Goal: Task Accomplishment & Management: Complete application form

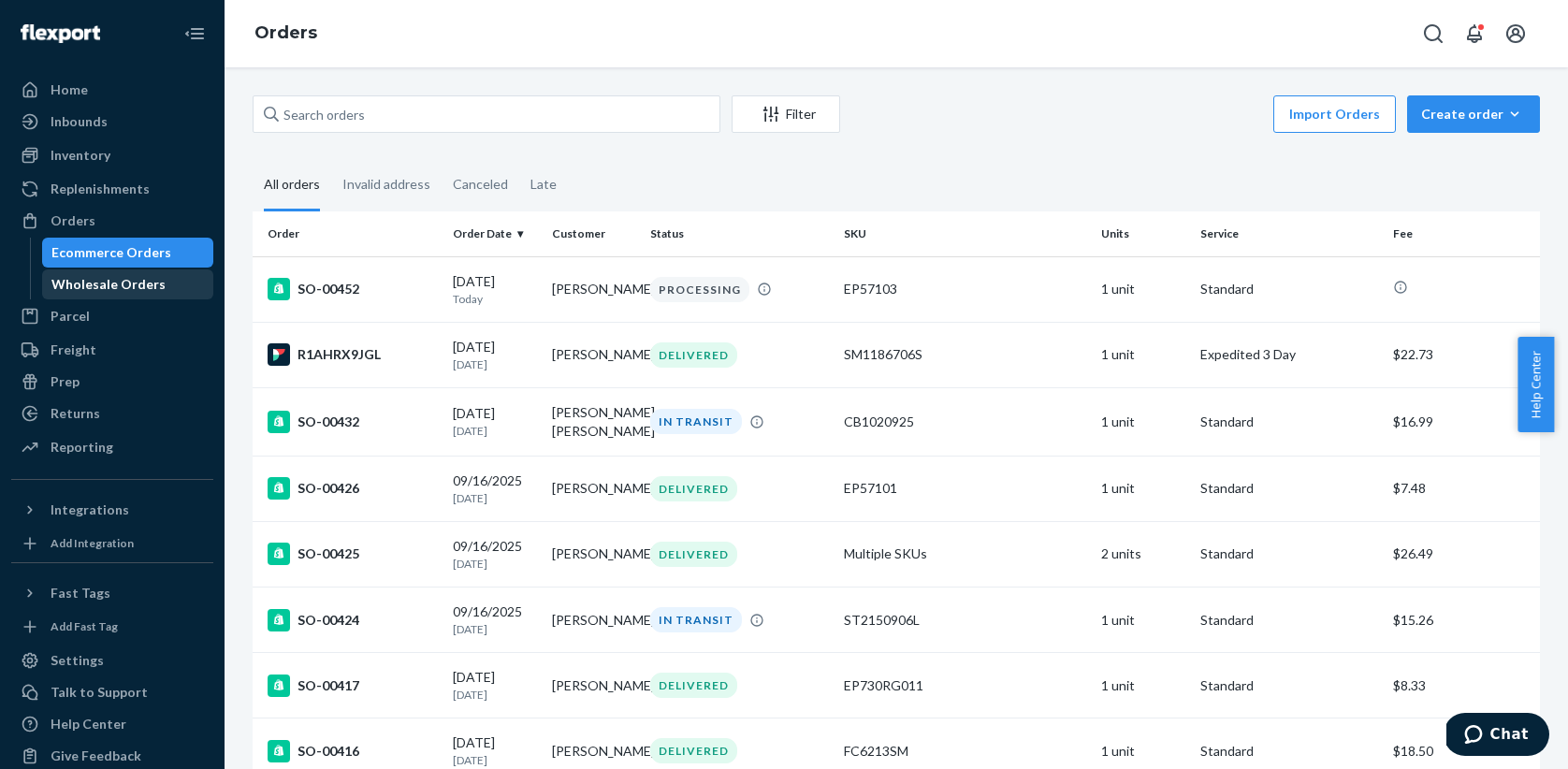
scroll to position [1, 0]
click at [115, 251] on div "Ecommerce Orders" at bounding box center [112, 251] width 119 height 19
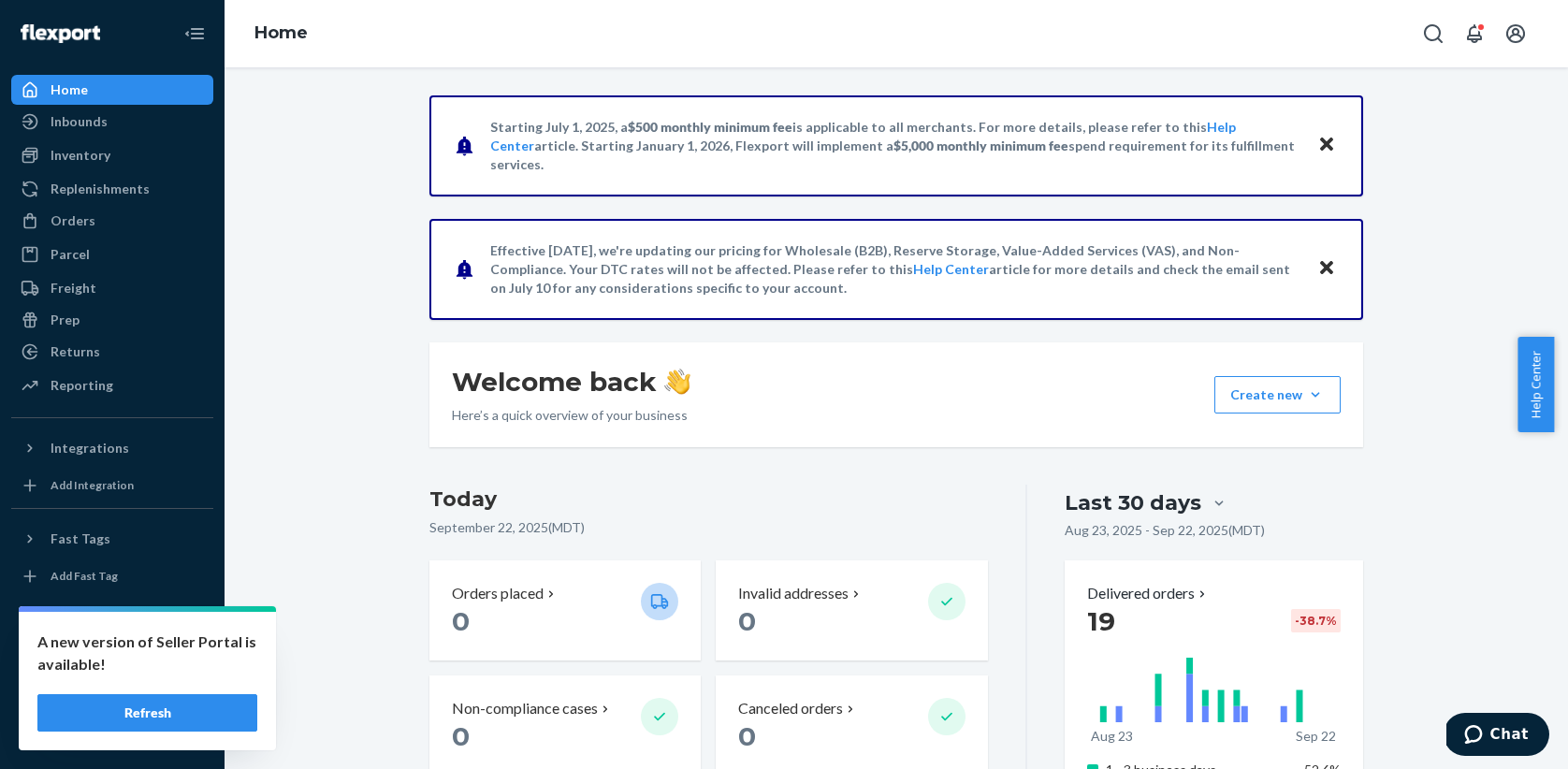
click at [153, 699] on button "Refresh" at bounding box center [147, 713] width 219 height 37
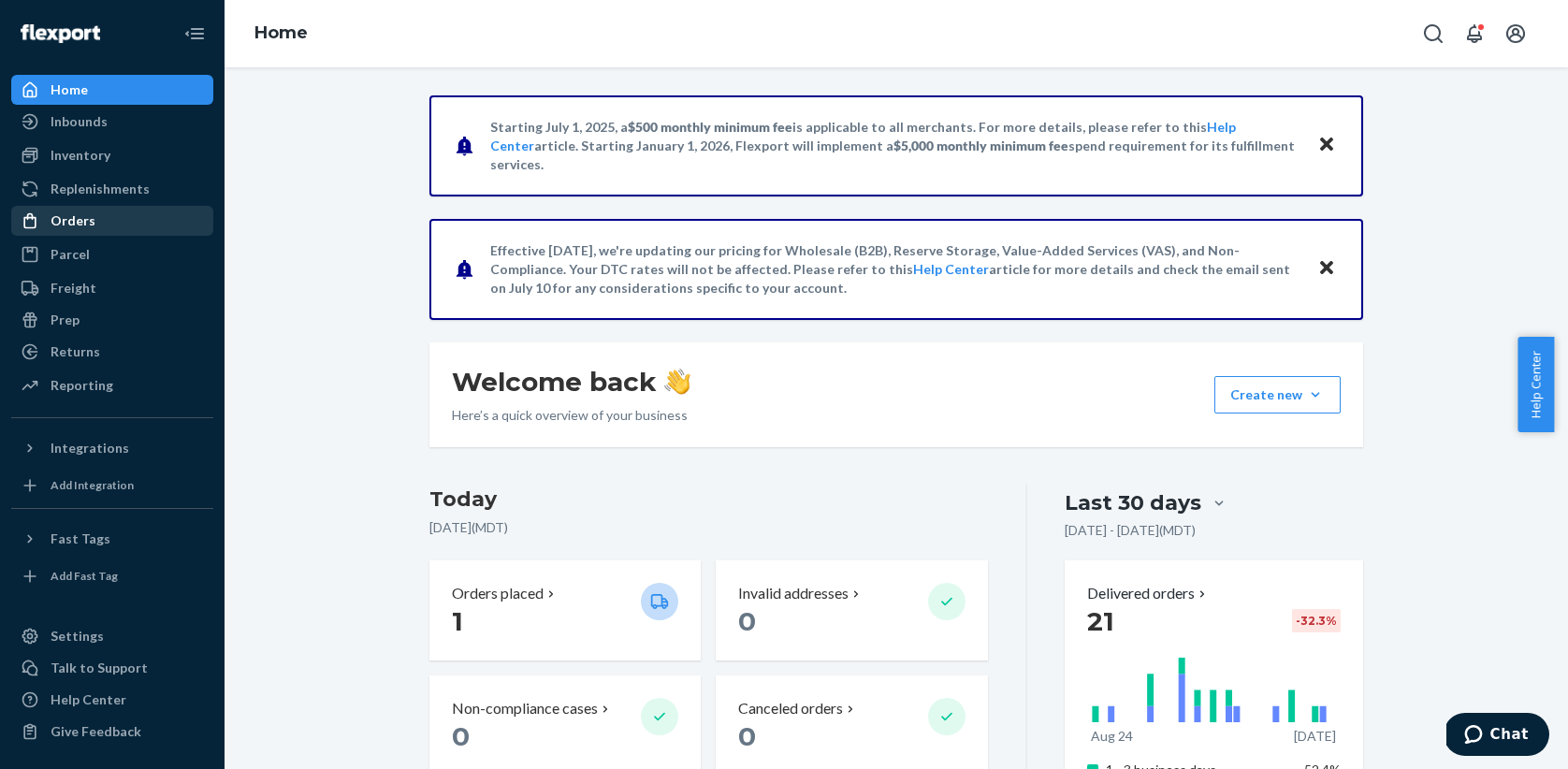
click at [74, 226] on div "Orders" at bounding box center [73, 220] width 45 height 19
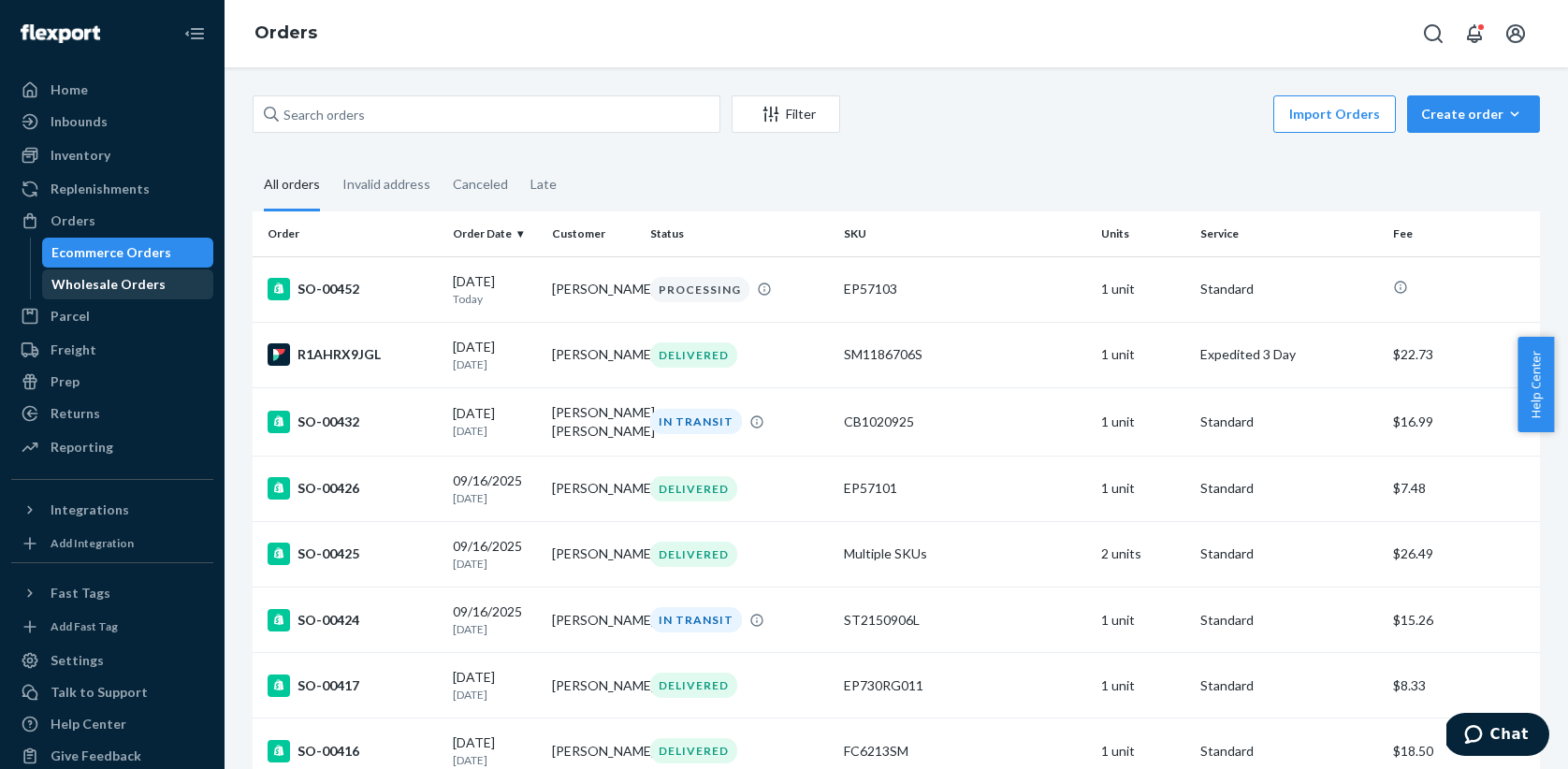
click at [87, 290] on div "Wholesale Orders" at bounding box center [109, 284] width 115 height 19
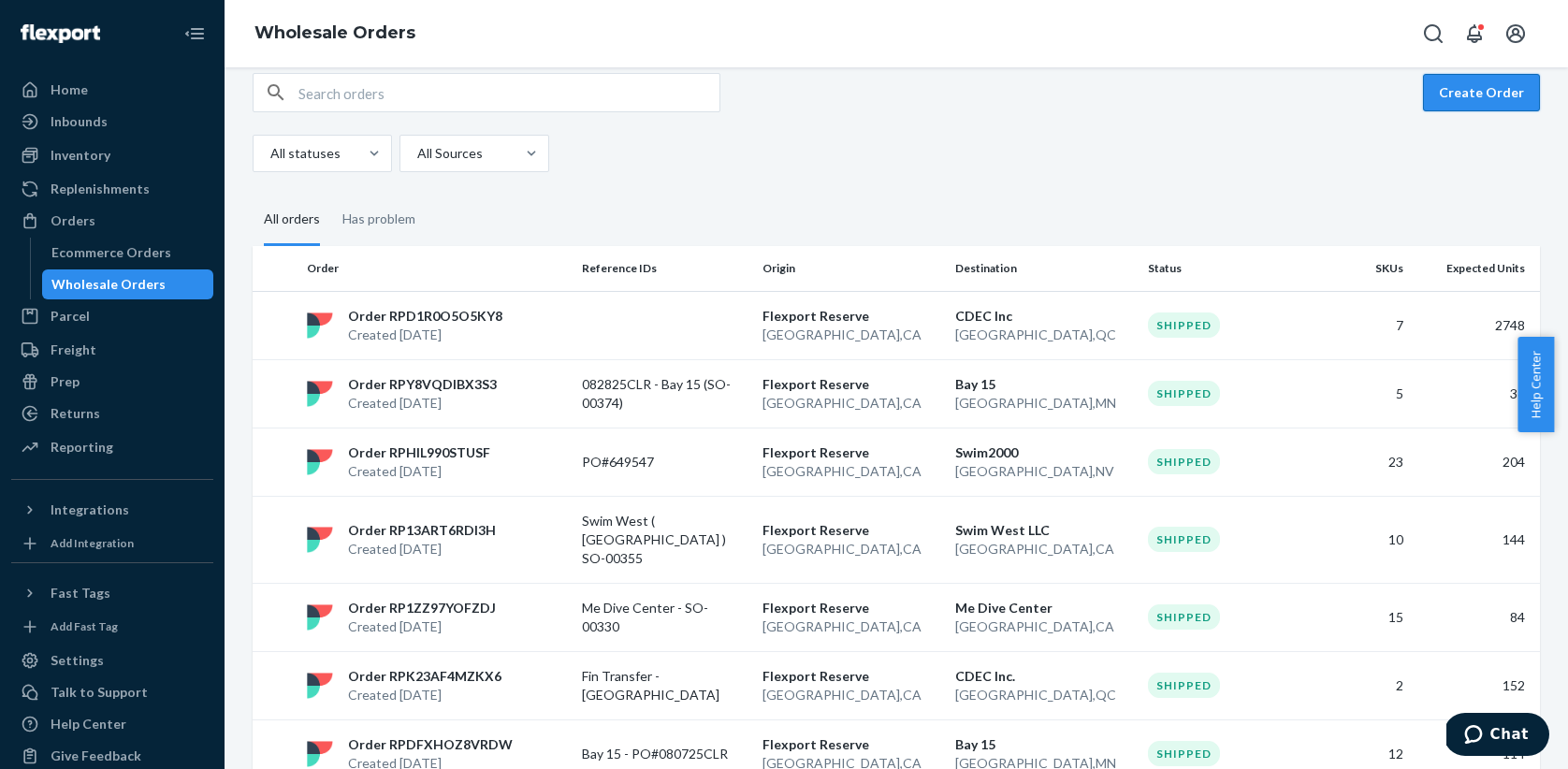
scroll to position [24, 0]
drag, startPoint x: 1465, startPoint y: 103, endPoint x: 740, endPoint y: 264, distance: 742.7
drag, startPoint x: 1445, startPoint y: 96, endPoint x: 1315, endPoint y: 281, distance: 226.1
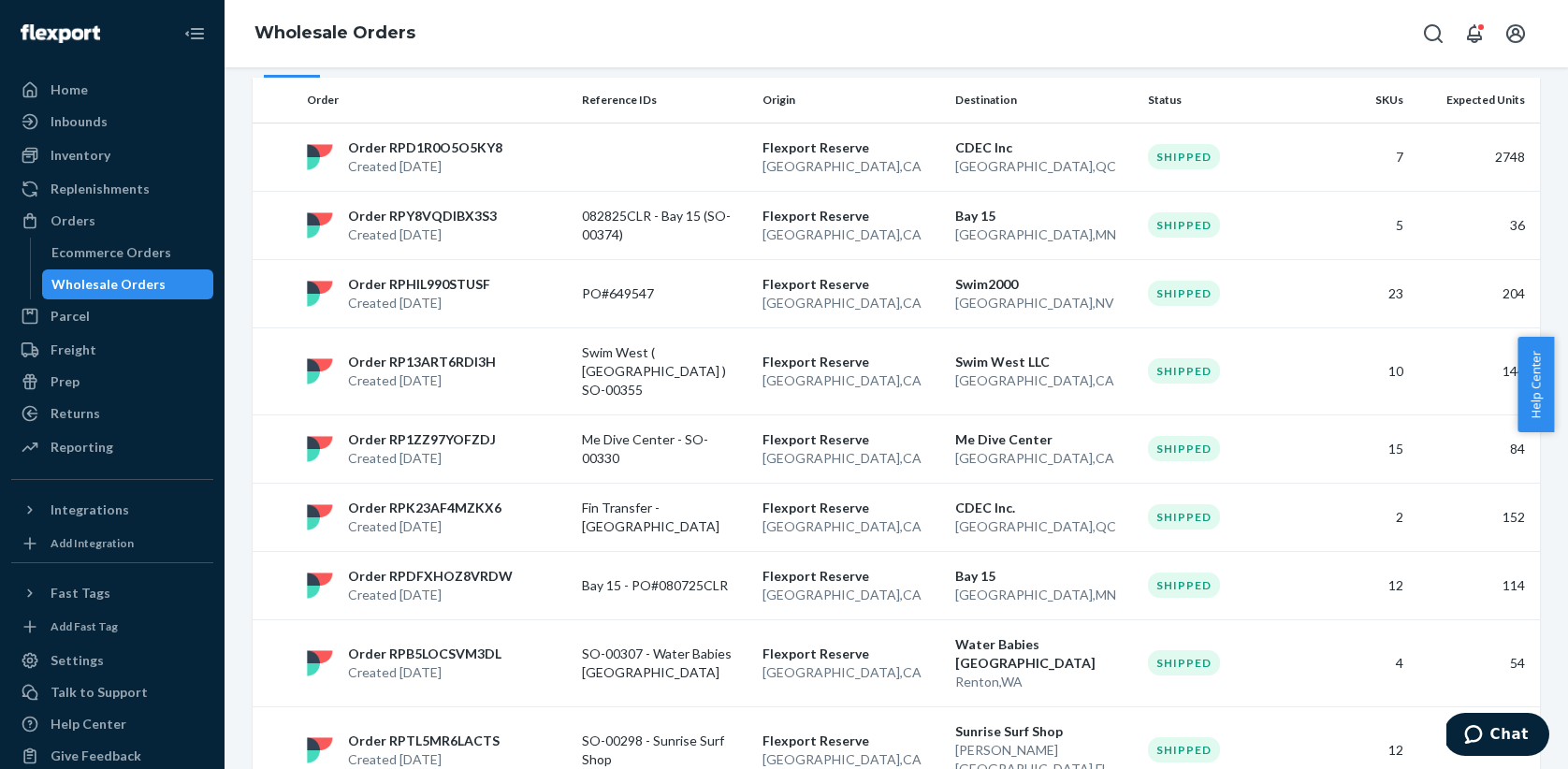
scroll to position [0, 0]
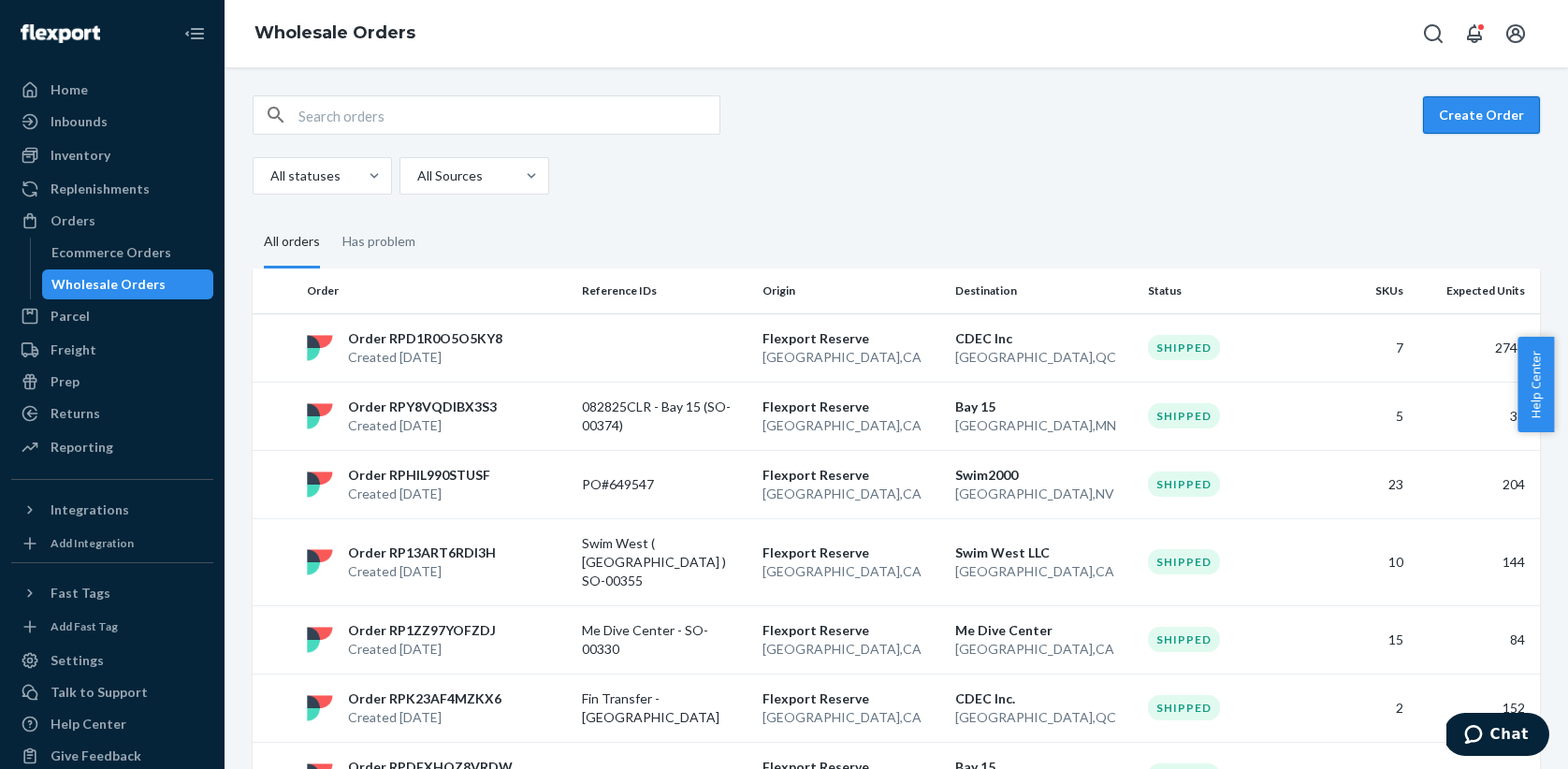
click at [1448, 115] on button "Create Order" at bounding box center [1481, 115] width 117 height 37
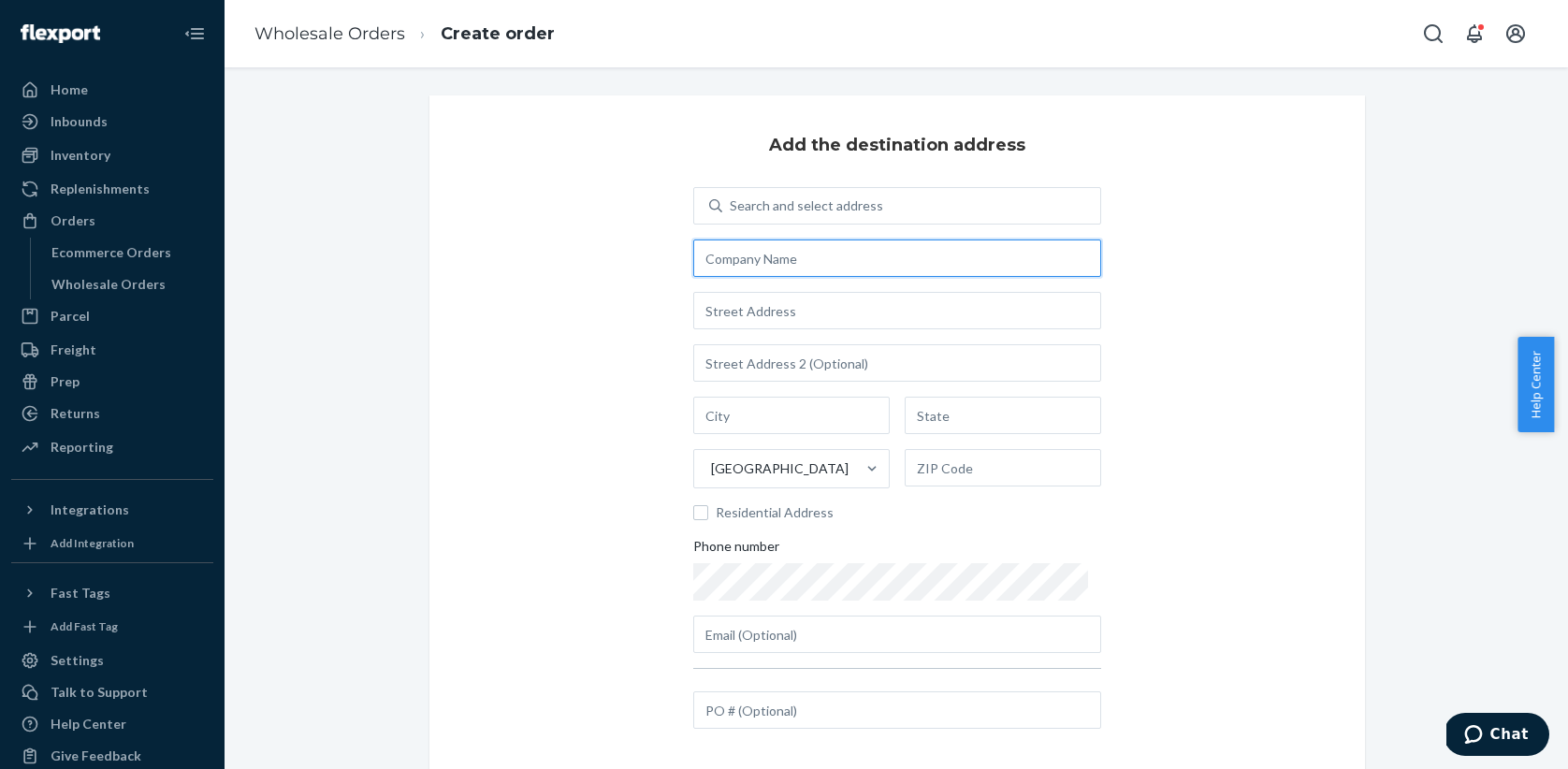
click at [754, 263] on input "text" at bounding box center [897, 259] width 407 height 37
paste input "Swim 2000"
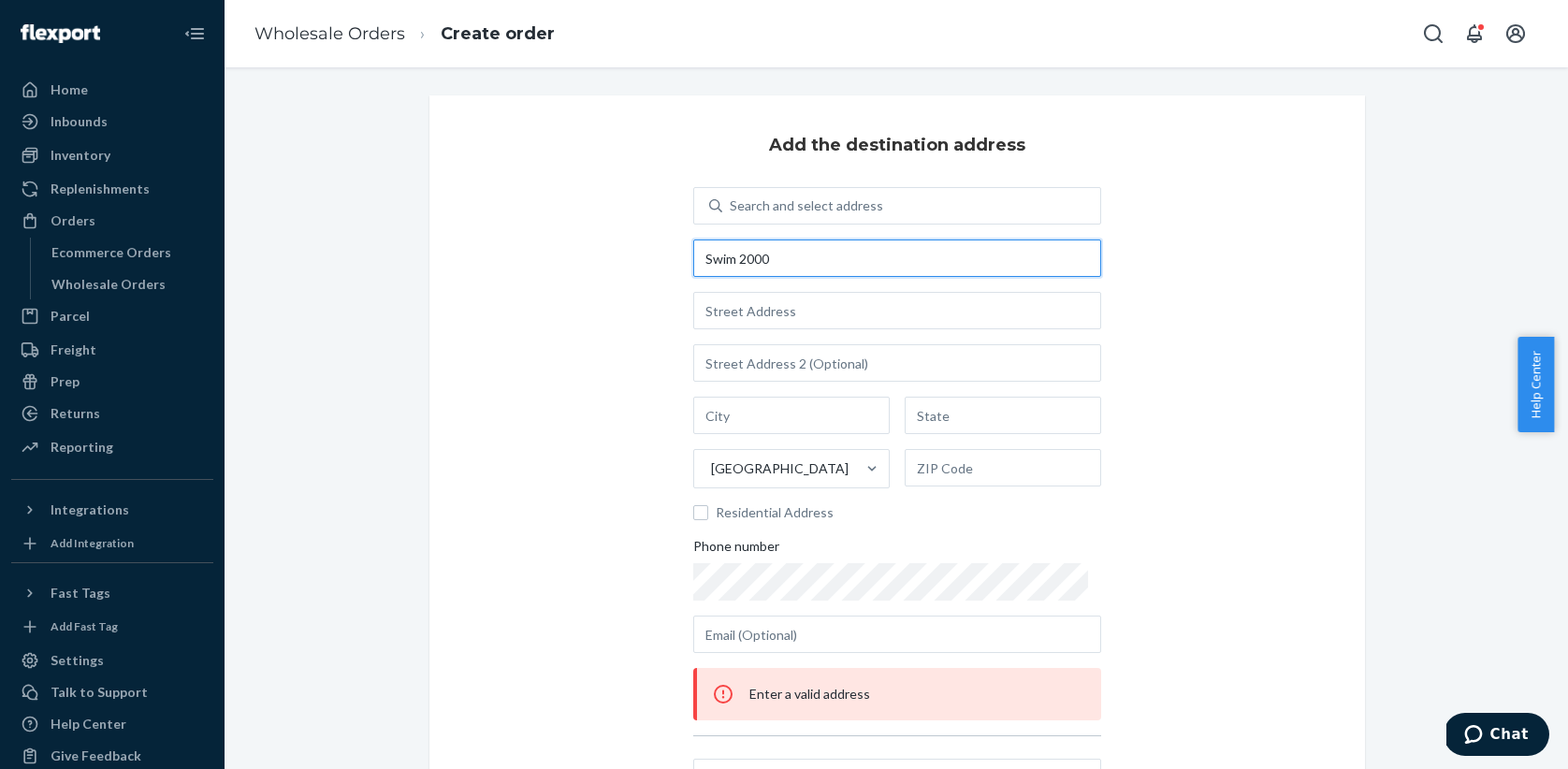
type input "Swim 2000"
click at [729, 317] on input "text" at bounding box center [897, 311] width 407 height 37
paste input "4137 S. Maryland Pkwy"
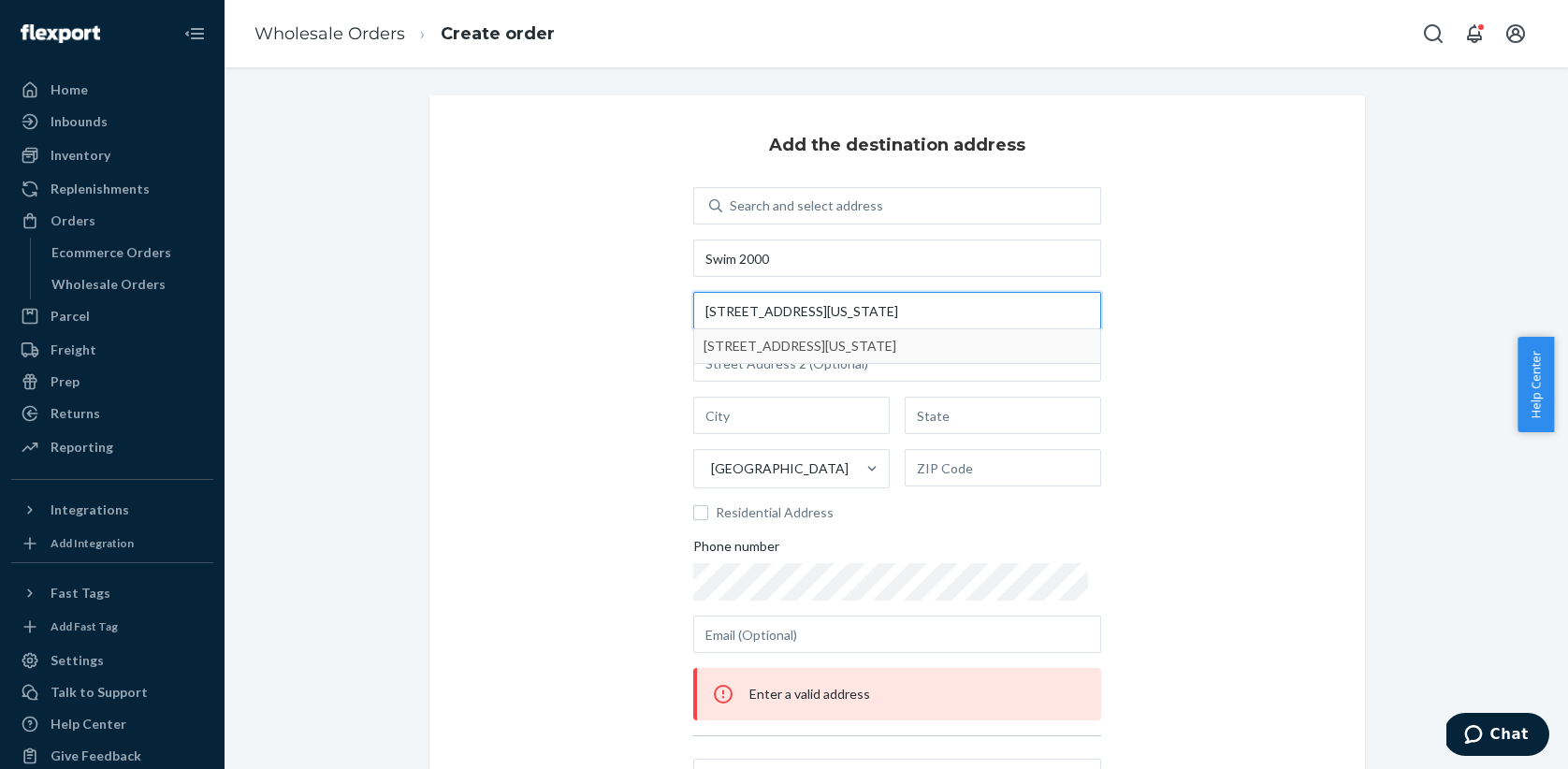
type input "4137 S. Maryland Pkwy"
type input "Las Vegas"
type input "NV"
type input "89119"
type input "4137 S Maryland Pkwy"
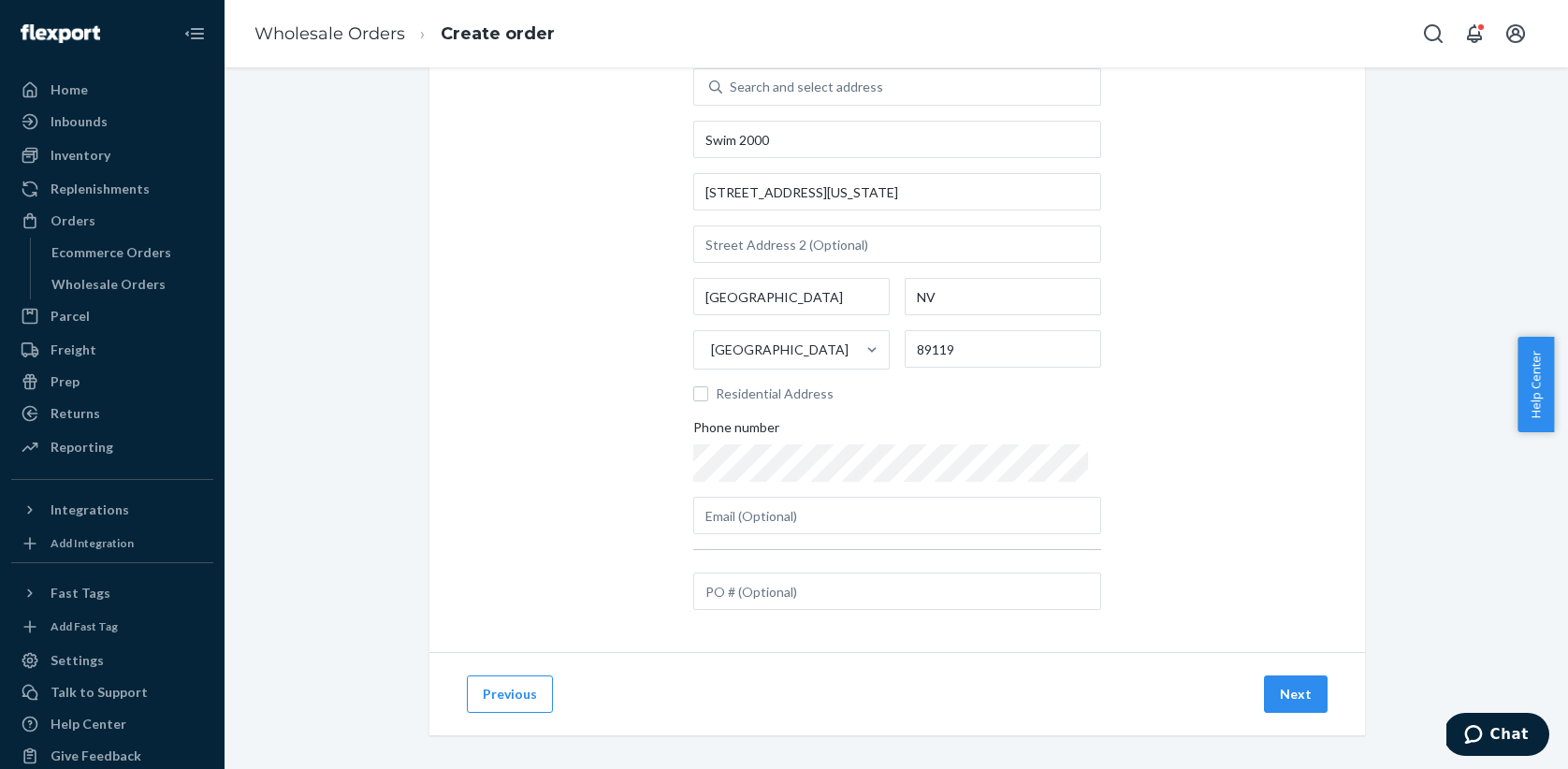
scroll to position [130, 0]
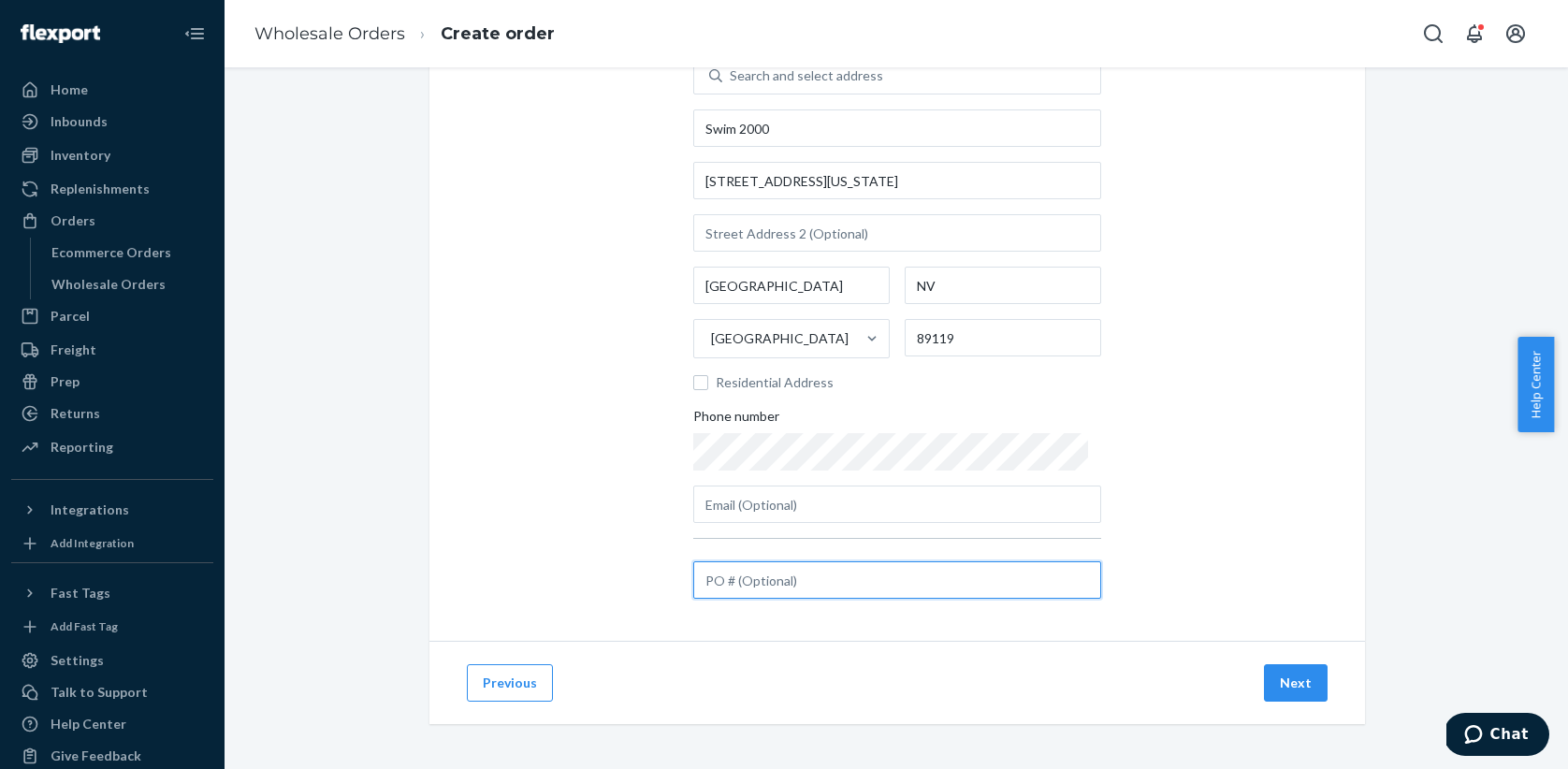
click at [723, 586] on input "text" at bounding box center [897, 580] width 407 height 37
paste input "649754"
type input "PO# 649754 - Swim2000"
click at [1275, 679] on button "Next" at bounding box center [1296, 683] width 64 height 37
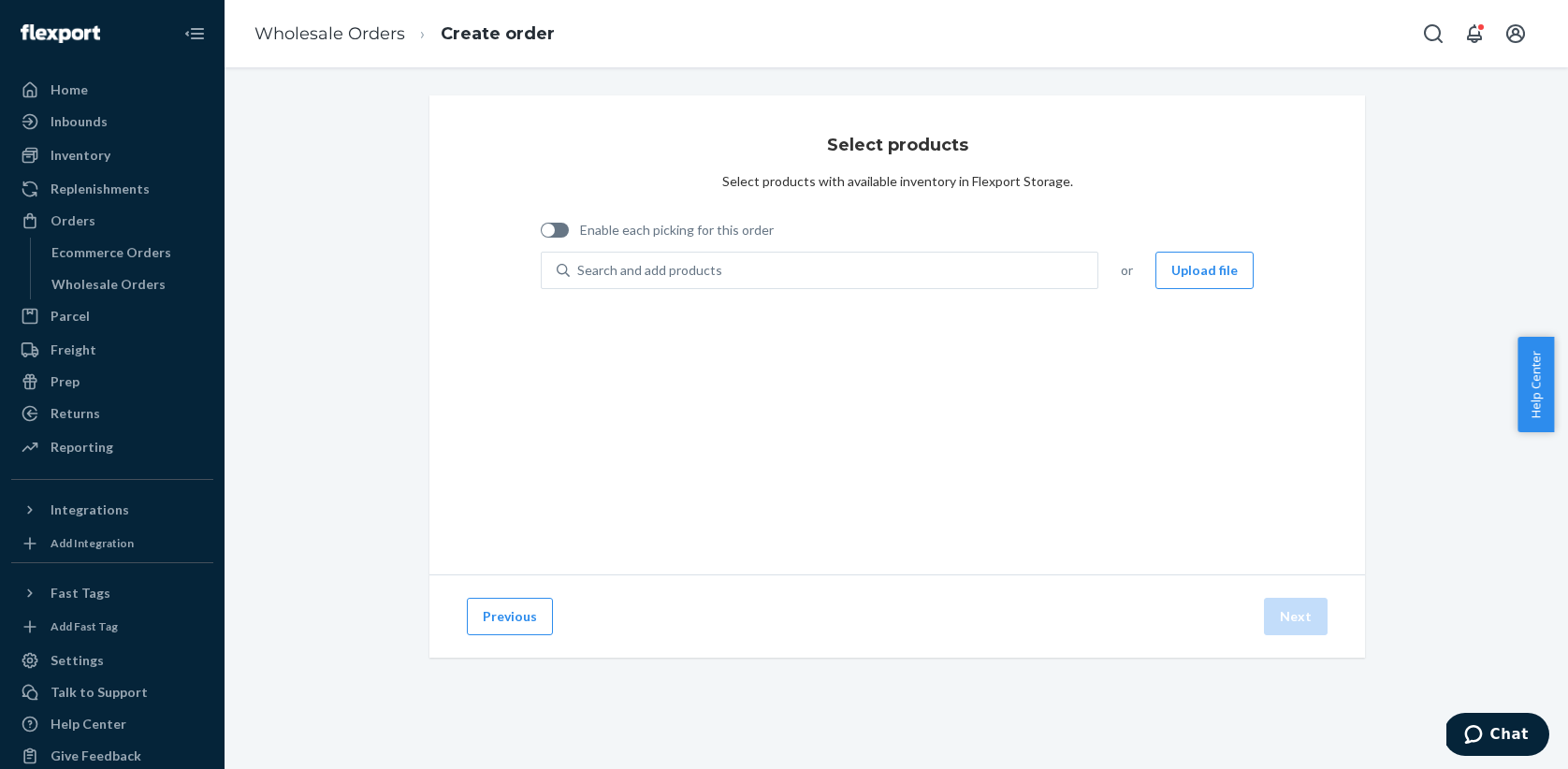
scroll to position [0, 0]
click at [927, 273] on div "Search and add products" at bounding box center [833, 270] width 528 height 33
click at [579, 273] on input "Search and add products" at bounding box center [578, 270] width 2 height 19
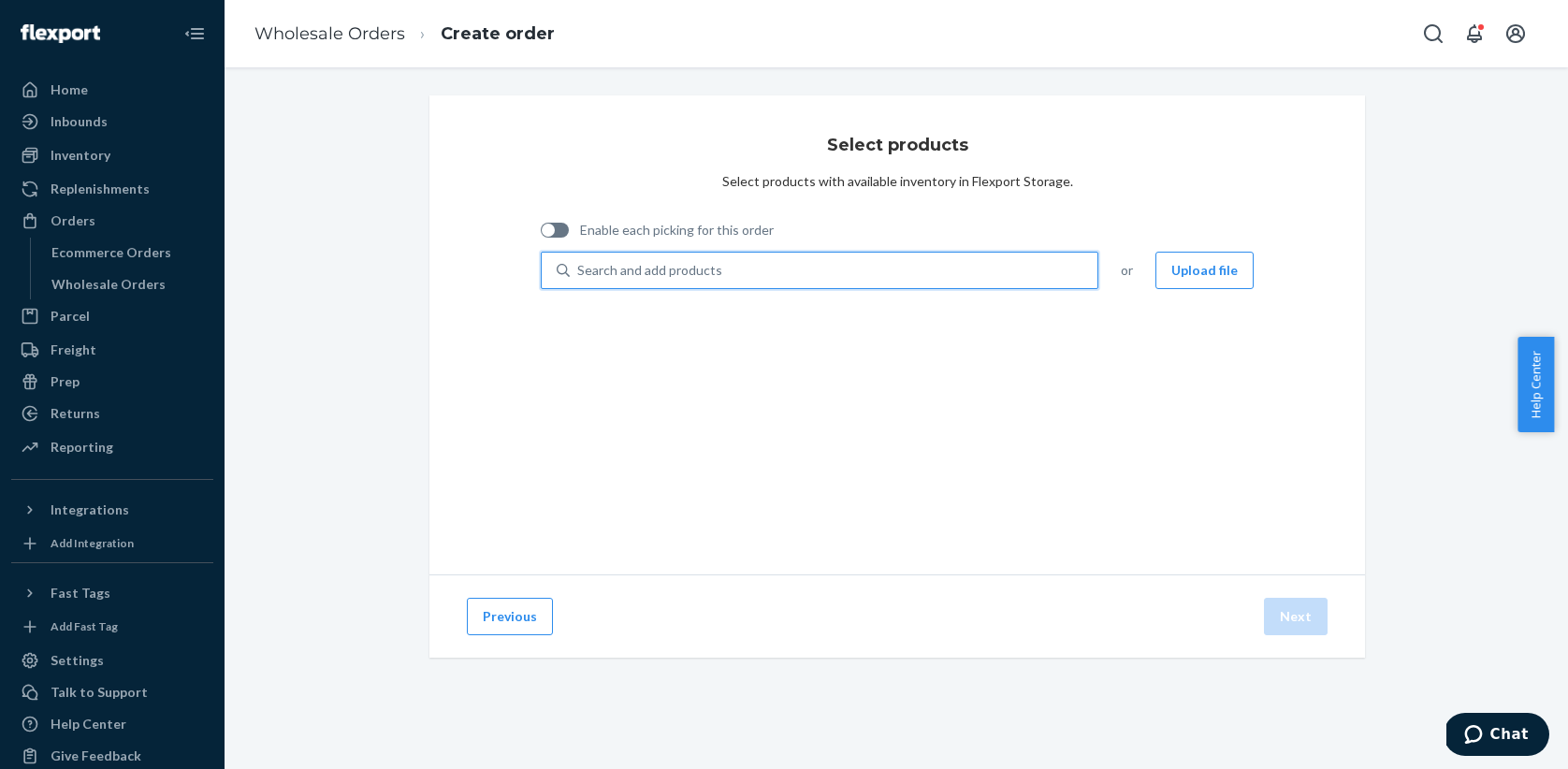
paste input "MS608005"
type input "MS608005"
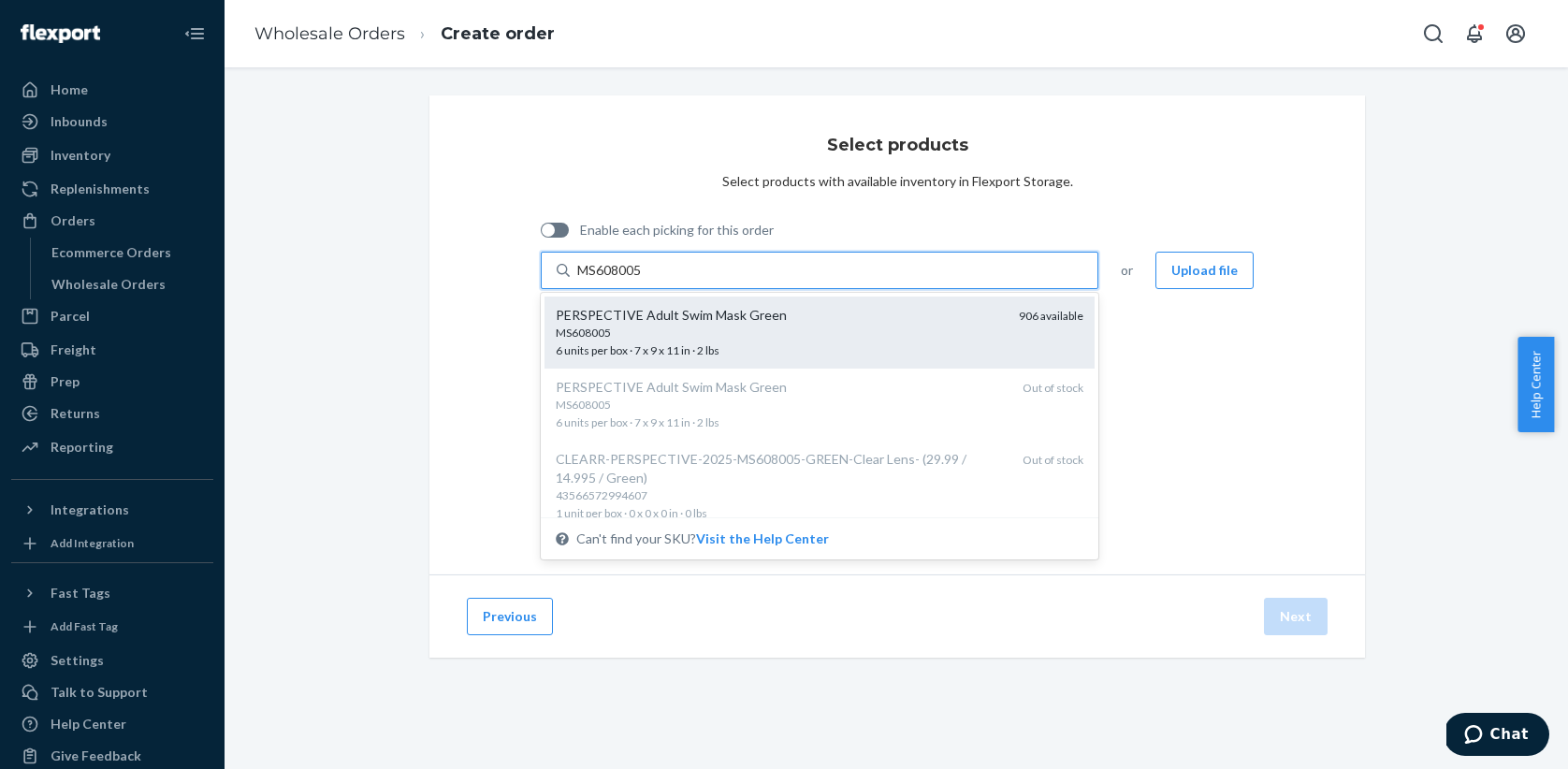
click at [631, 331] on div "MS608005" at bounding box center [780, 332] width 449 height 16
click at [631, 280] on input "MS608005" at bounding box center [610, 270] width 67 height 19
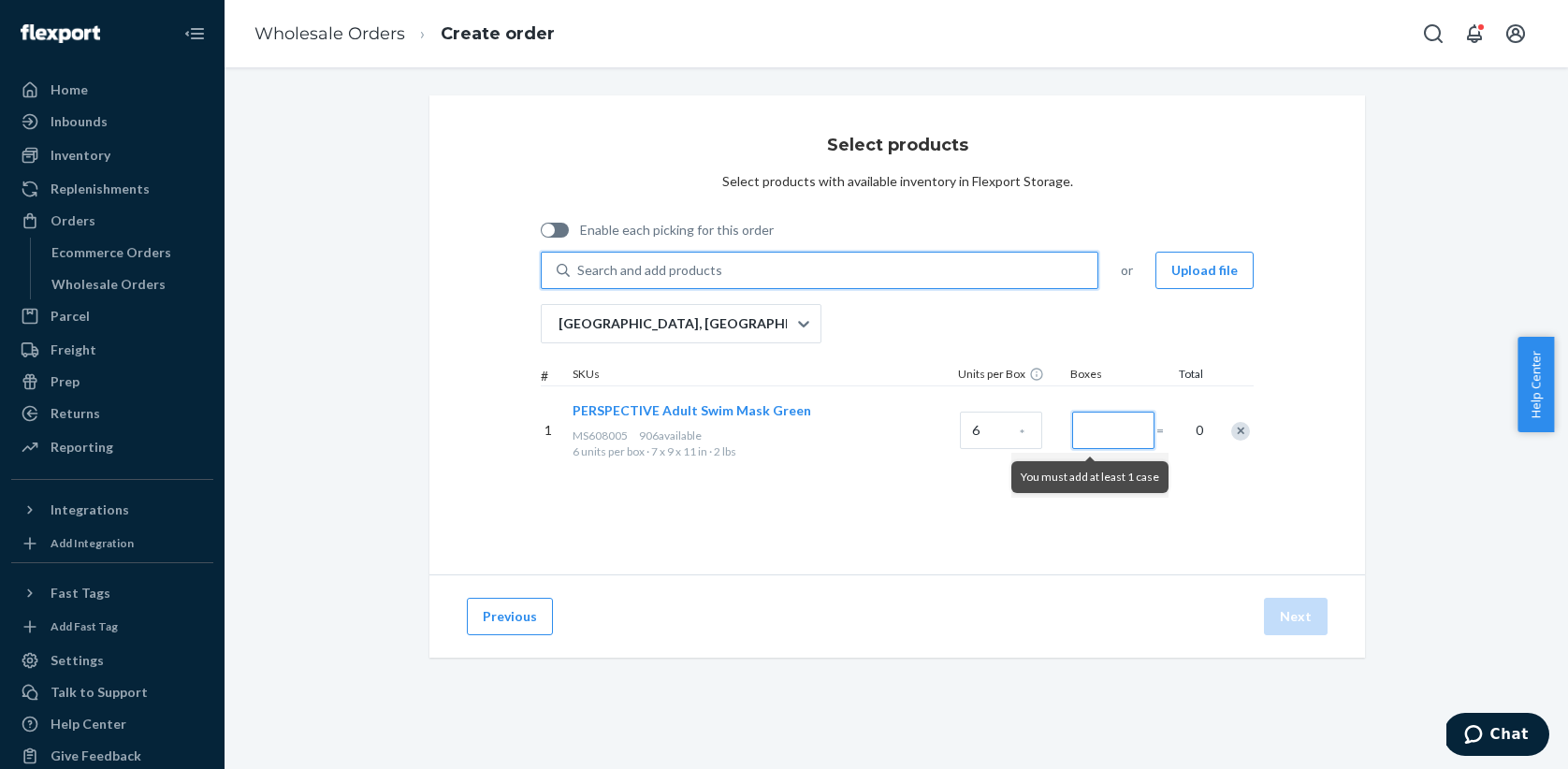
click at [1117, 442] on input "Number of boxes" at bounding box center [1114, 430] width 82 height 37
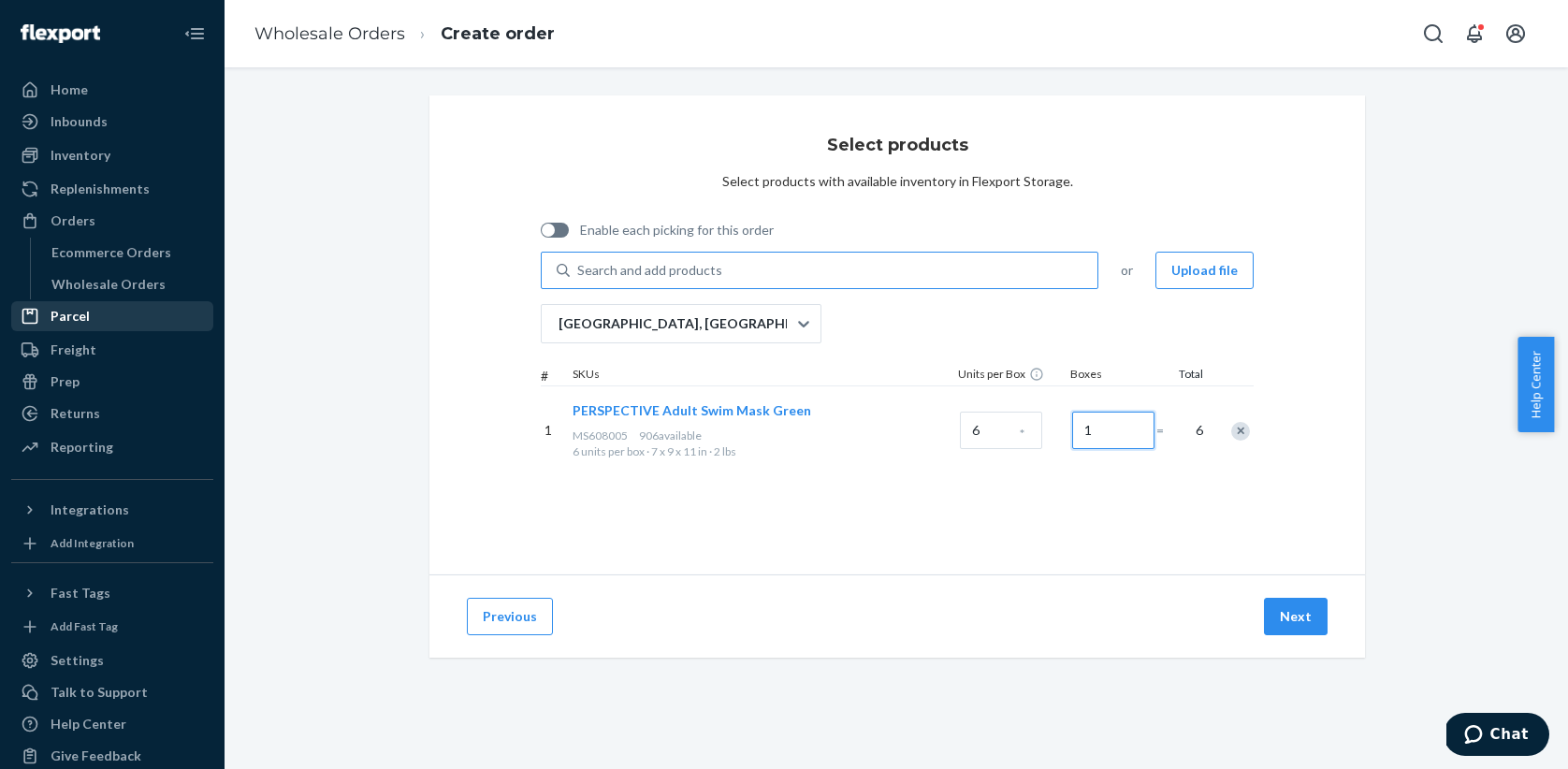
type input "1"
click at [612, 273] on div "Search and add products" at bounding box center [649, 270] width 145 height 19
click at [579, 273] on input "Search and add products" at bounding box center [578, 270] width 2 height 19
paste input "MS608004"
type input "MS608004"
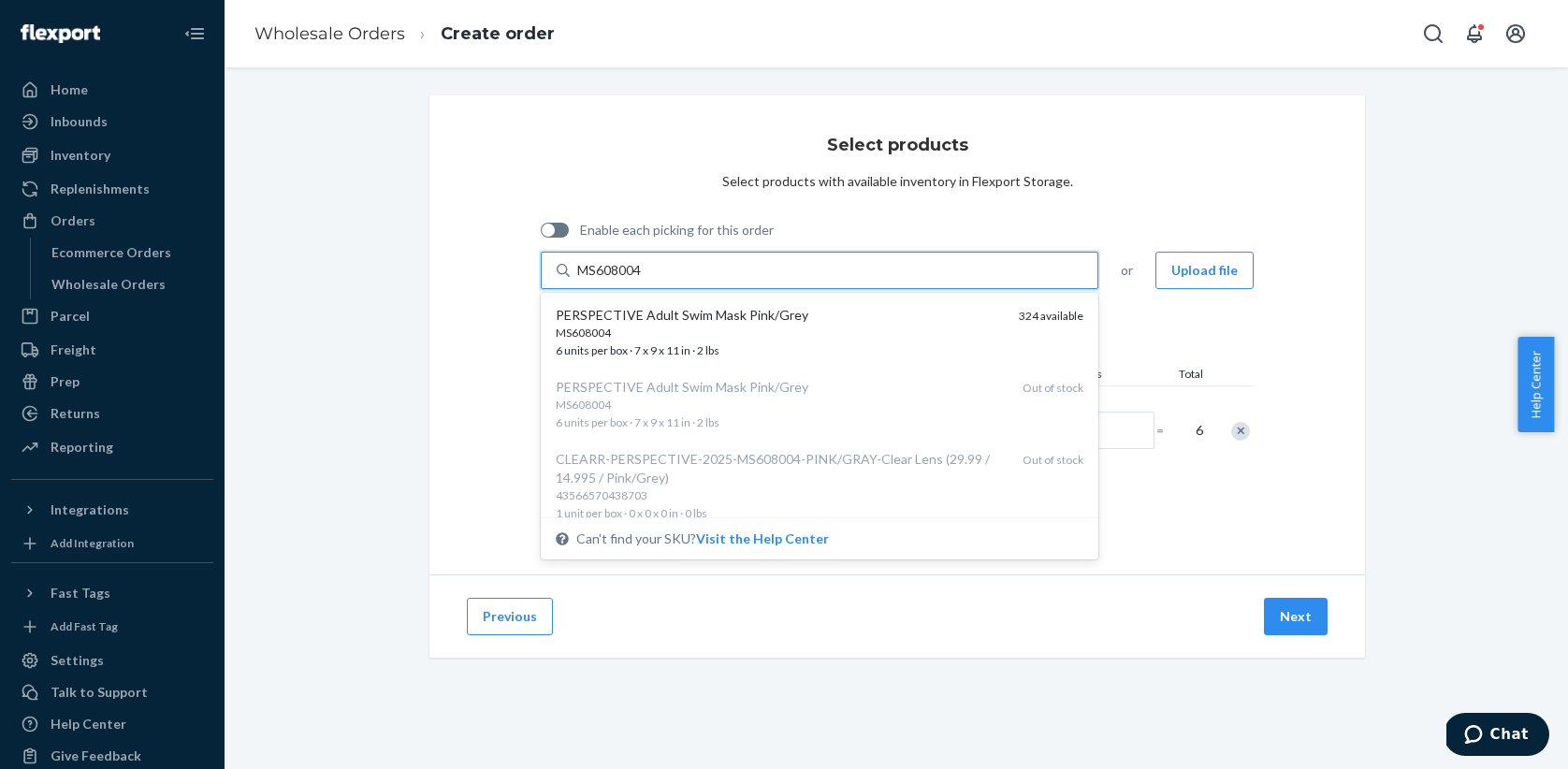
click at [629, 320] on div "PERSPECTIVE Adult Swim Mask Pink/Grey" at bounding box center [780, 314] width 449 height 19
click at [629, 280] on input "MS608004" at bounding box center [610, 270] width 67 height 19
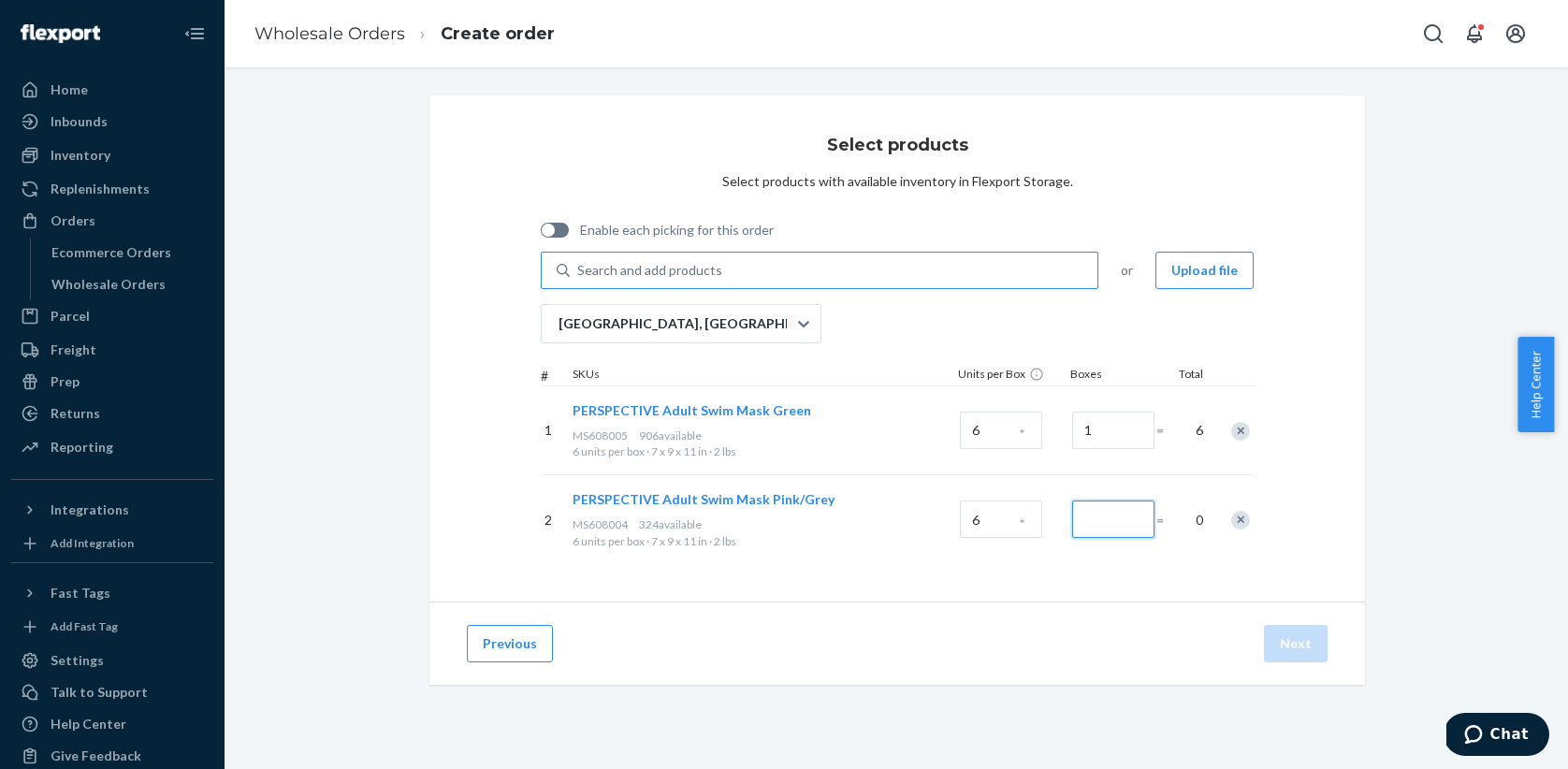
click at [1095, 520] on input "Number of boxes" at bounding box center [1114, 519] width 82 height 37
type input "2"
click at [608, 274] on div "Search and add products" at bounding box center [649, 270] width 145 height 19
click at [579, 274] on input "0 results available. Use Up and Down to choose options, press Enter to select t…" at bounding box center [578, 270] width 2 height 19
paste input "MS718S001"
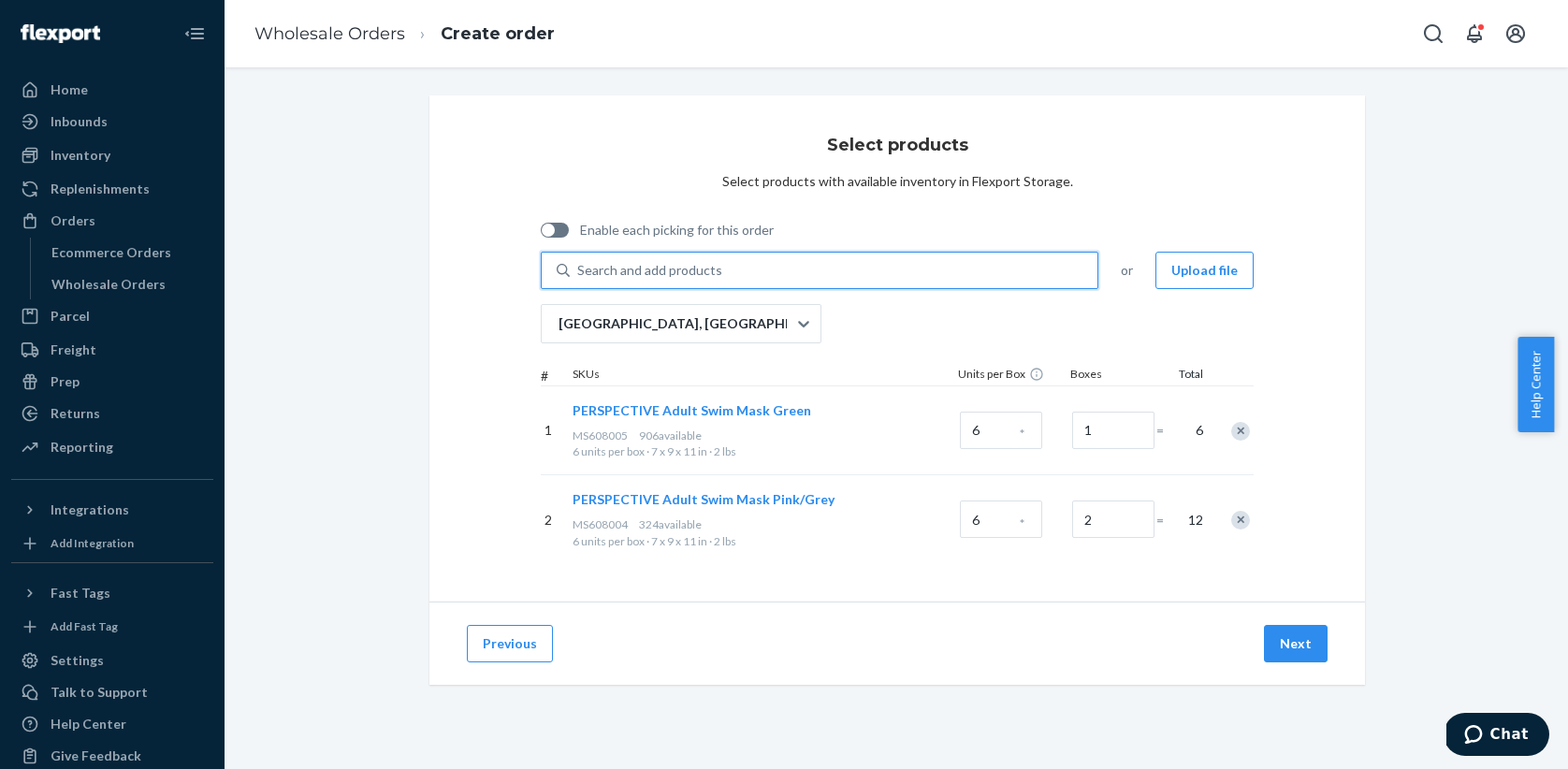
type input "MS718S001"
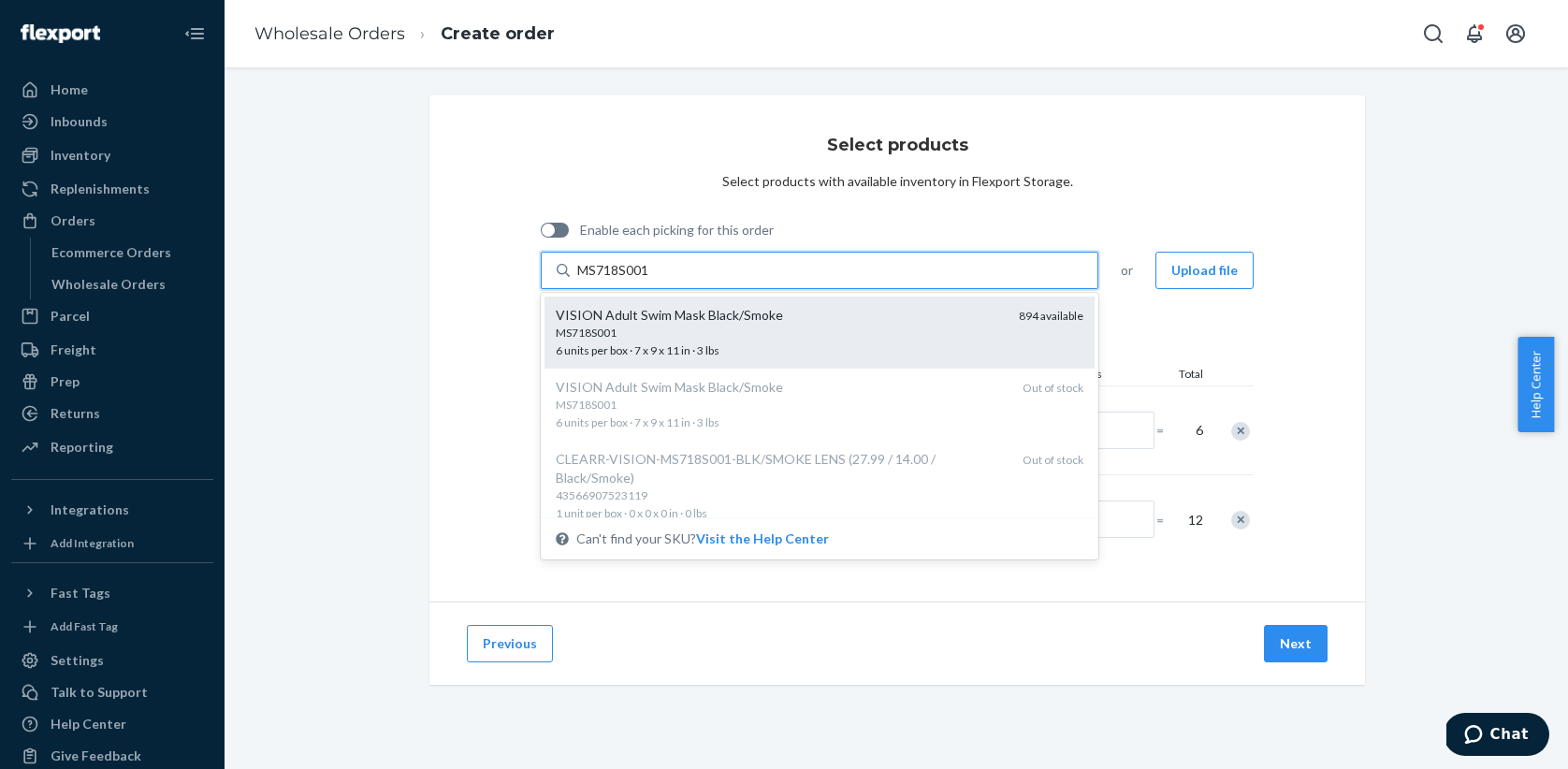
click at [652, 340] on div "MS718S001 6 units per box · 7 x 9 x 11 in · 3 lbs" at bounding box center [780, 341] width 449 height 34
click at [650, 280] on input "MS718S001" at bounding box center [613, 270] width 73 height 19
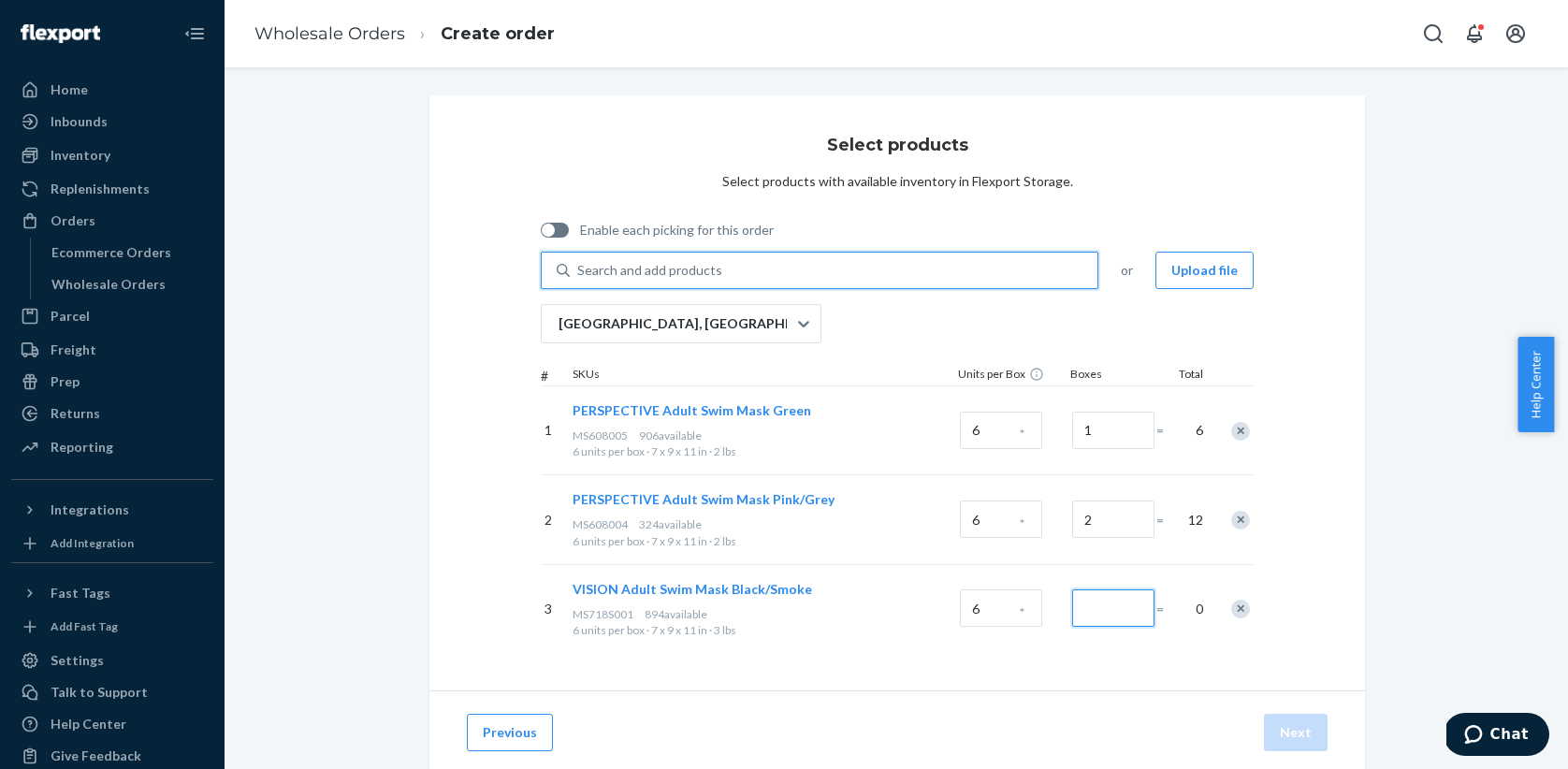
click at [1095, 616] on input "Number of boxes" at bounding box center [1114, 608] width 82 height 37
type input "1"
click at [692, 274] on div "Search and add products" at bounding box center [649, 270] width 145 height 19
click at [579, 274] on input "Search and add products" at bounding box center [578, 270] width 2 height 19
paste input "MS718S004"
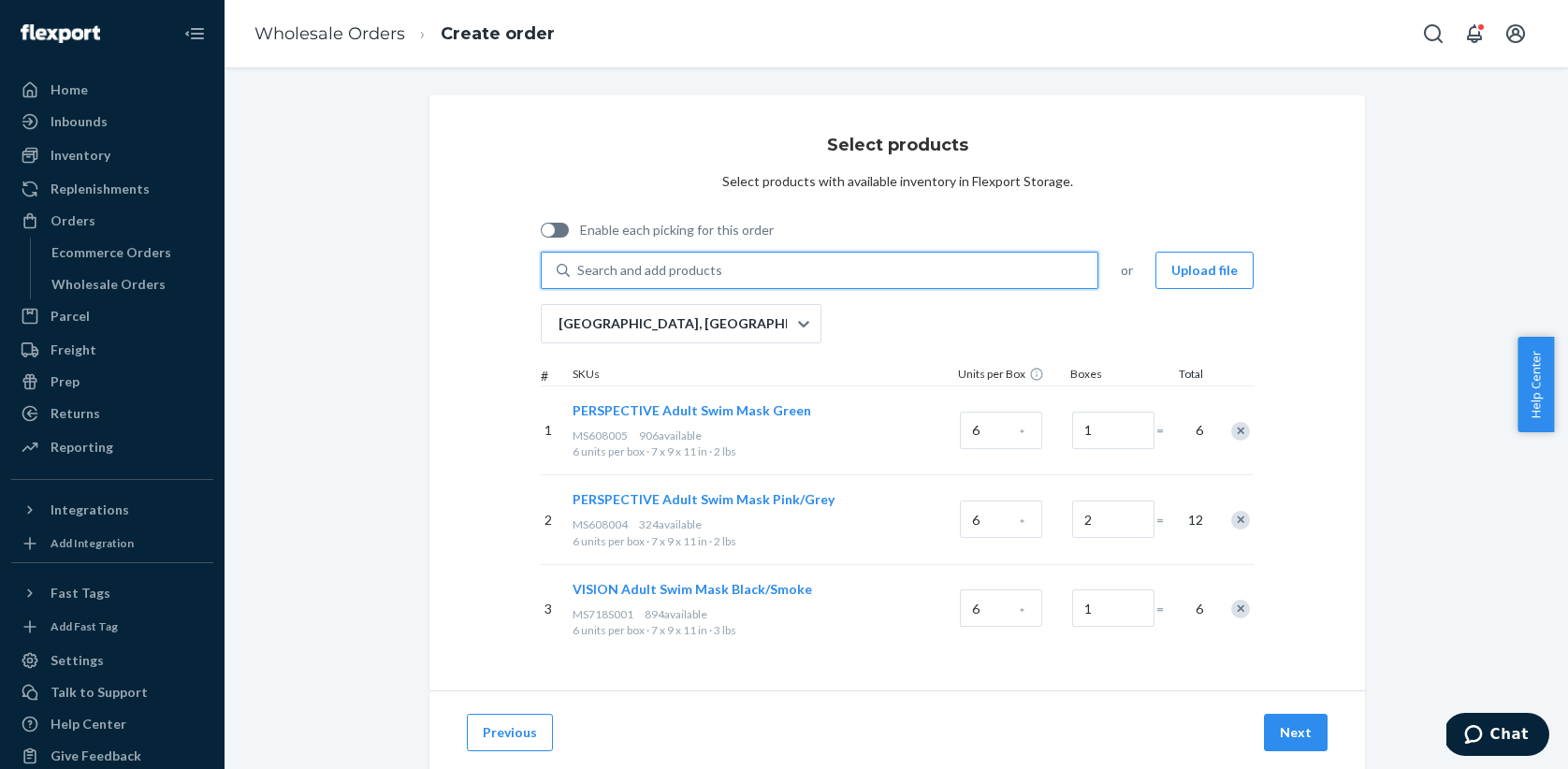
type input "MS718S004"
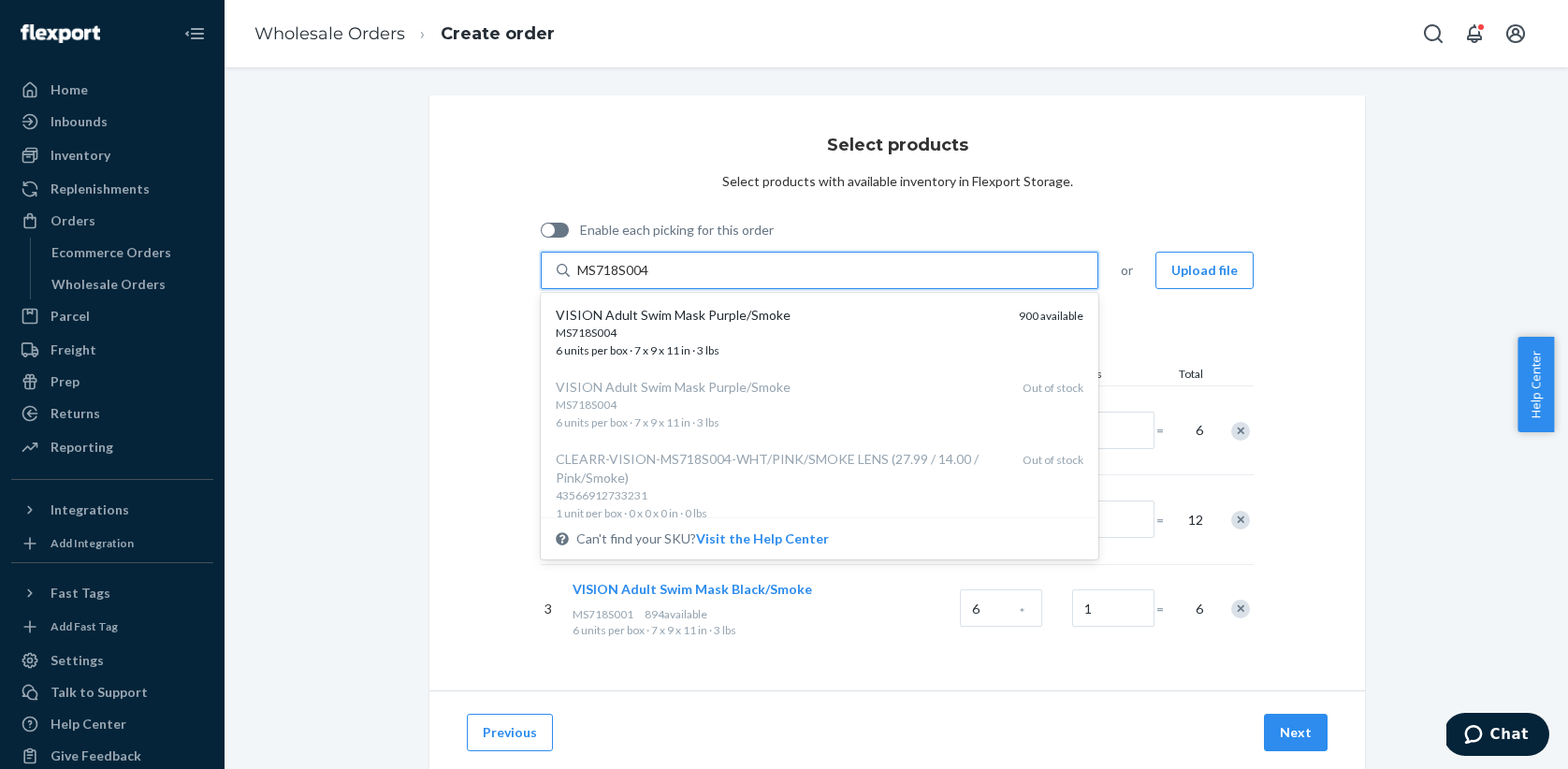
click at [680, 327] on div "MS718S004" at bounding box center [780, 332] width 449 height 16
click at [650, 280] on input "MS718S004" at bounding box center [613, 270] width 73 height 19
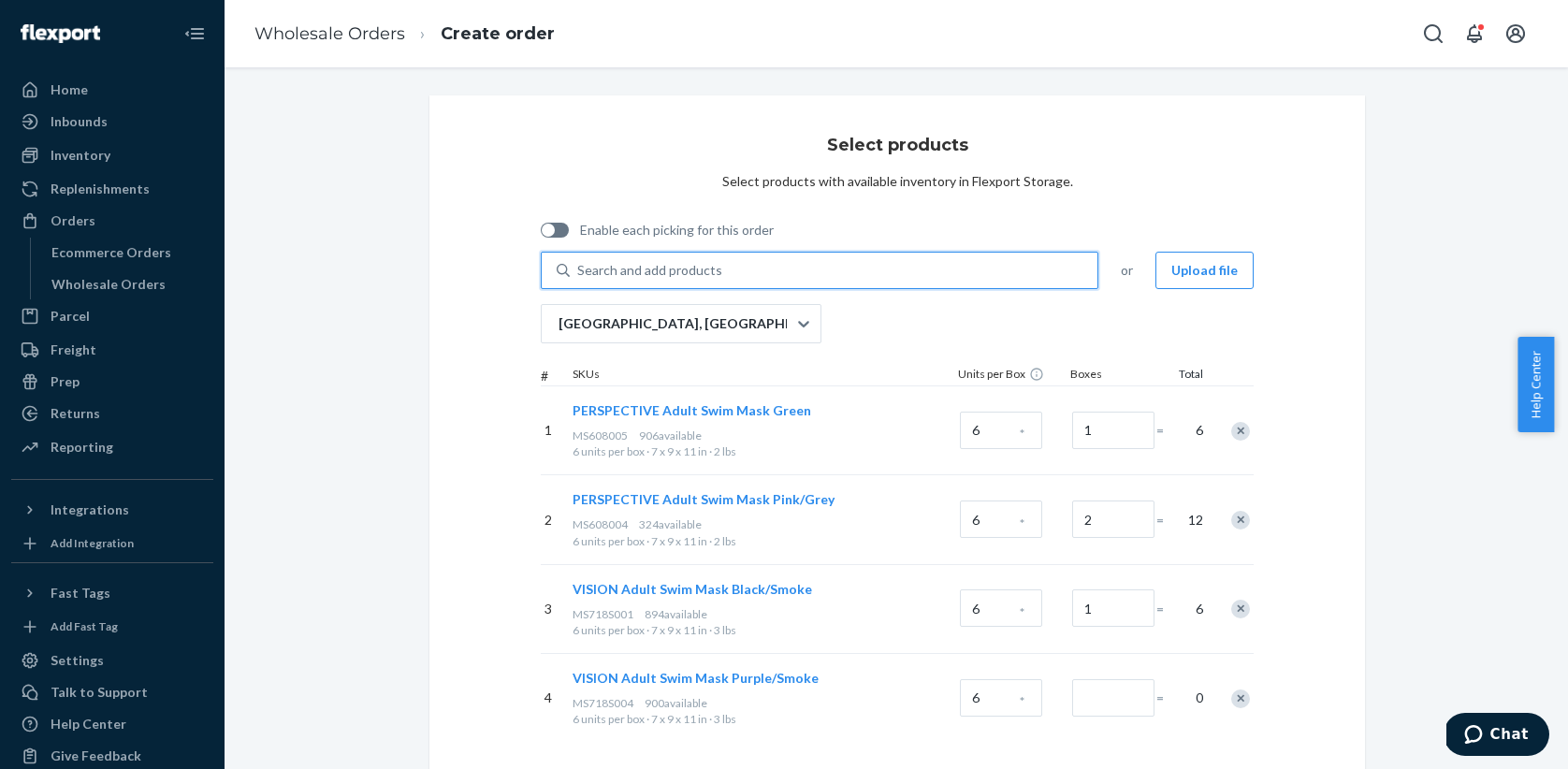
scroll to position [6, 0]
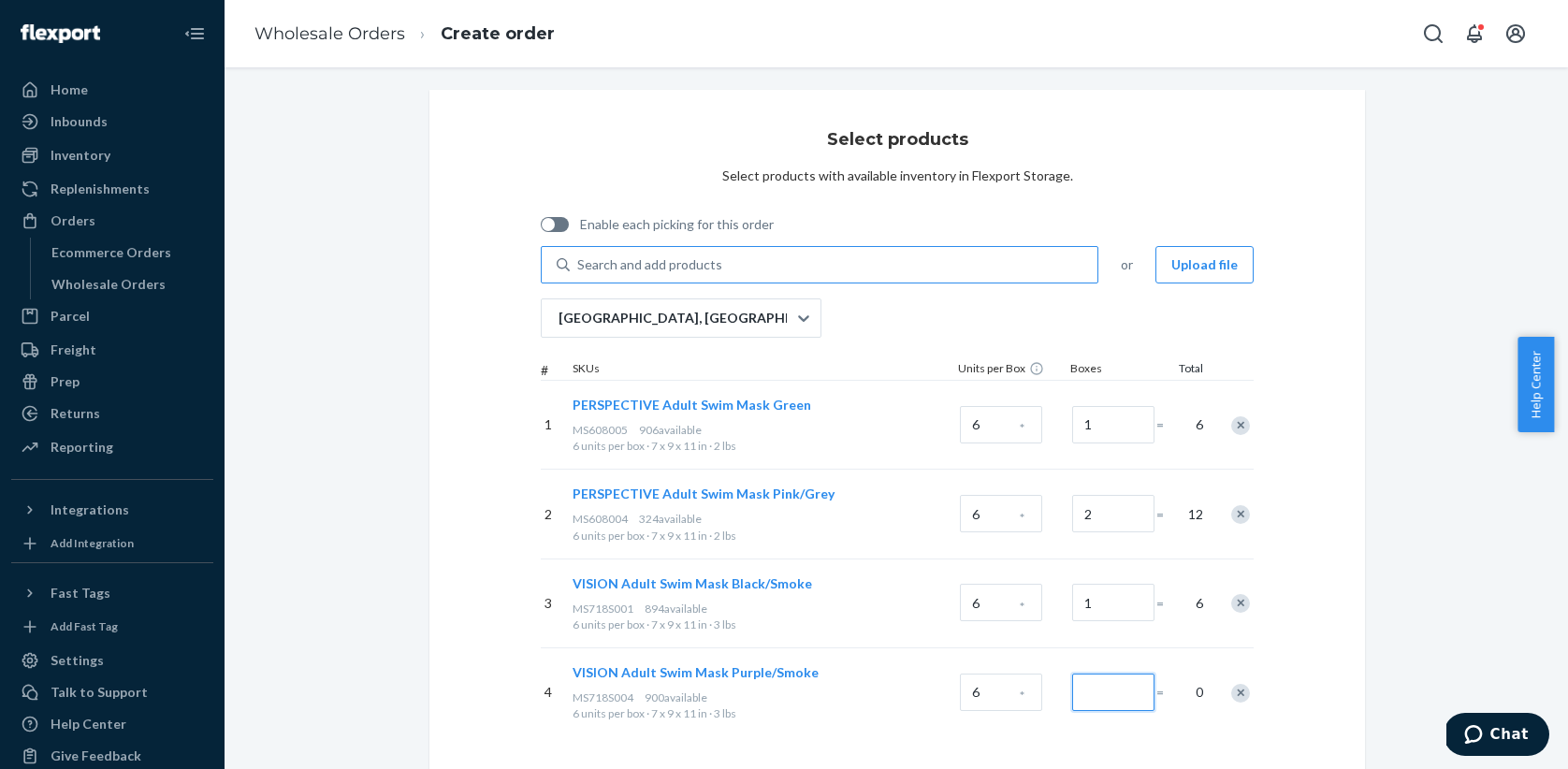
click at [1078, 701] on input "Number of boxes" at bounding box center [1114, 693] width 82 height 37
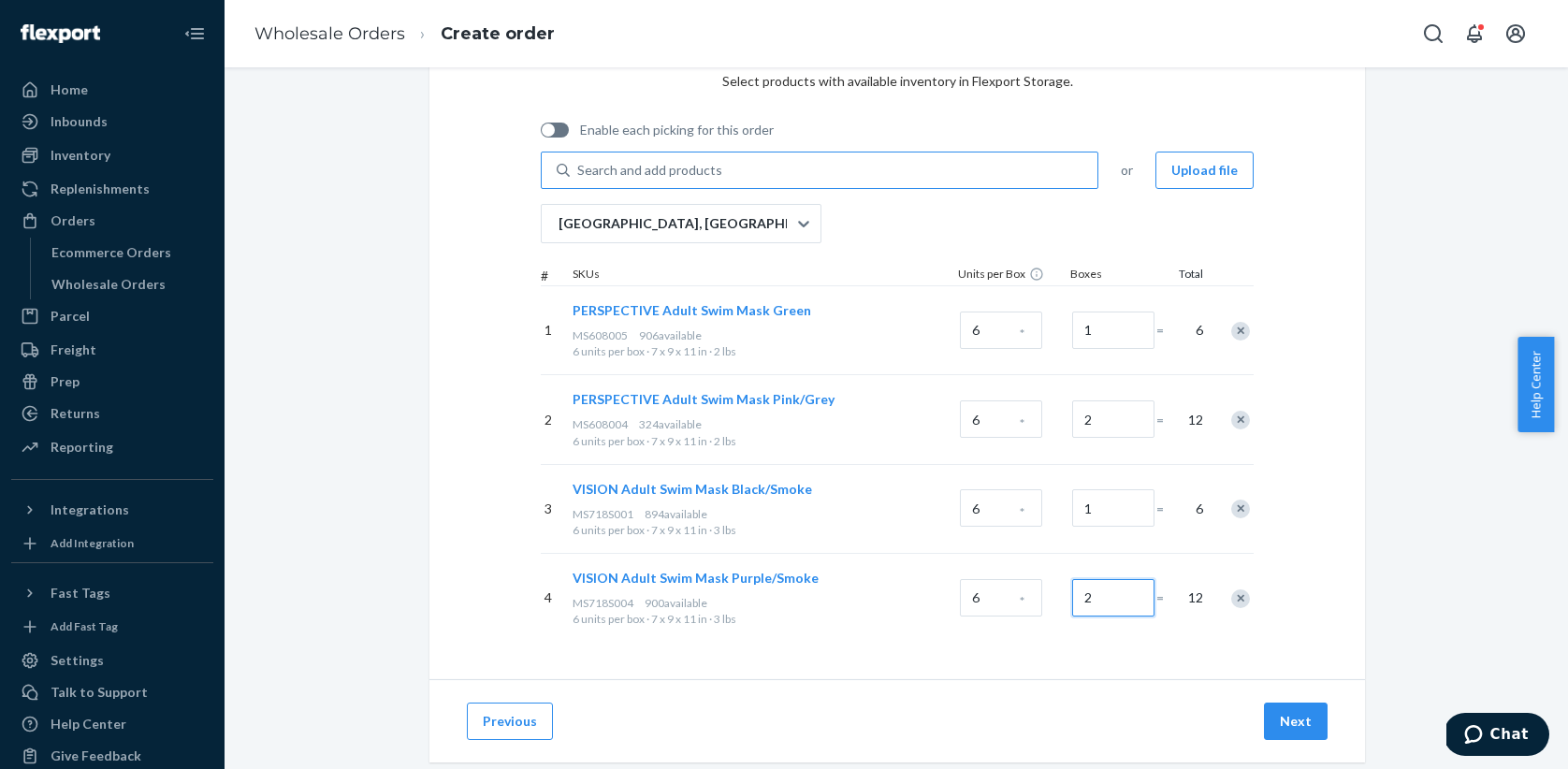
scroll to position [138, 0]
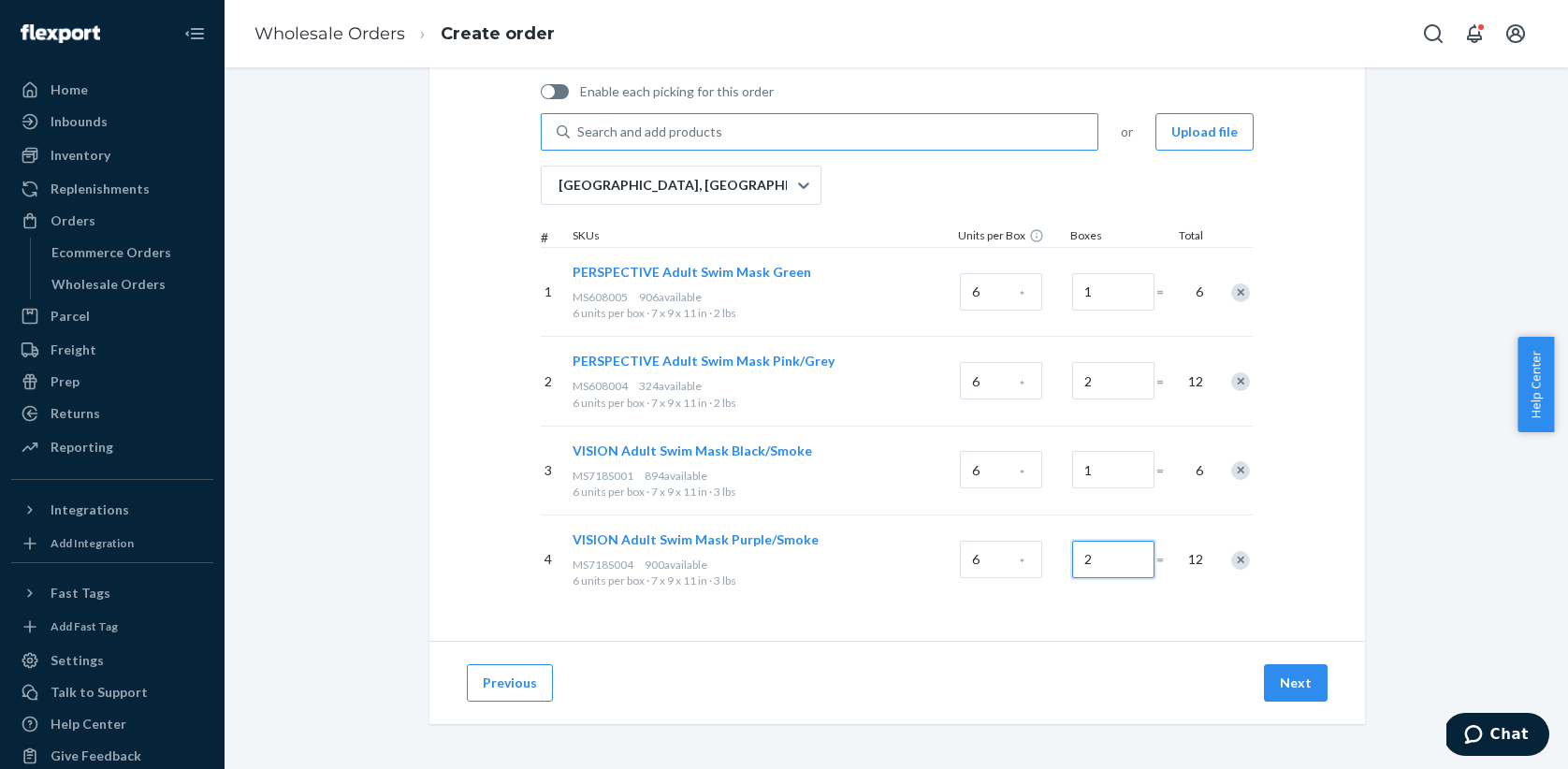
type input "2"
click at [1282, 683] on button "Next" at bounding box center [1296, 683] width 64 height 37
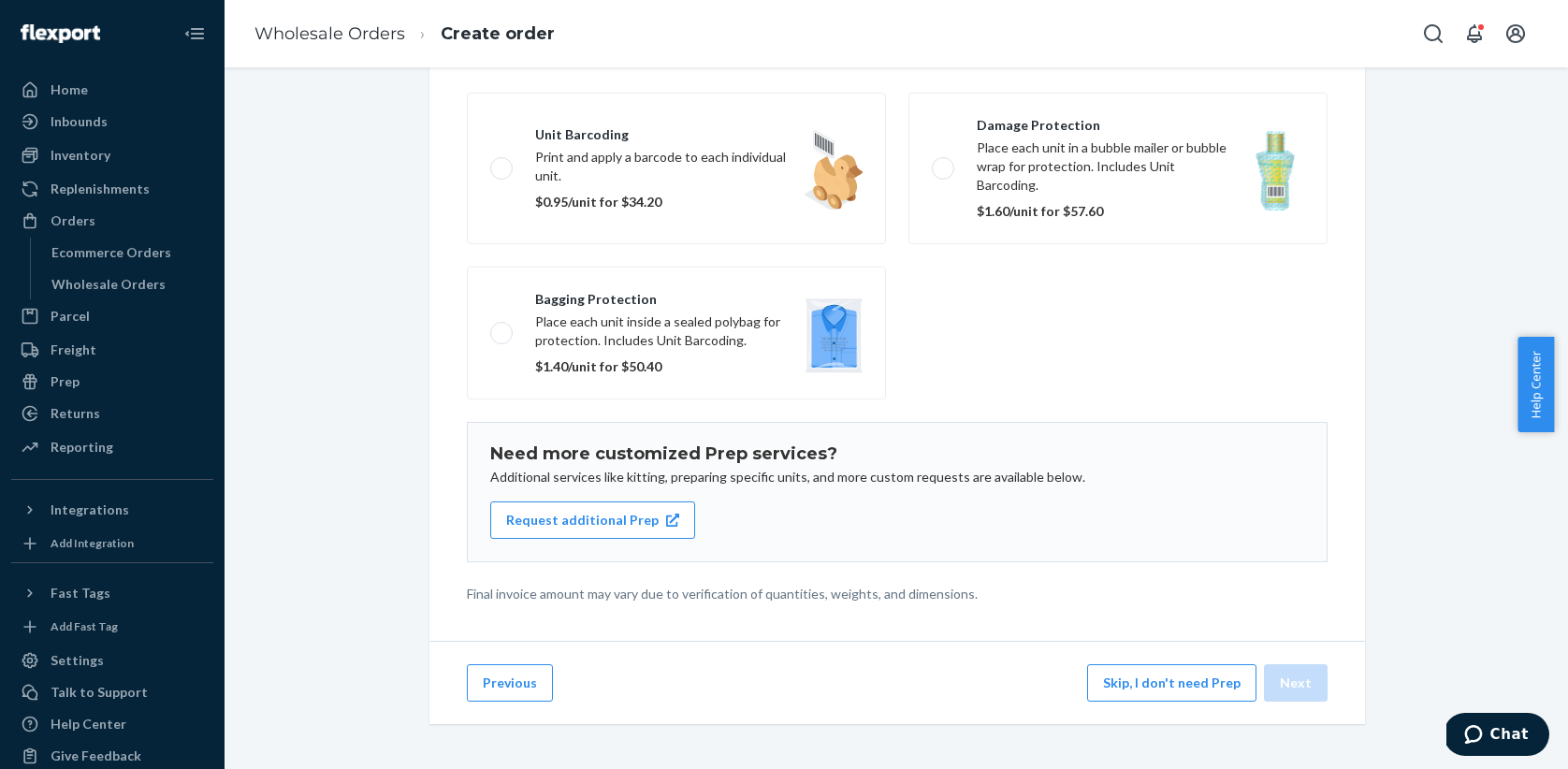
scroll to position [199, 0]
click at [1139, 680] on button "Skip, I don't need Prep" at bounding box center [1171, 683] width 169 height 37
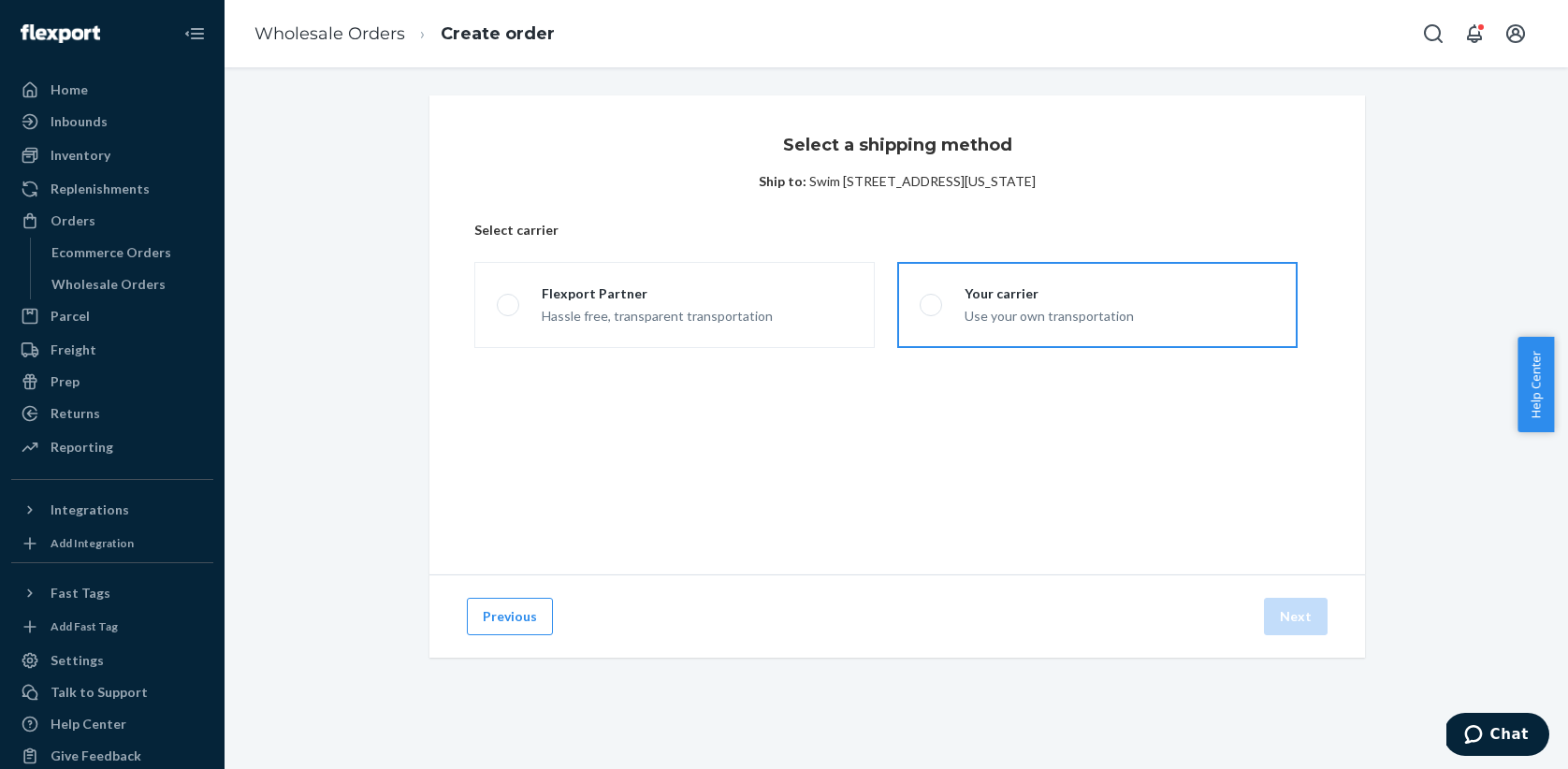
click at [924, 298] on span at bounding box center [930, 305] width 23 height 23
click at [924, 300] on input "Your carrier Use your own transportation" at bounding box center [926, 306] width 12 height 12
radio input "true"
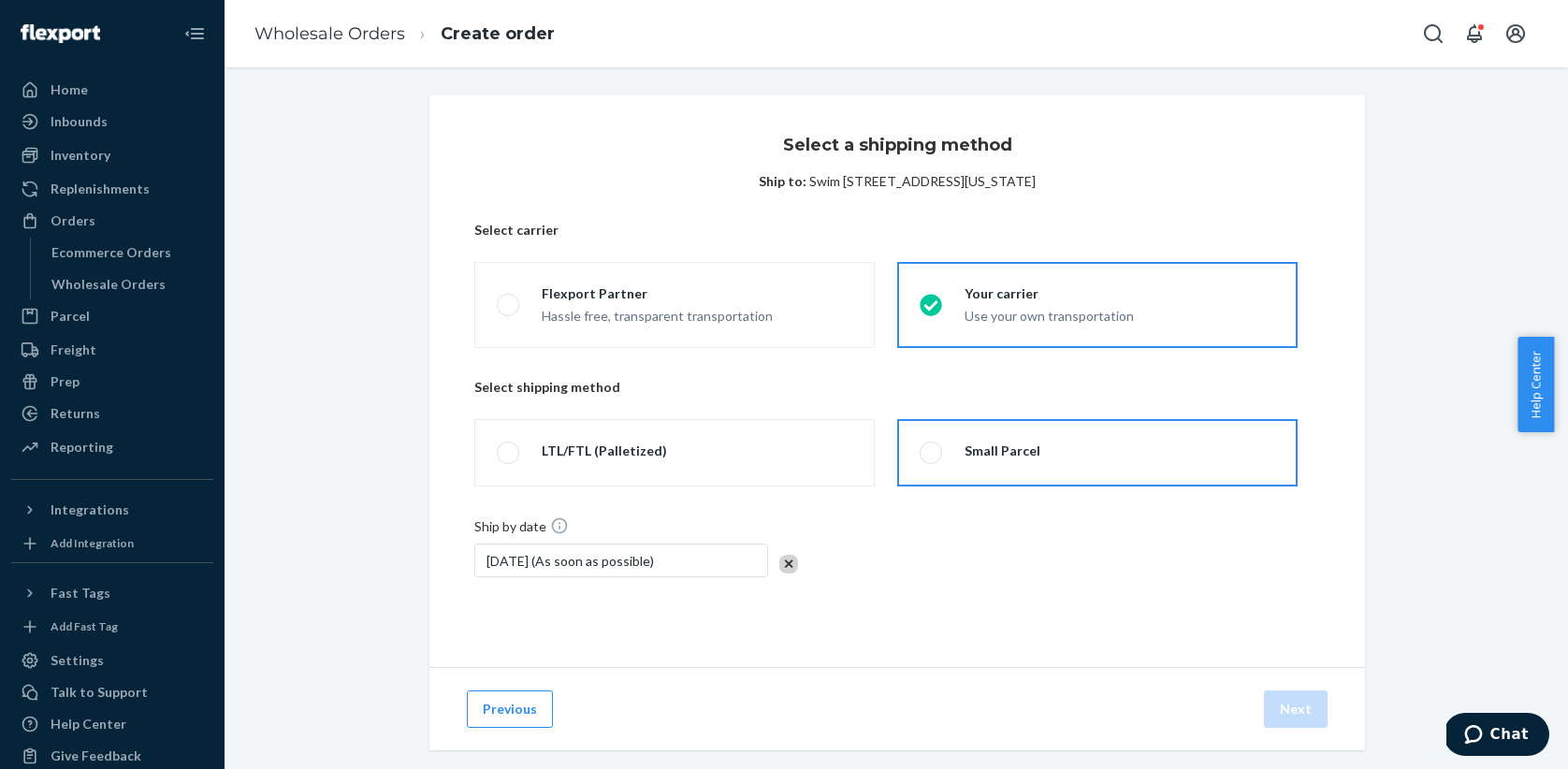
click at [924, 456] on span at bounding box center [930, 453] width 23 height 23
click at [924, 456] on input "Small Parcel" at bounding box center [926, 454] width 12 height 12
radio input "true"
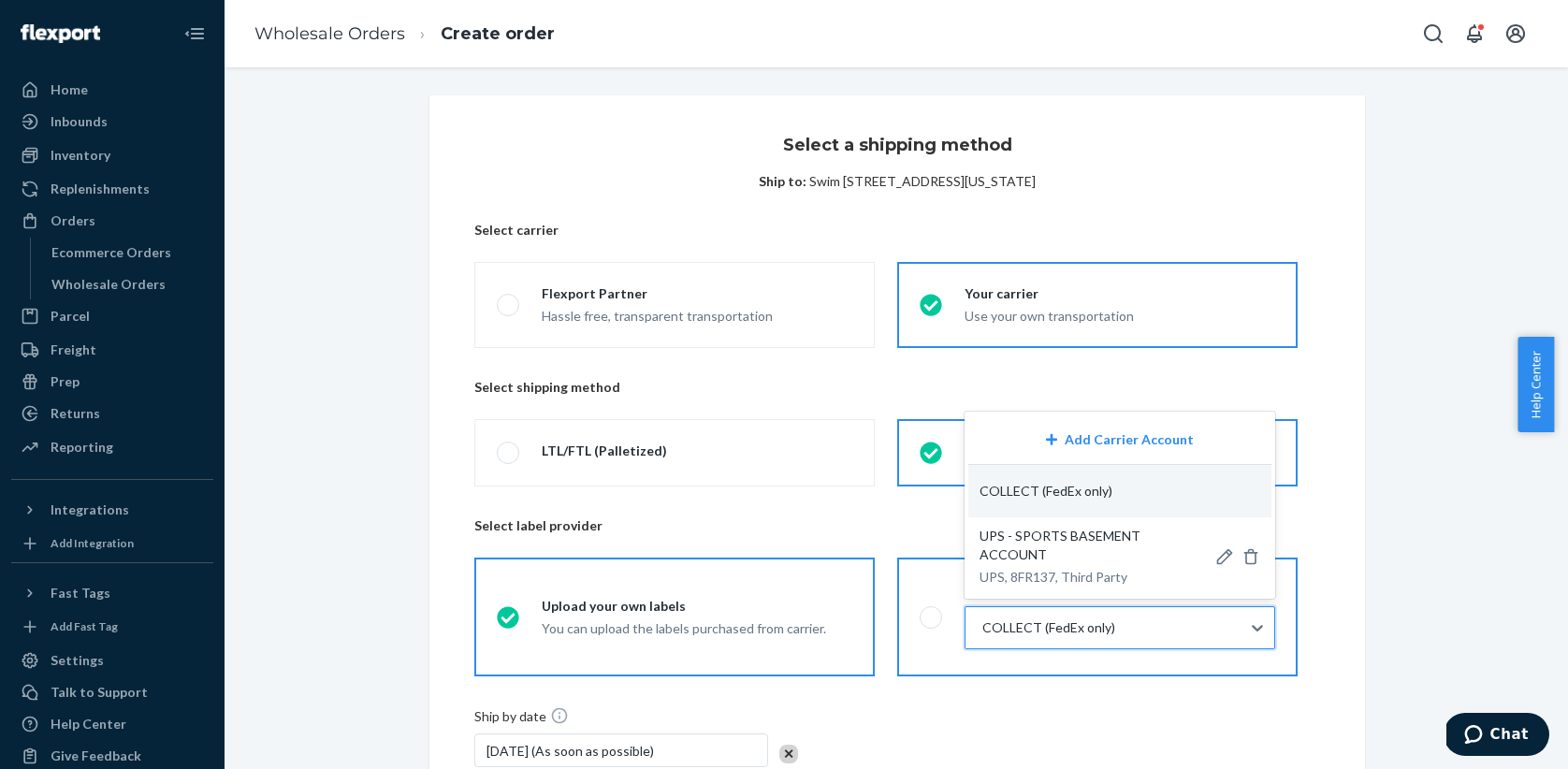
click at [1233, 627] on div at bounding box center [1117, 627] width 275 height 23
click at [982, 627] on input "option COLLECT focused, 2 of 7. 7 results available. Use Up and Down to choose …" at bounding box center [981, 627] width 2 height 19
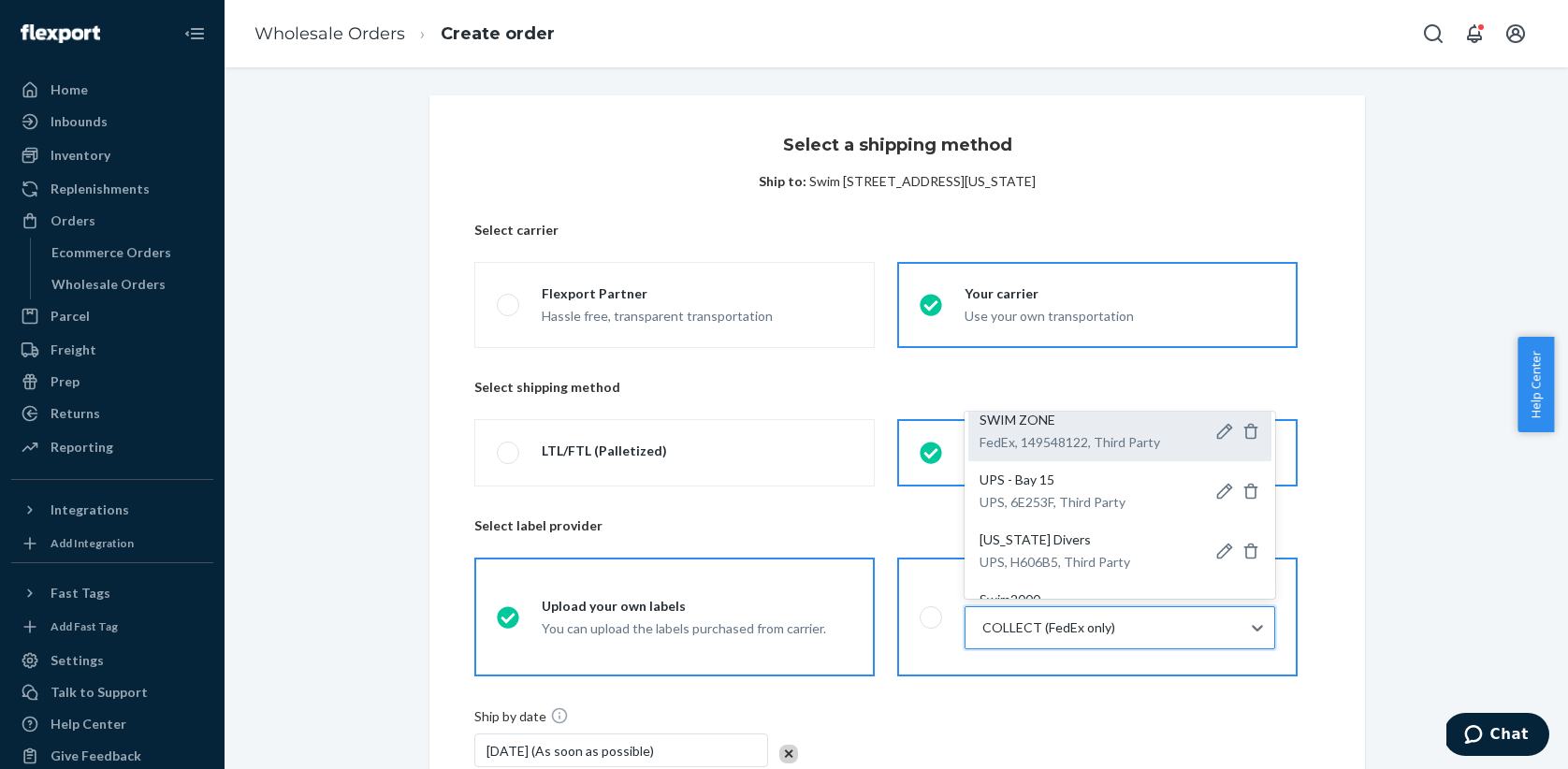
scroll to position [221, 0]
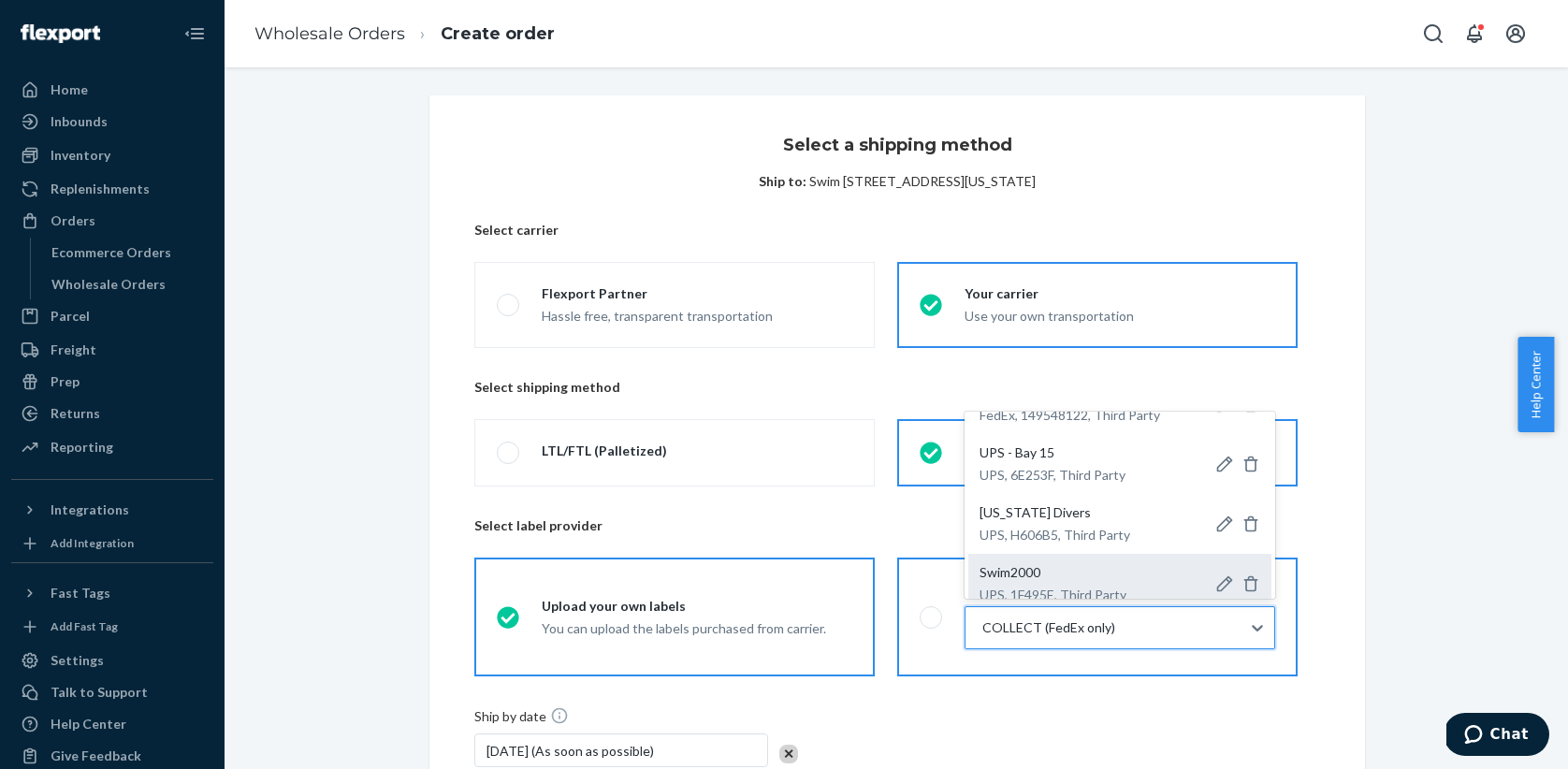
click at [1034, 586] on p "UPS, 1F495E, Third Party" at bounding box center [1053, 595] width 147 height 19
click at [982, 618] on input "option Swim2000-Swim2000-UPS-1F495E-89119 focused, 7 of 7. 7 results available.…" at bounding box center [981, 627] width 2 height 19
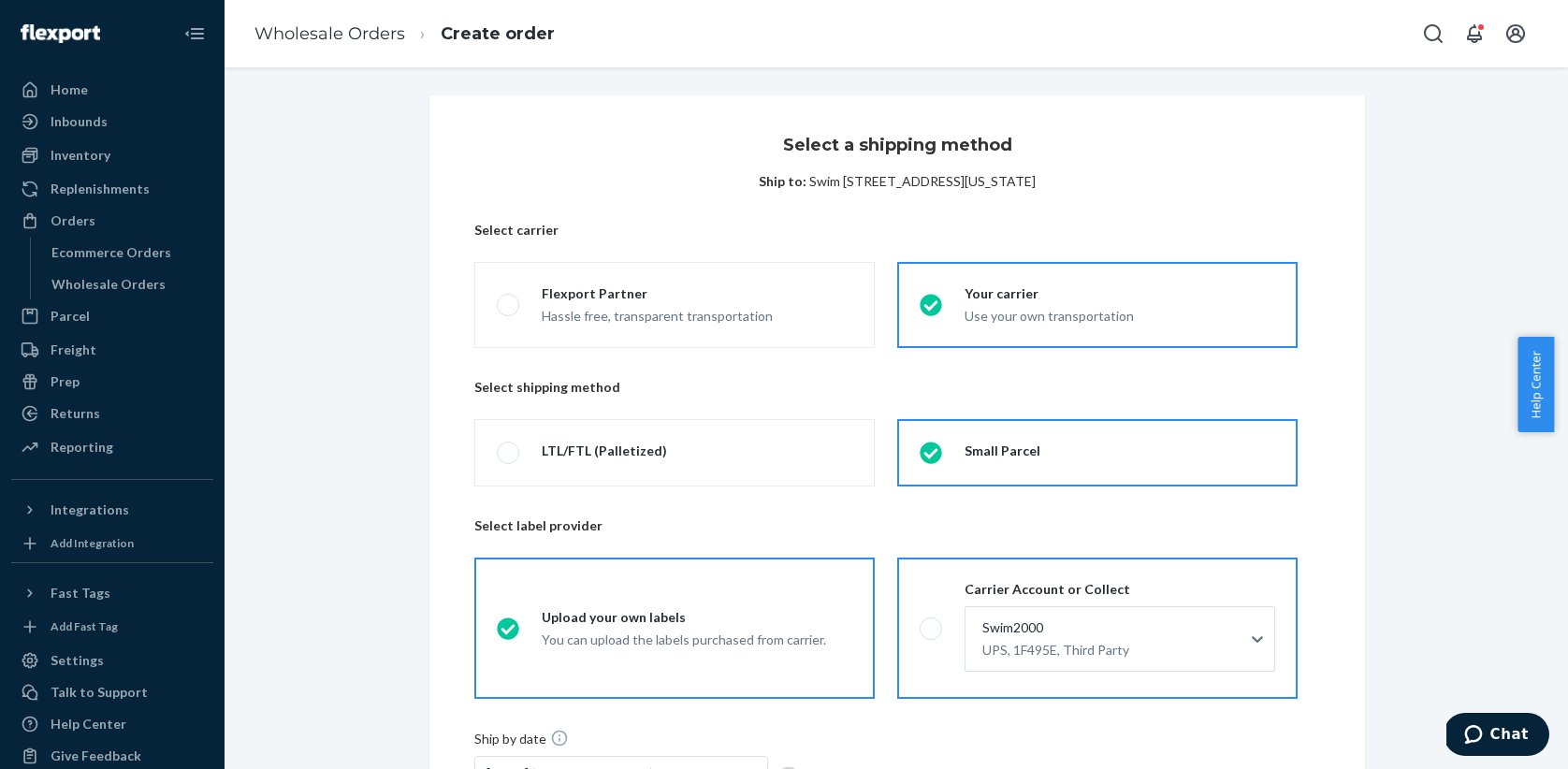
click at [922, 634] on span at bounding box center [930, 628] width 23 height 23
click at [922, 634] on input "Carrier Account or Collect Swim2000 UPS, 1F495E, Third Party" at bounding box center [926, 628] width 12 height 12
radio input "true"
radio input "false"
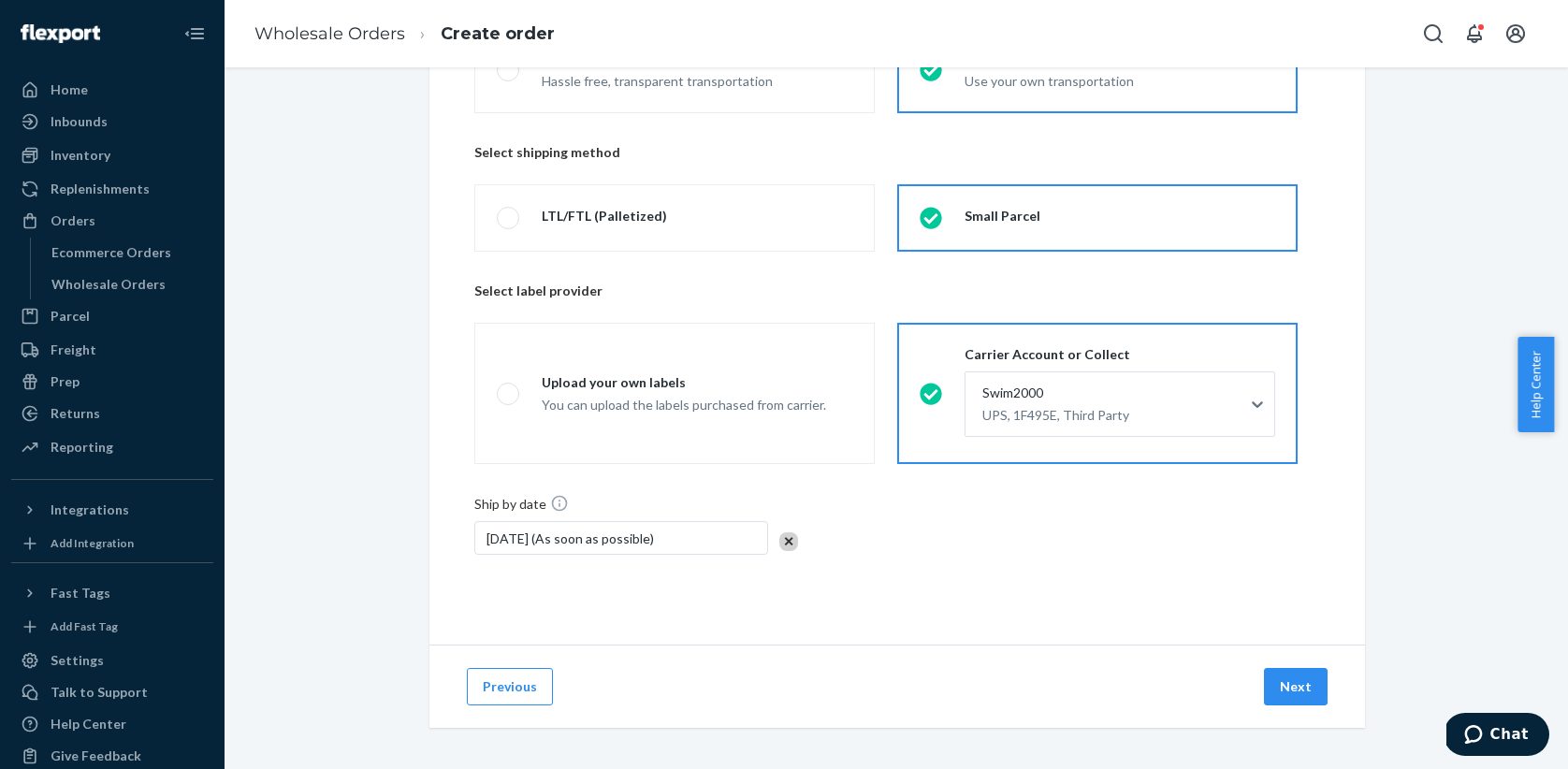
scroll to position [239, 0]
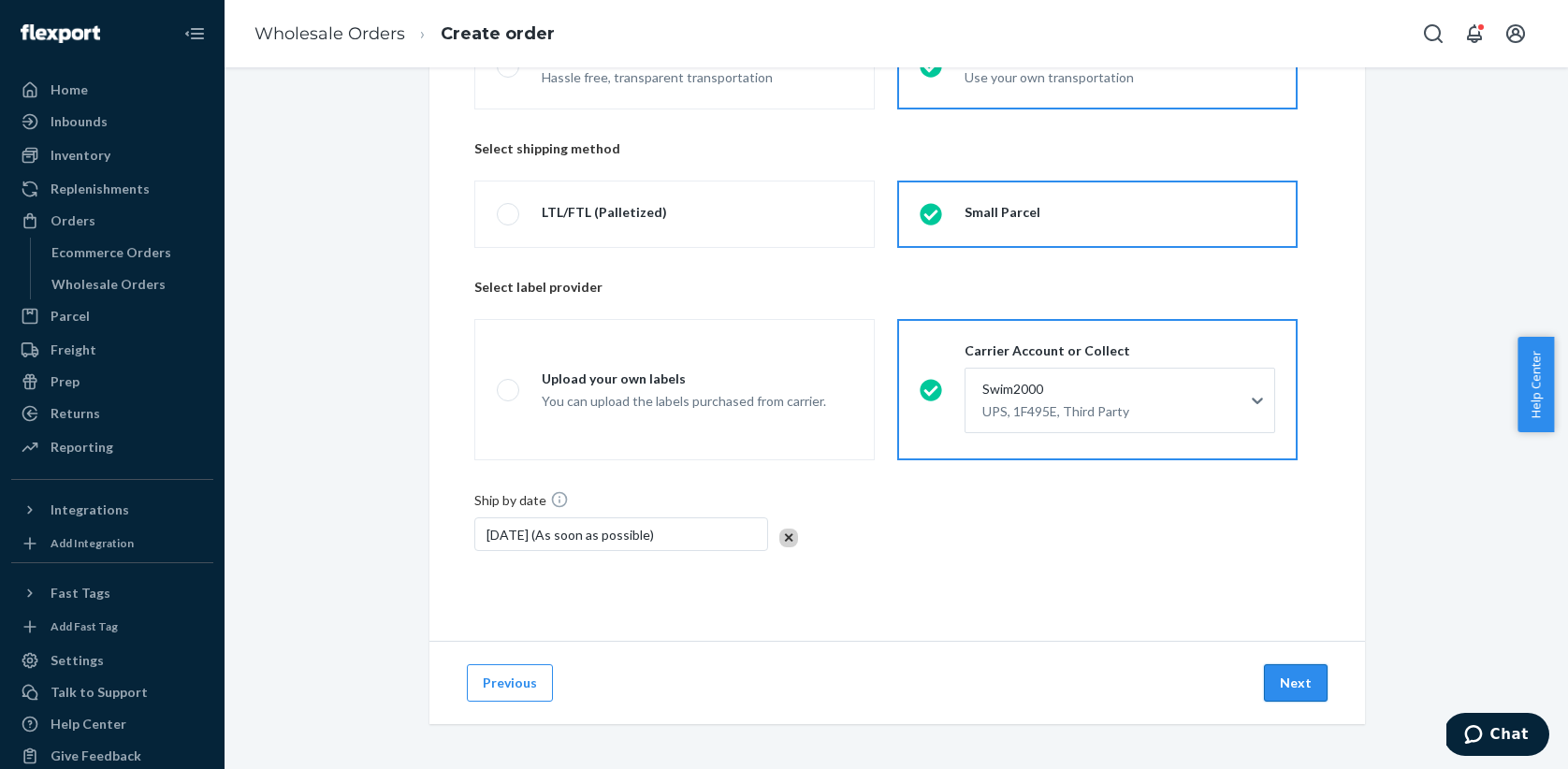
click at [1285, 678] on button "Next" at bounding box center [1296, 683] width 64 height 37
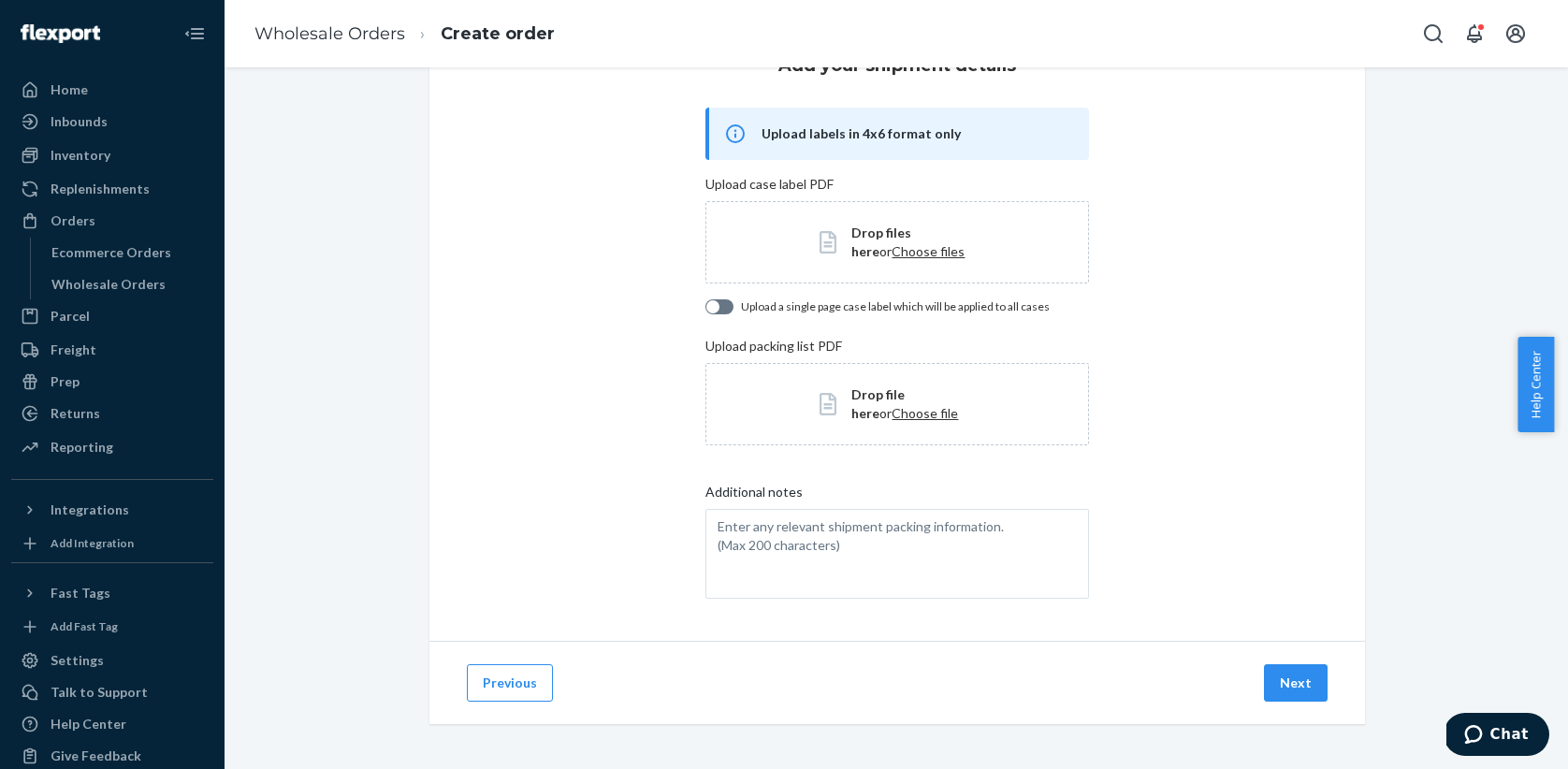
scroll to position [79, 0]
click at [1291, 679] on button "Next" at bounding box center [1296, 683] width 64 height 37
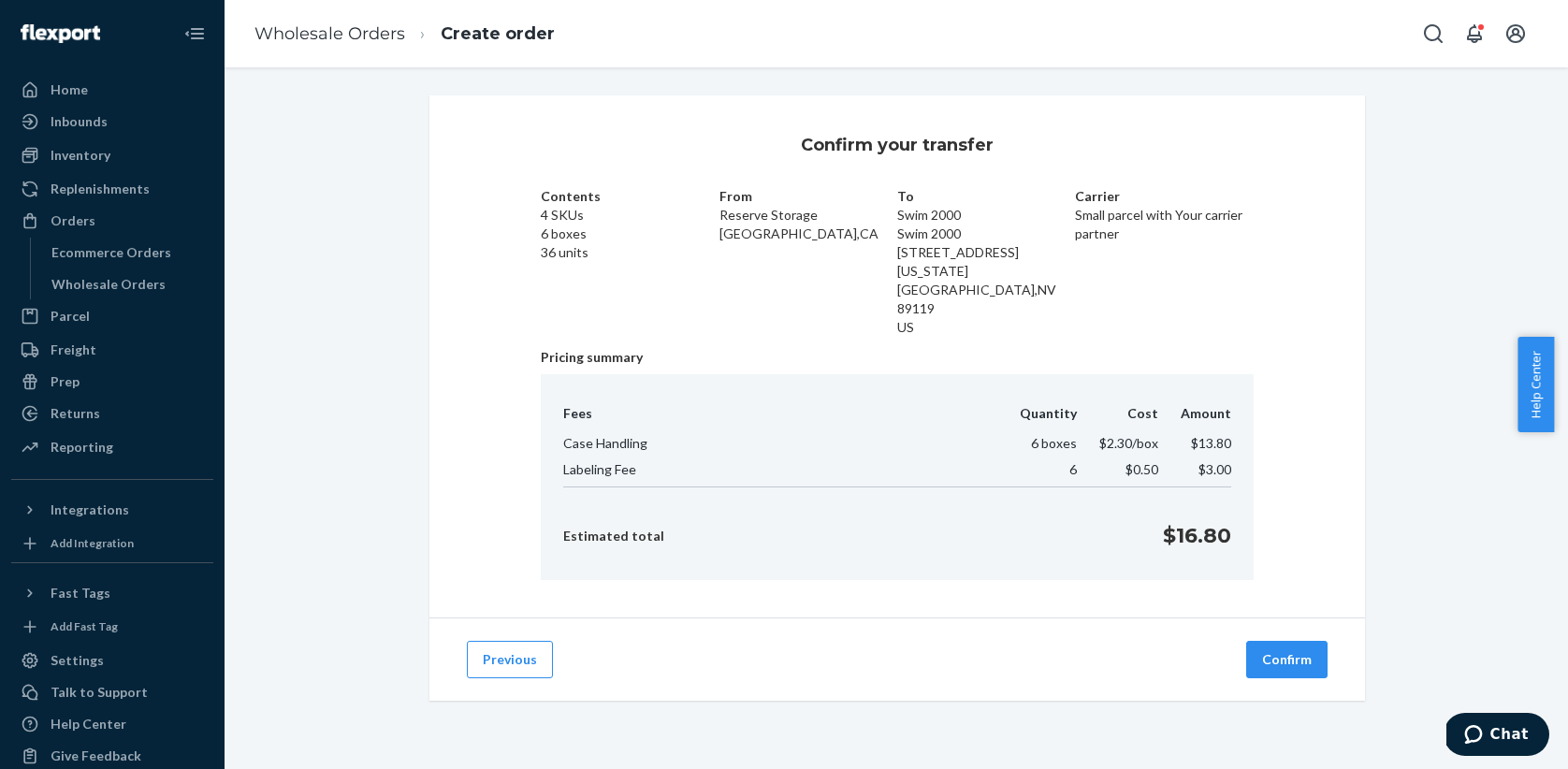
drag, startPoint x: 1264, startPoint y: 623, endPoint x: 936, endPoint y: 621, distance: 328.0
click at [936, 621] on div "Previous Confirm" at bounding box center [896, 658] width 935 height 83
click at [1265, 641] on button "Confirm" at bounding box center [1286, 659] width 81 height 37
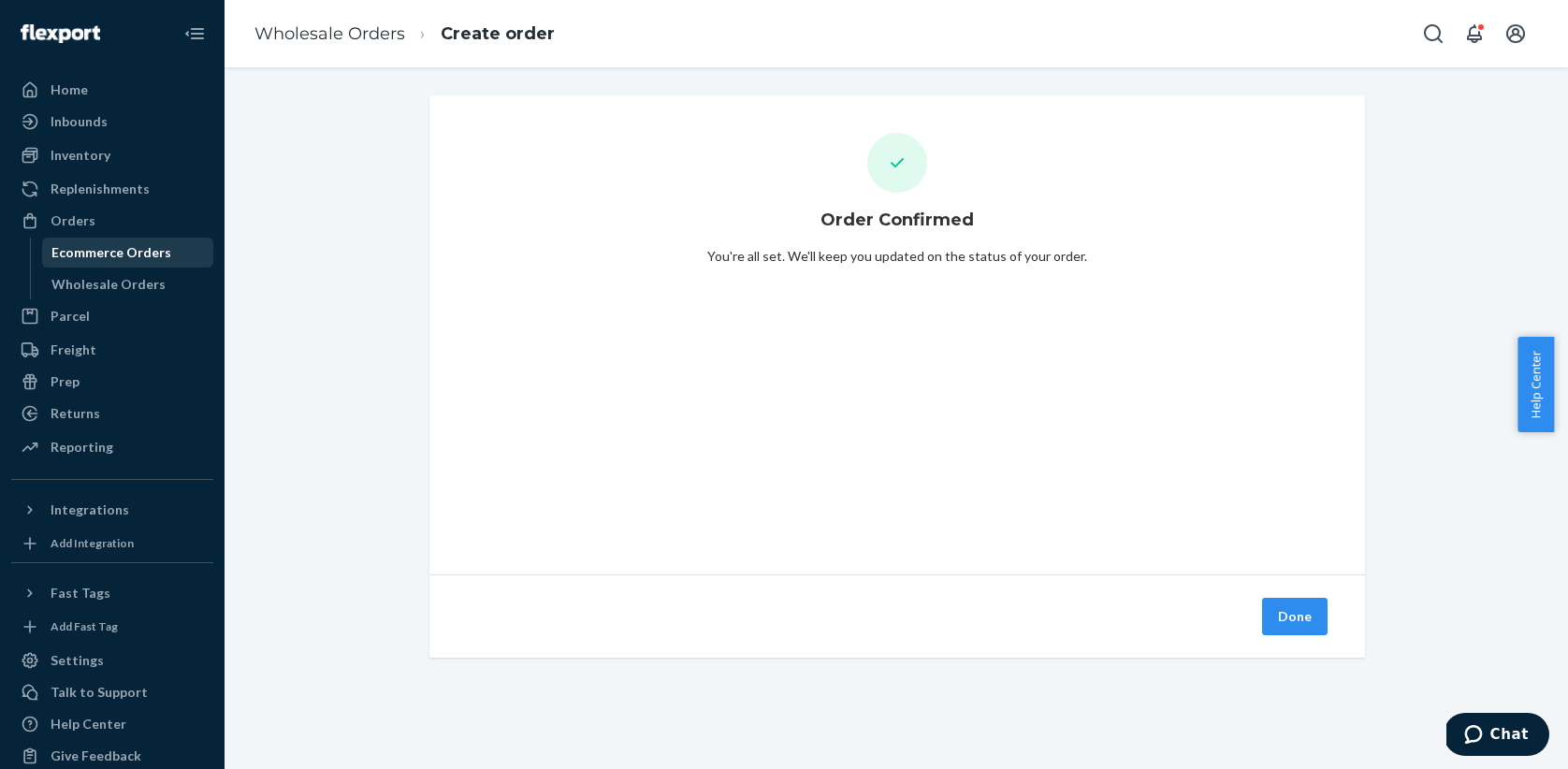
click at [101, 254] on div "Ecommerce Orders" at bounding box center [112, 252] width 119 height 19
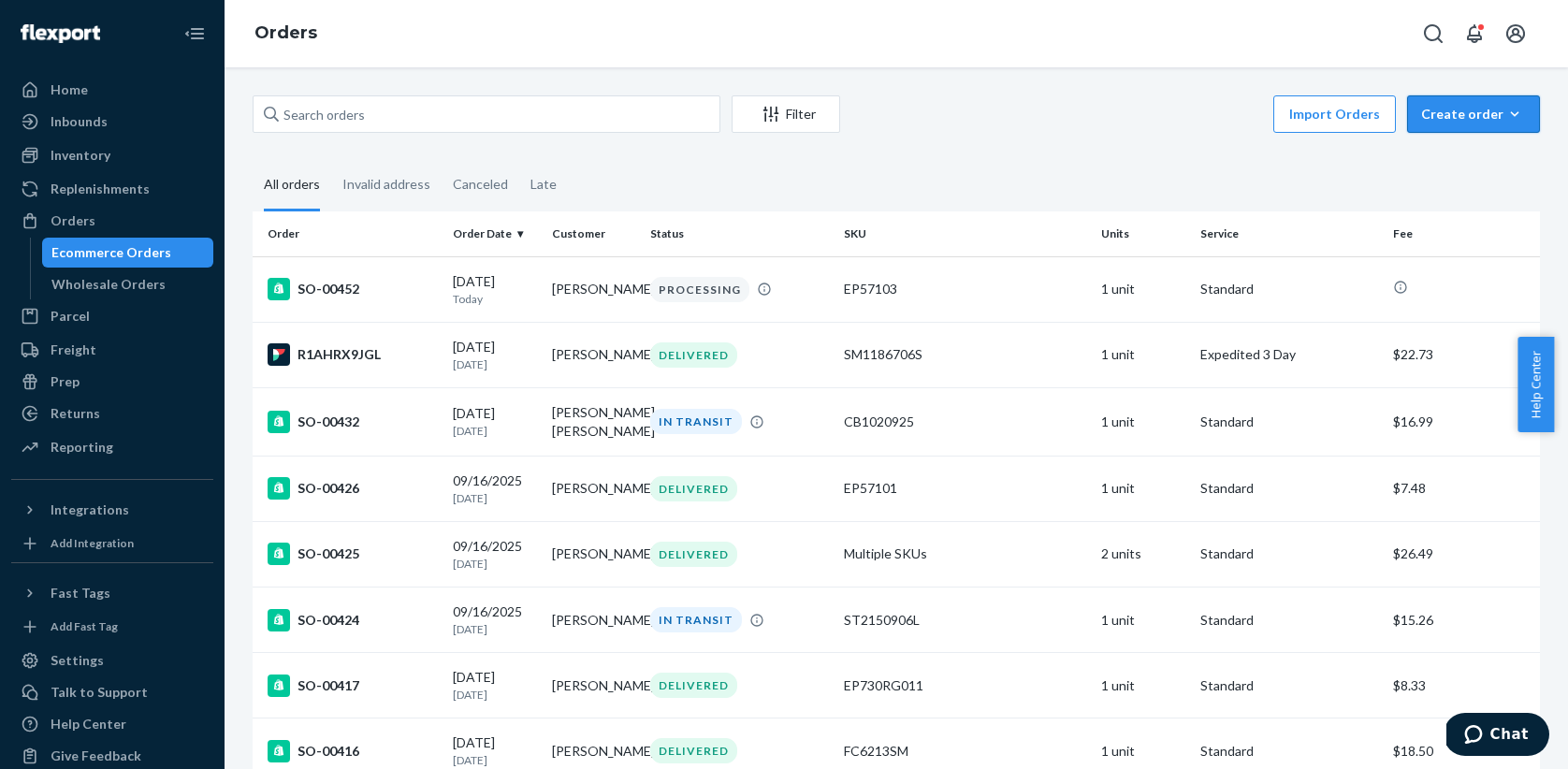
drag, startPoint x: 1471, startPoint y: 120, endPoint x: 1446, endPoint y: 126, distance: 25.7
click at [1471, 120] on div "Create order" at bounding box center [1473, 114] width 105 height 19
click at [1432, 166] on span "Ecommerce order" at bounding box center [1485, 159] width 116 height 13
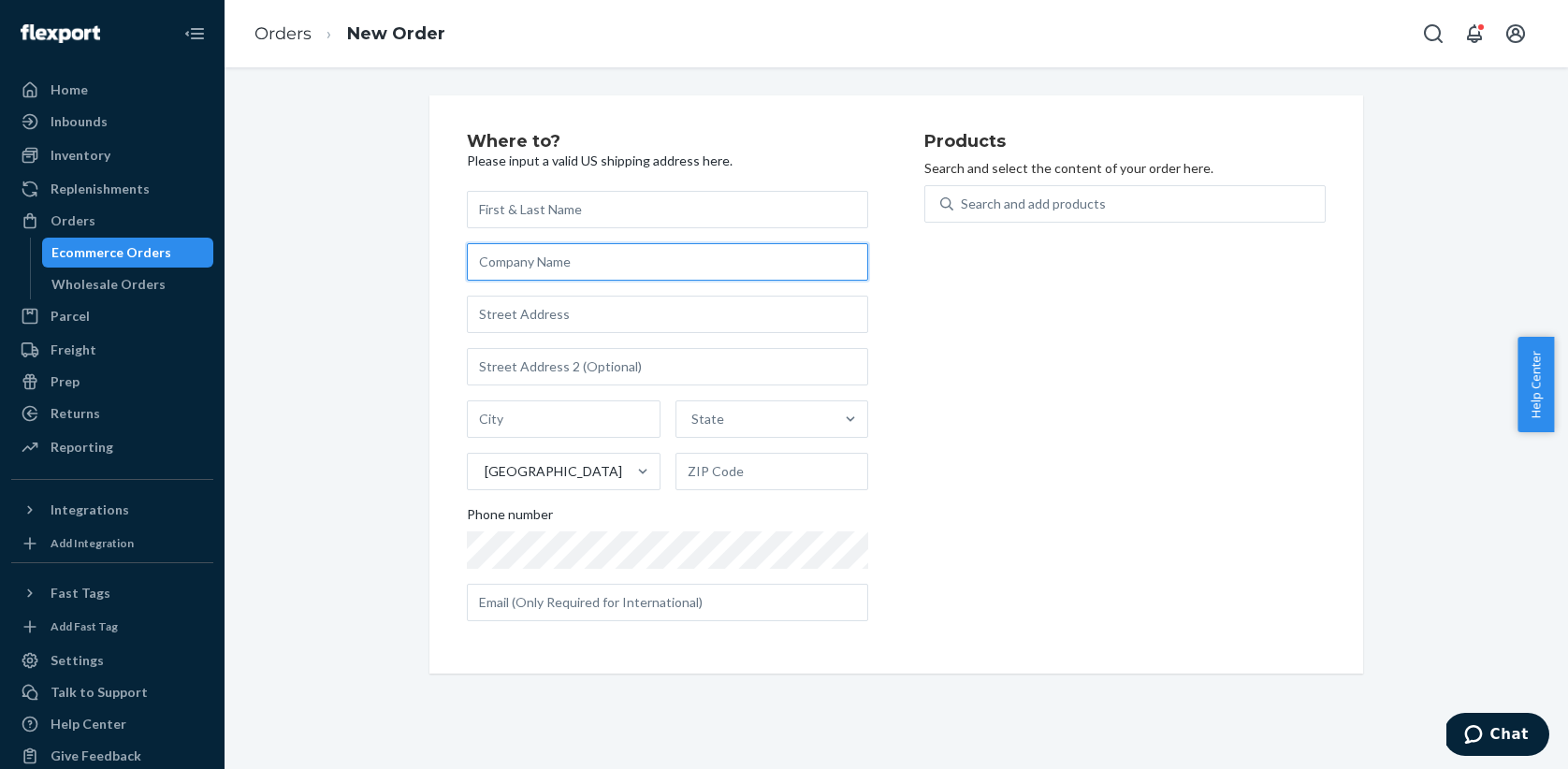
click at [483, 263] on input "text" at bounding box center [668, 262] width 402 height 37
paste input "Swim 2000"
type input "Swim 2000"
click at [487, 207] on input "text" at bounding box center [668, 210] width 402 height 37
paste input "Kevin Tran"
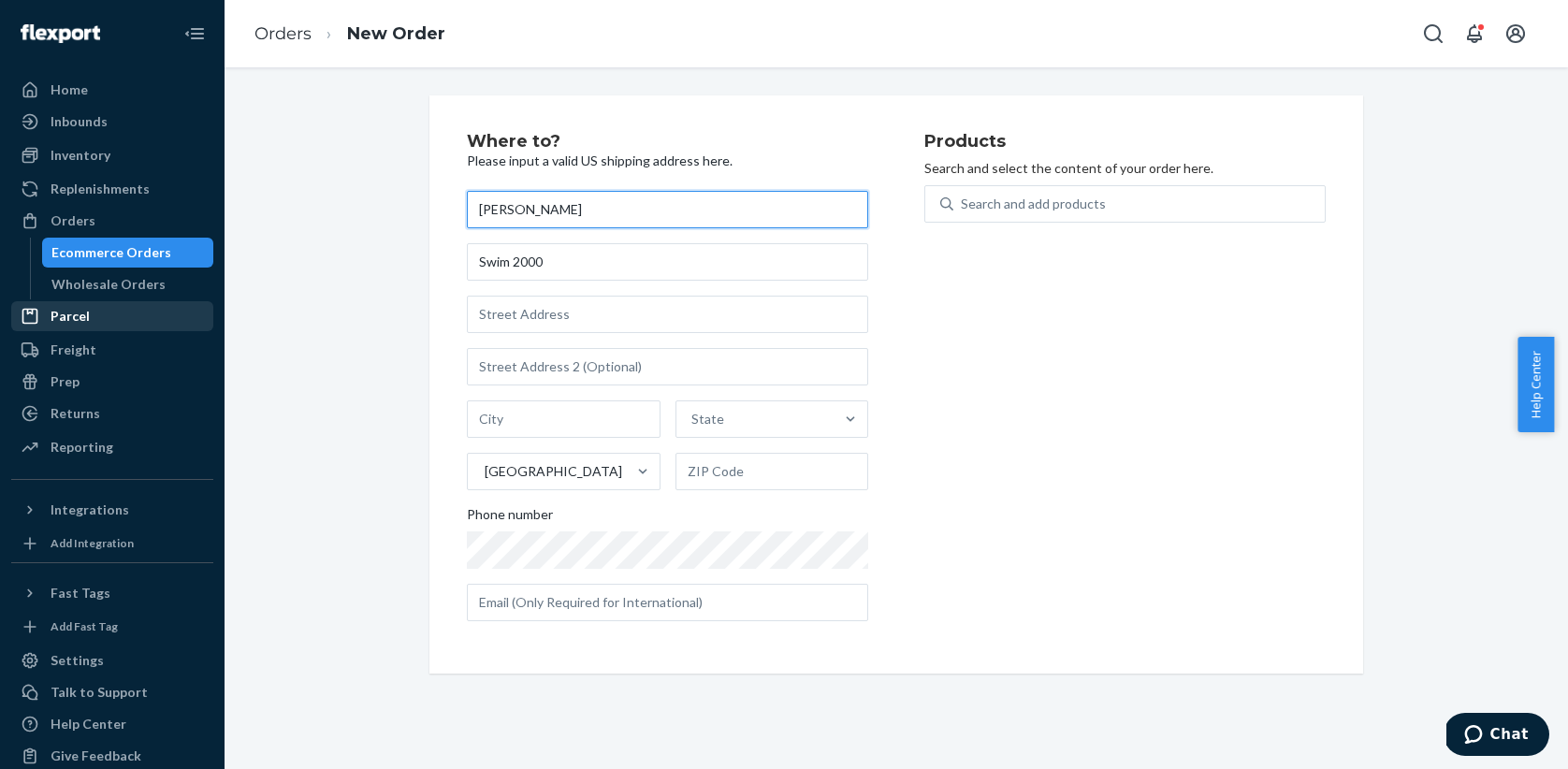
type input "Kevin Tran"
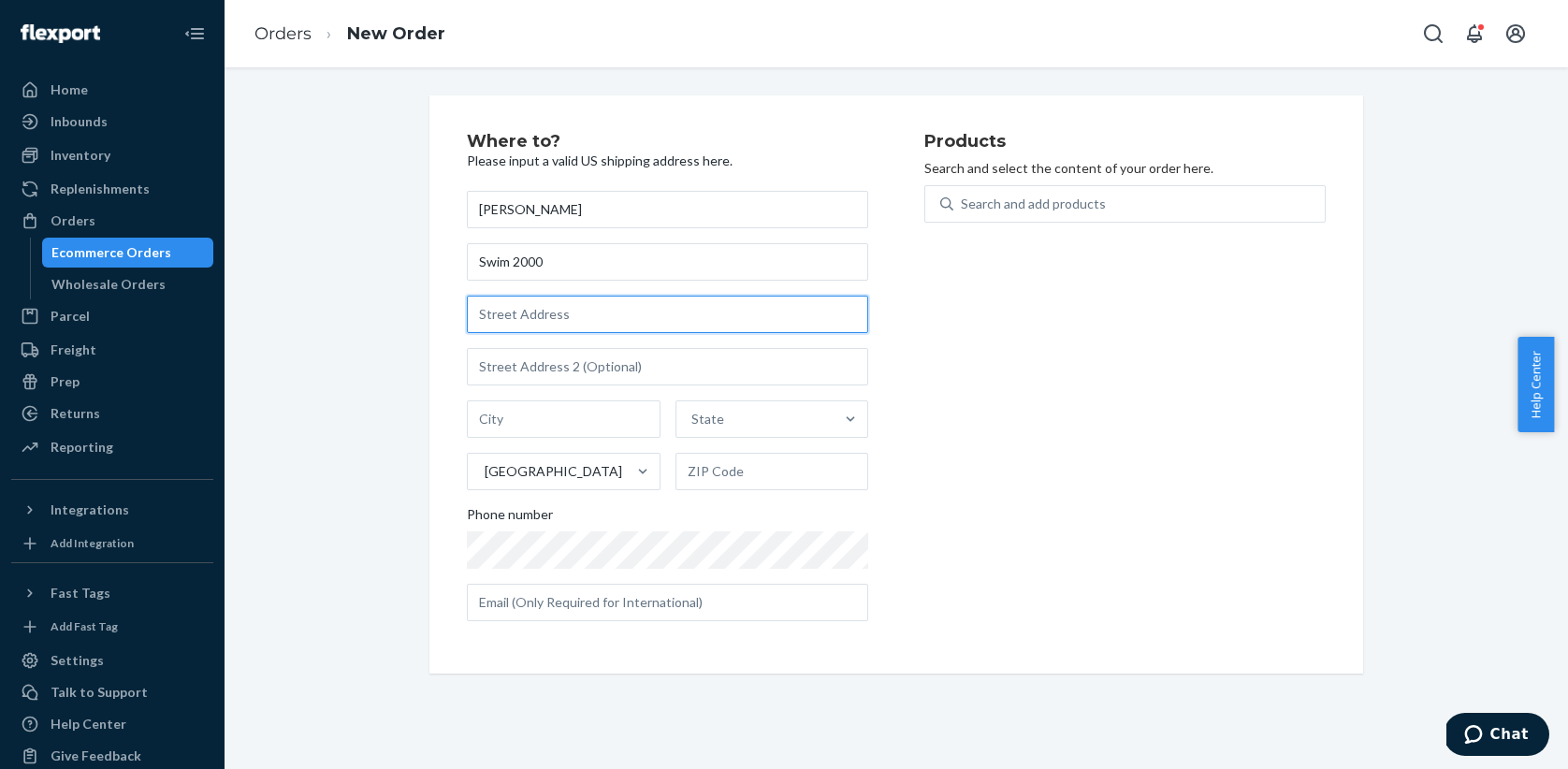
click at [499, 316] on input "text" at bounding box center [668, 314] width 402 height 37
paste input "4137 S. Maryland Pkwy"
type input "4137 S Maryland Pkwy"
type input "Las Vegas"
type input "89119"
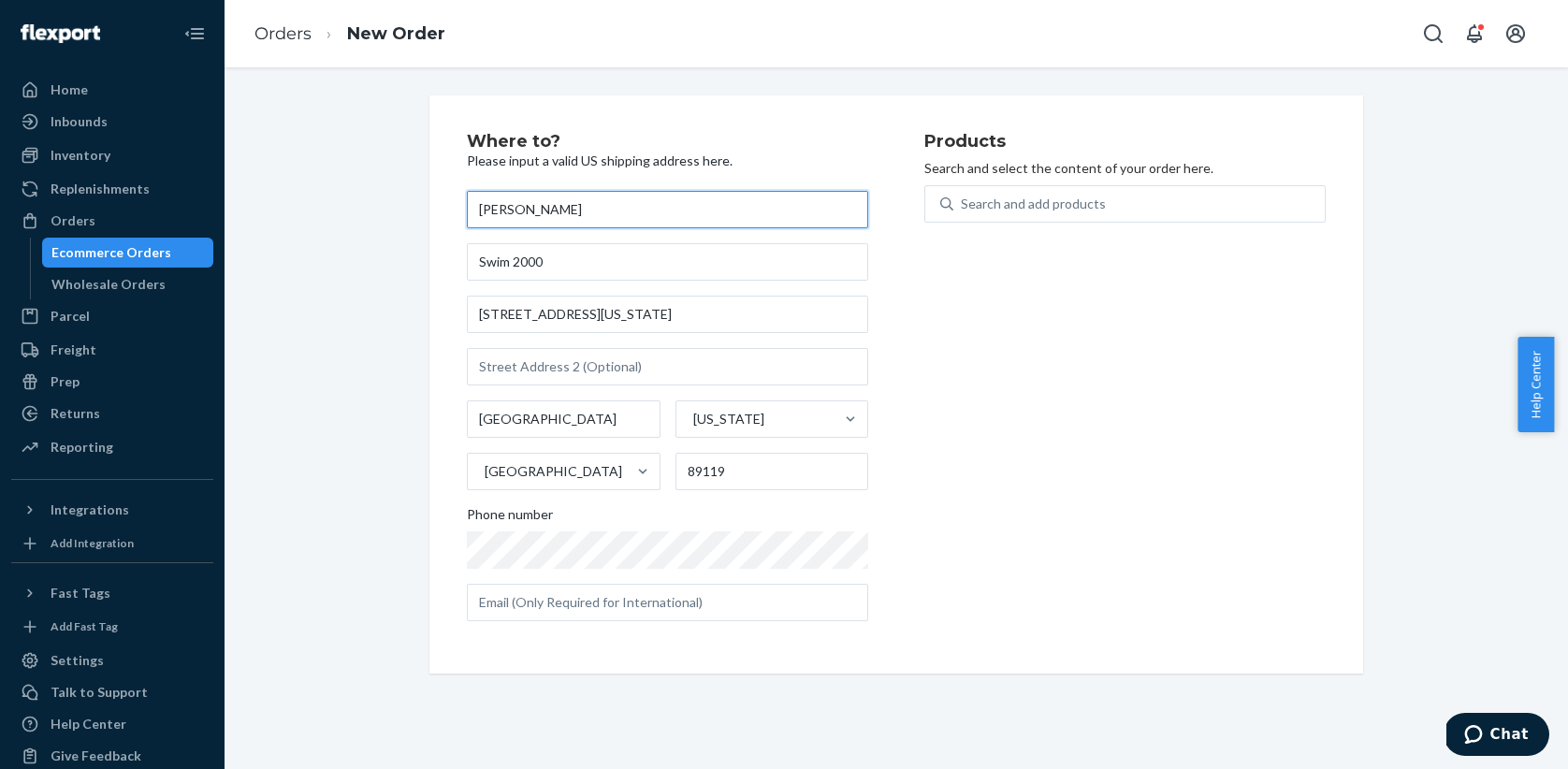
click at [559, 215] on input "Kevin Tran" at bounding box center [668, 210] width 402 height 37
paste input "Wen Sajol"
type input "Kevin Tran/Wen Sajol"
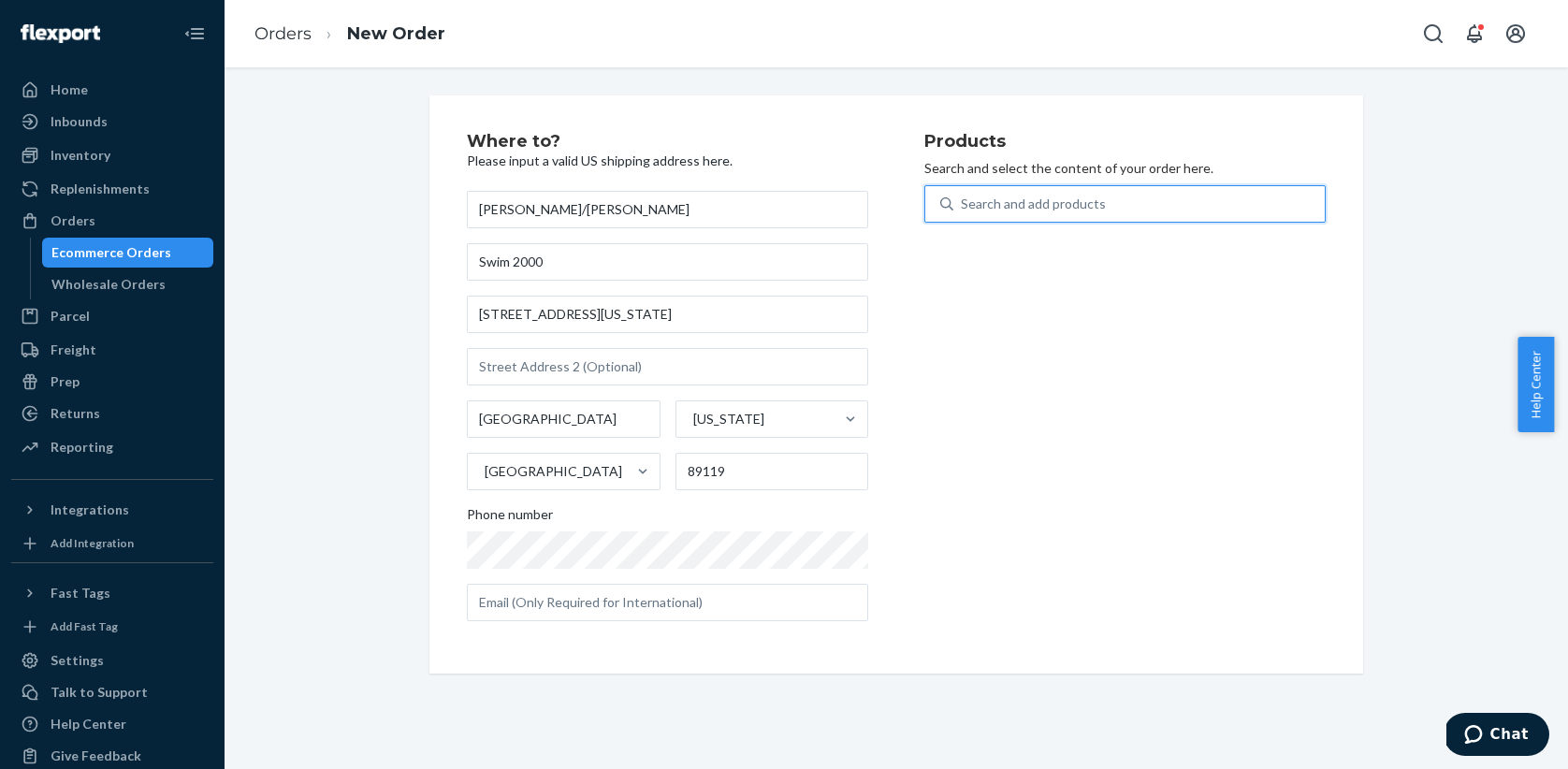
click at [992, 206] on div "Search and add products" at bounding box center [1033, 204] width 145 height 19
click at [963, 206] on input "0 results available. Use Up and Down to choose options, press Enter to select t…" at bounding box center [962, 204] width 2 height 19
paste input "MS608017"
type input "MS608017"
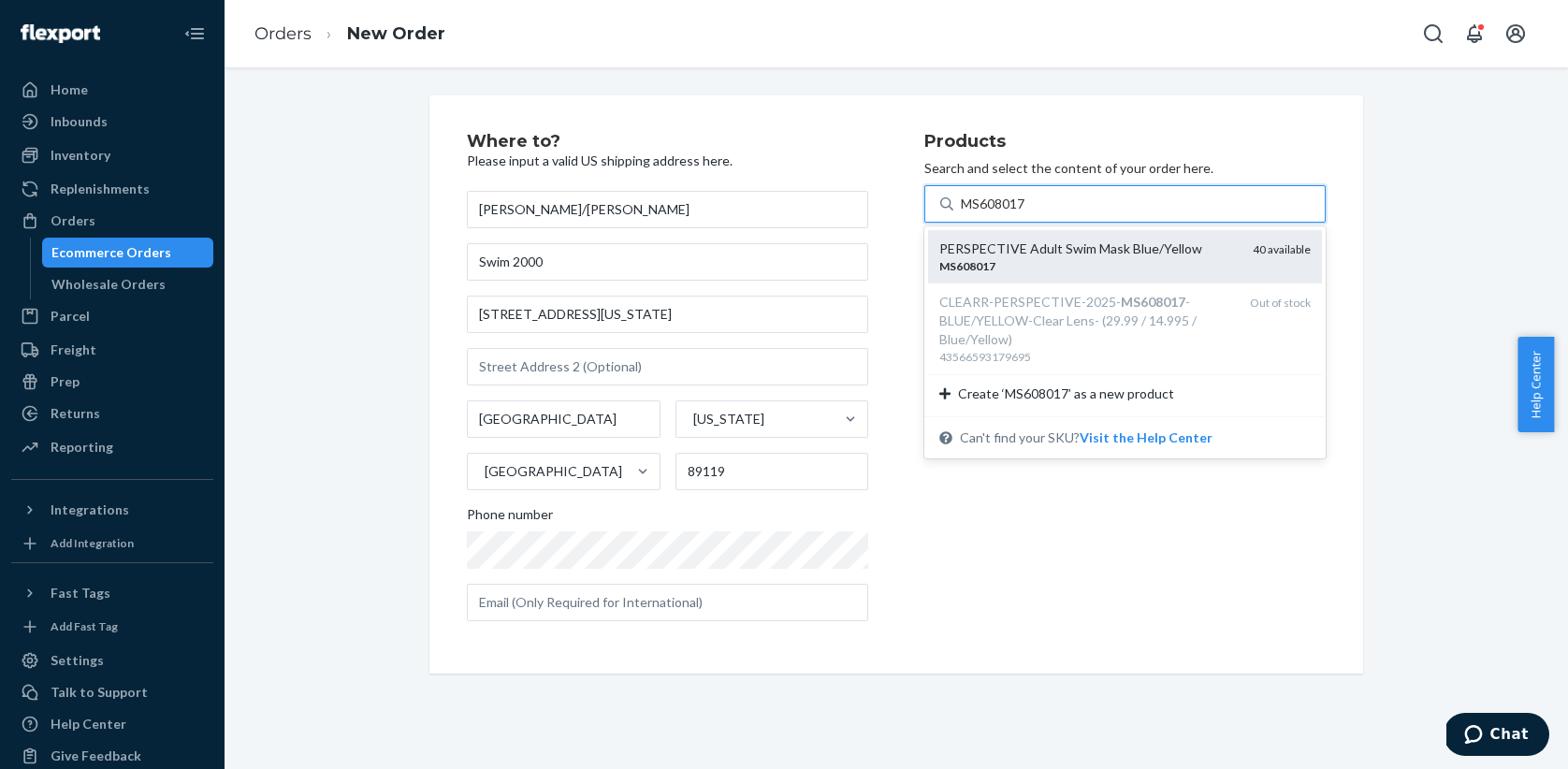
click at [990, 253] on div "PERSPECTIVE Adult Swim Mask Blue/Yellow" at bounding box center [1088, 249] width 299 height 19
click at [990, 214] on input "MS608017" at bounding box center [994, 204] width 67 height 19
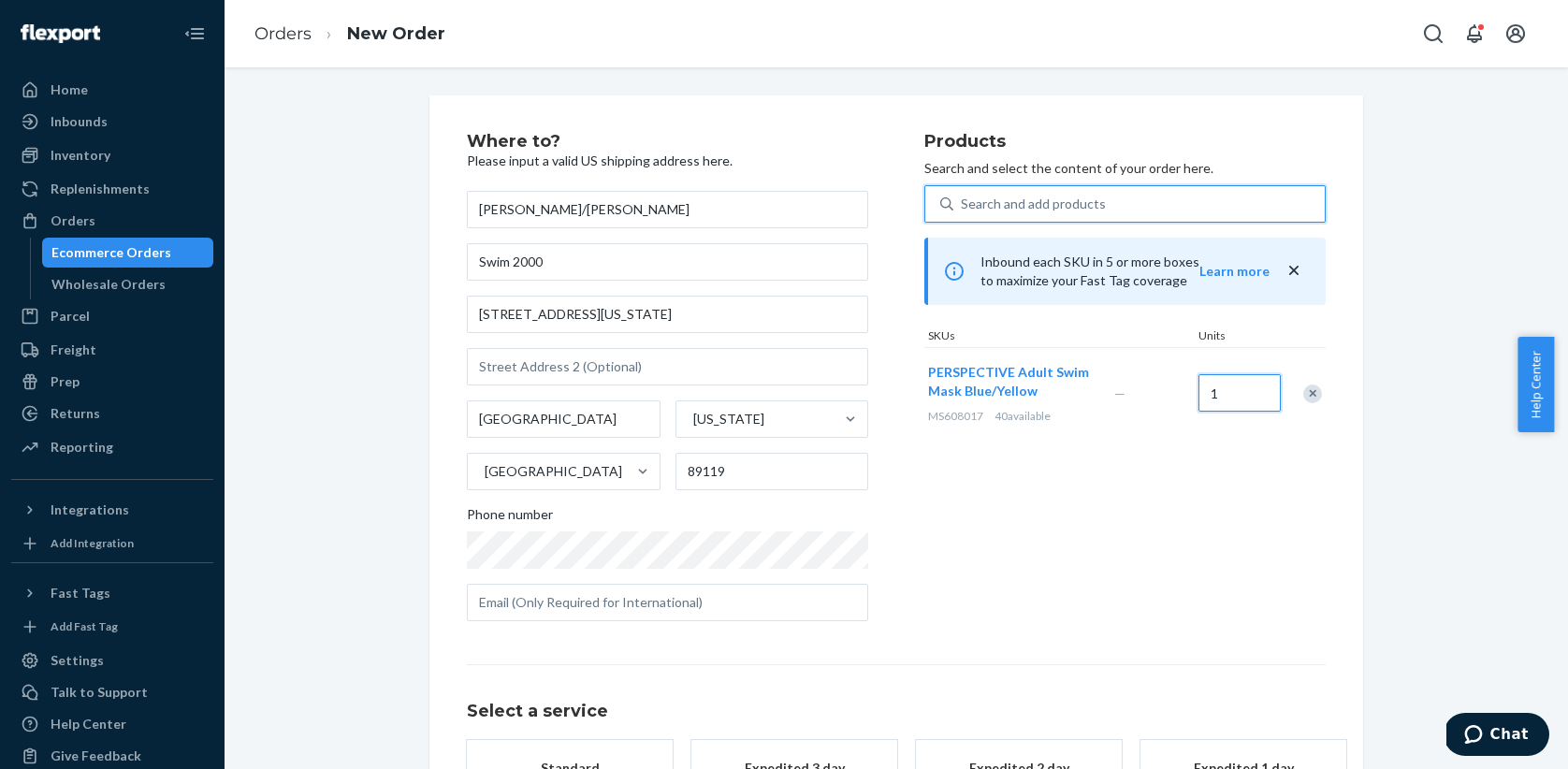
click at [1212, 391] on input "1" at bounding box center [1240, 393] width 82 height 37
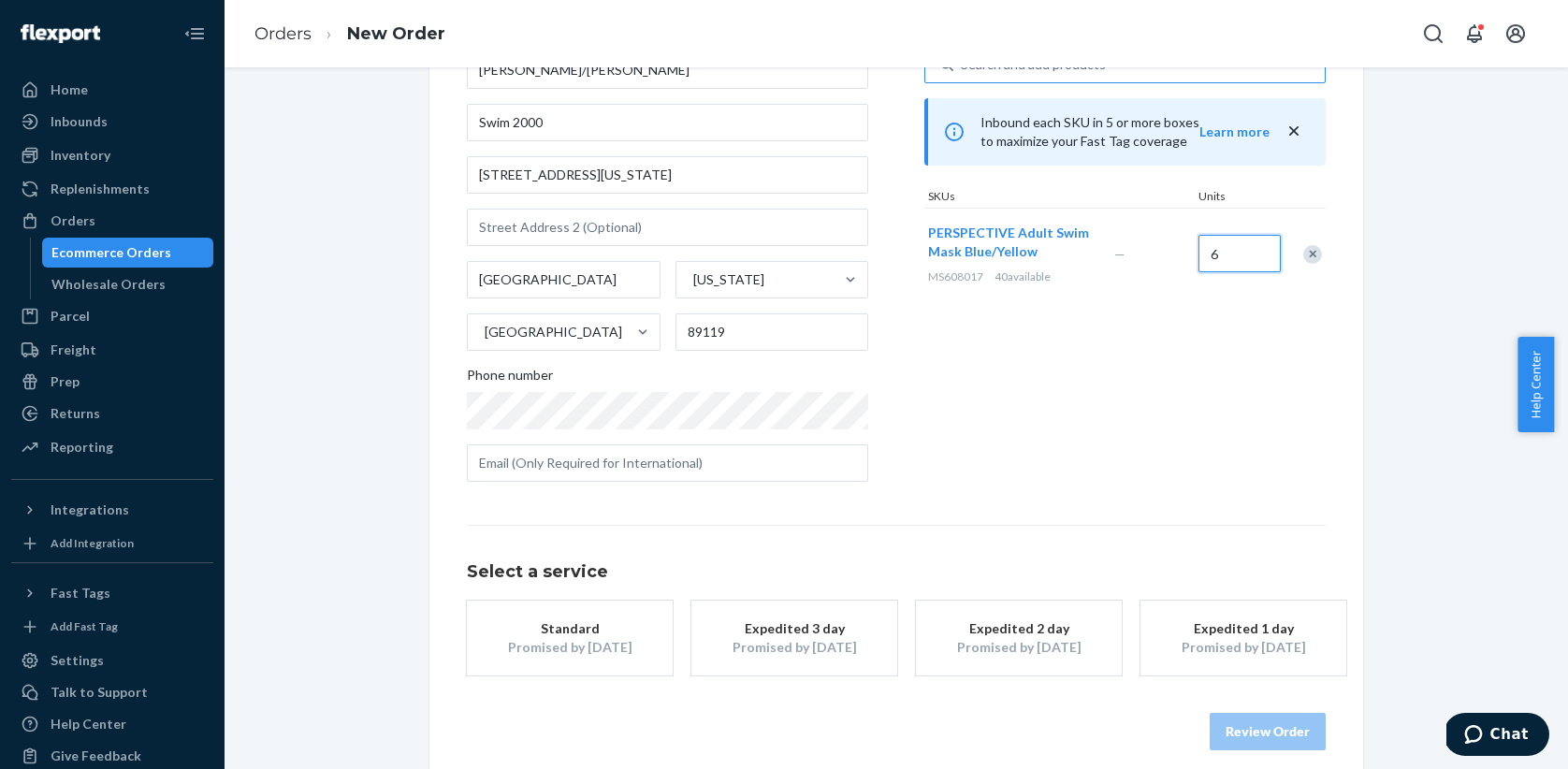
scroll to position [158, 0]
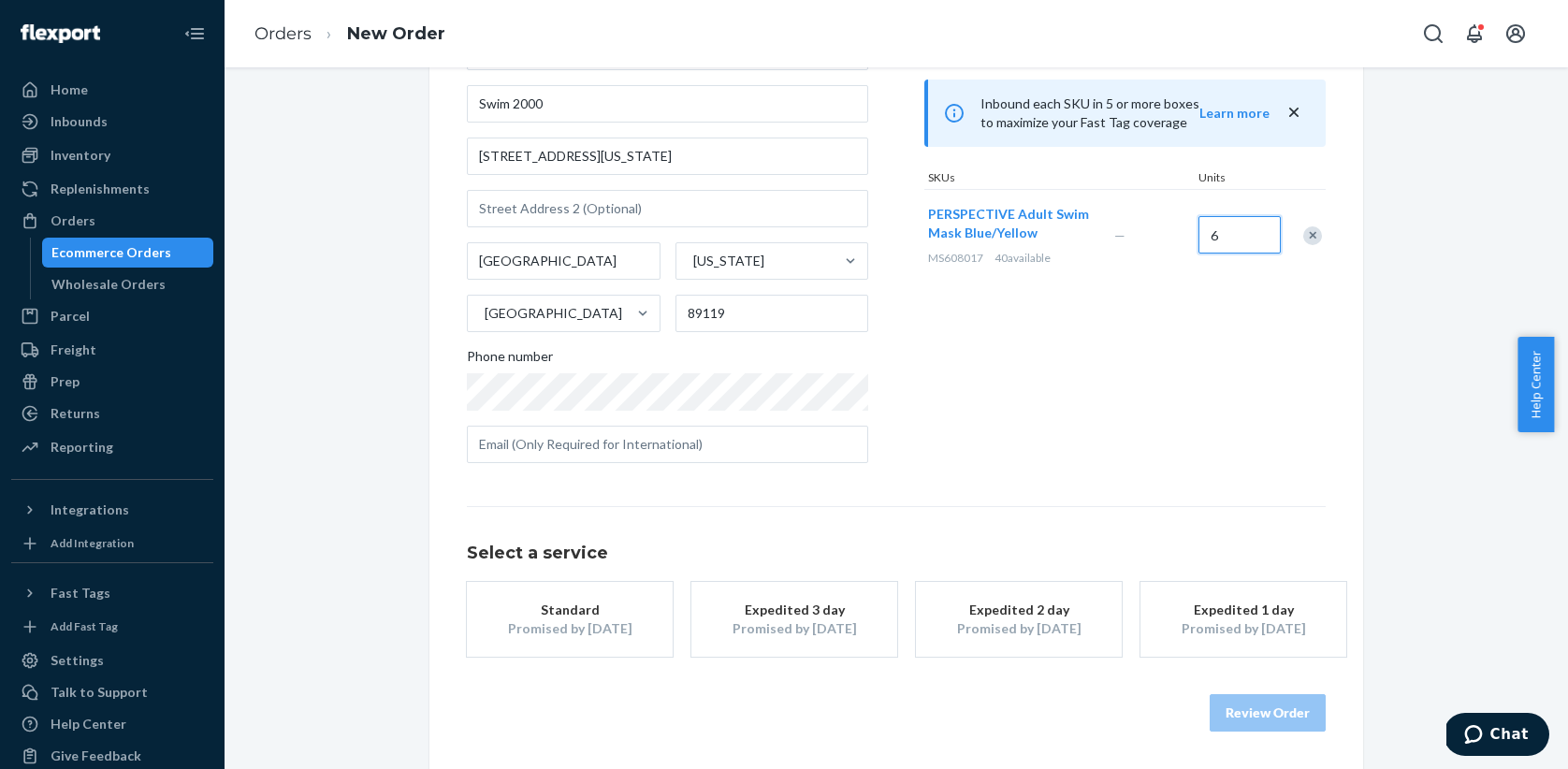
type input "6"
drag, startPoint x: 590, startPoint y: 604, endPoint x: 669, endPoint y: 506, distance: 125.9
click at [669, 506] on div "Select a service Standard Promised by Oct 3, 2025 Expedited 3 day Promised by S…" at bounding box center [896, 582] width 859 height 151
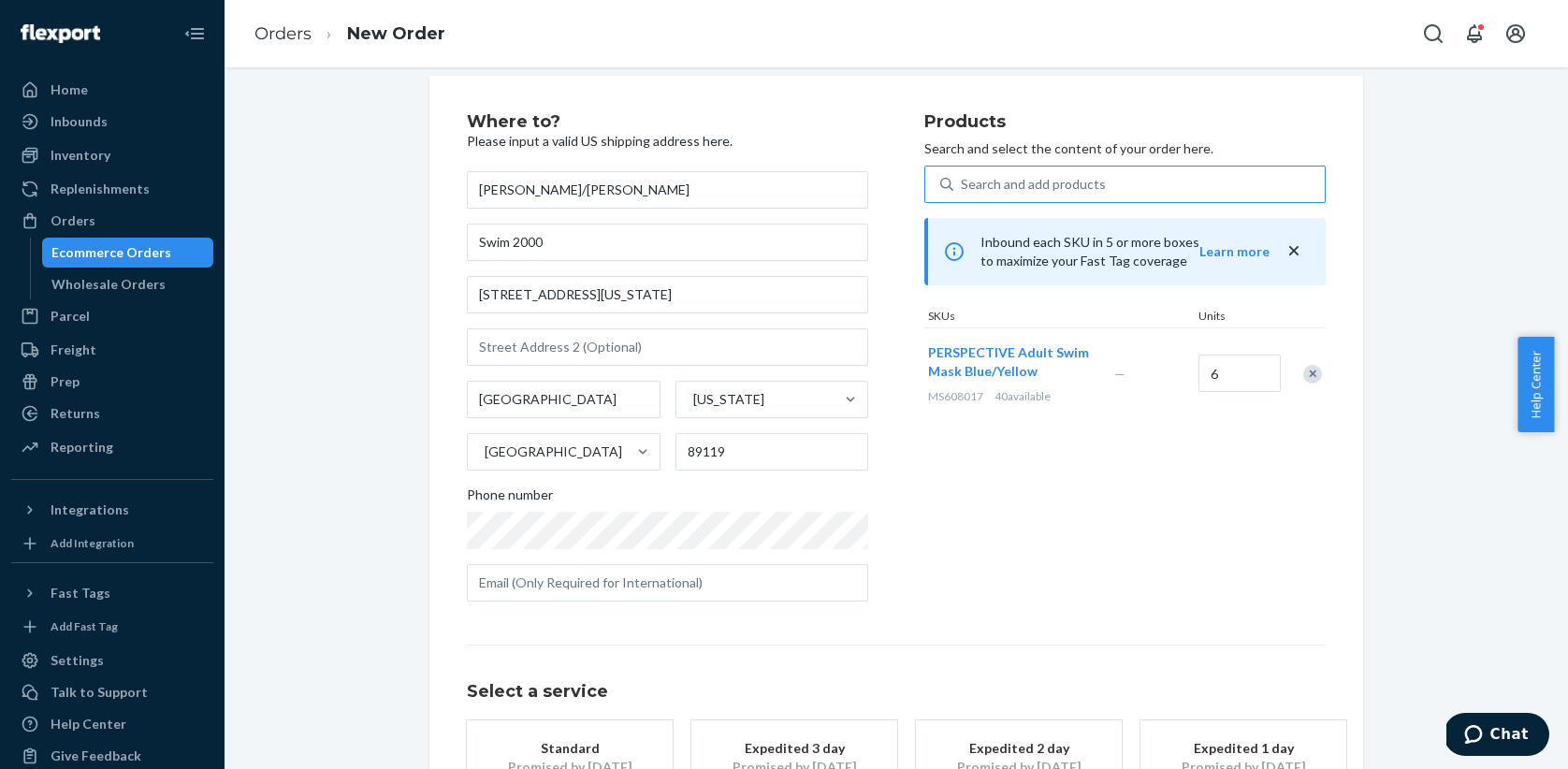
scroll to position [0, 0]
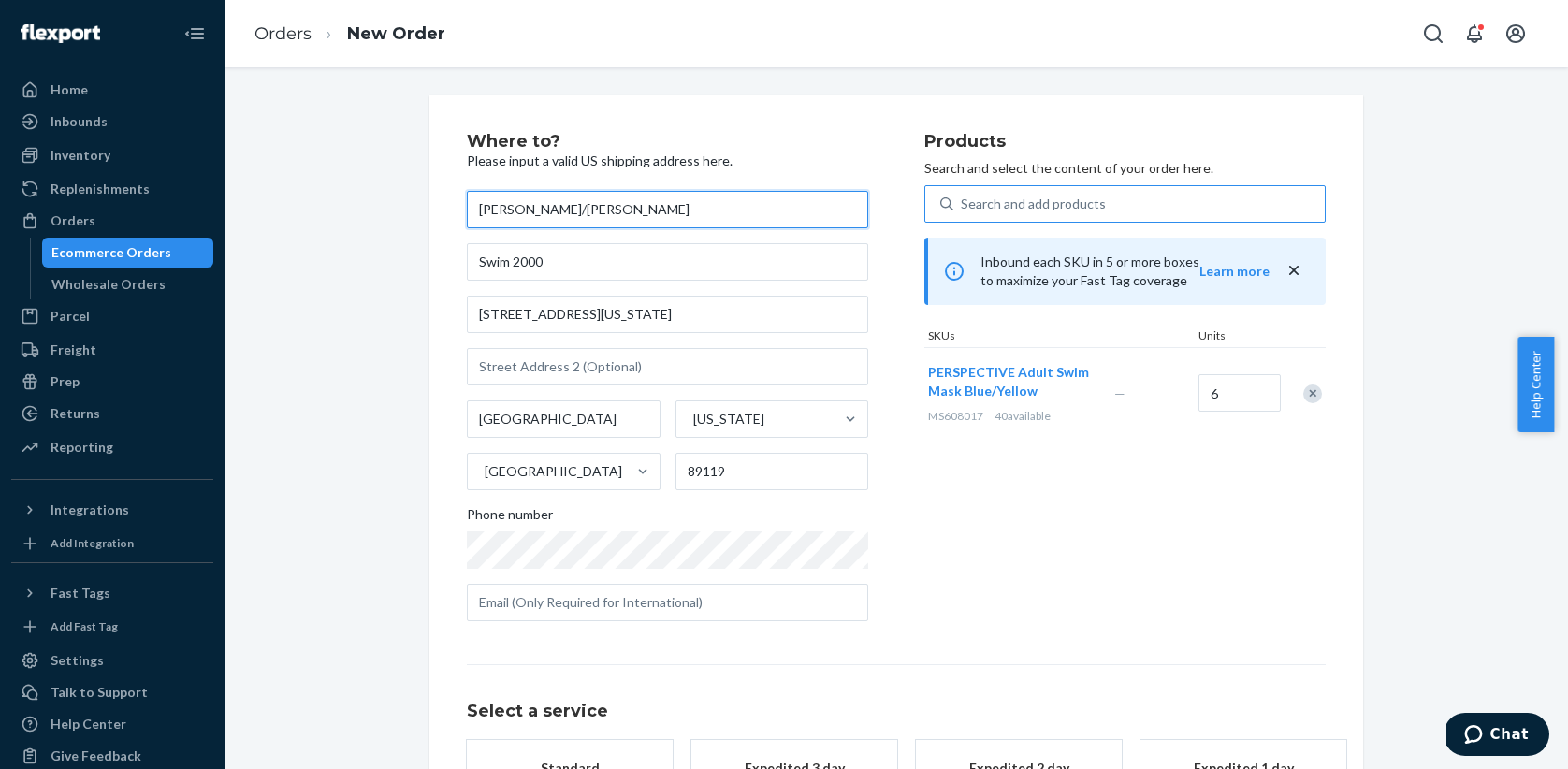
click at [624, 209] on input "Kevin Tran/Wen Sajol" at bounding box center [668, 210] width 402 height 37
type input "Kevin Tran/Wen Sajol"
click at [583, 264] on input "Swim 2000" at bounding box center [668, 262] width 402 height 37
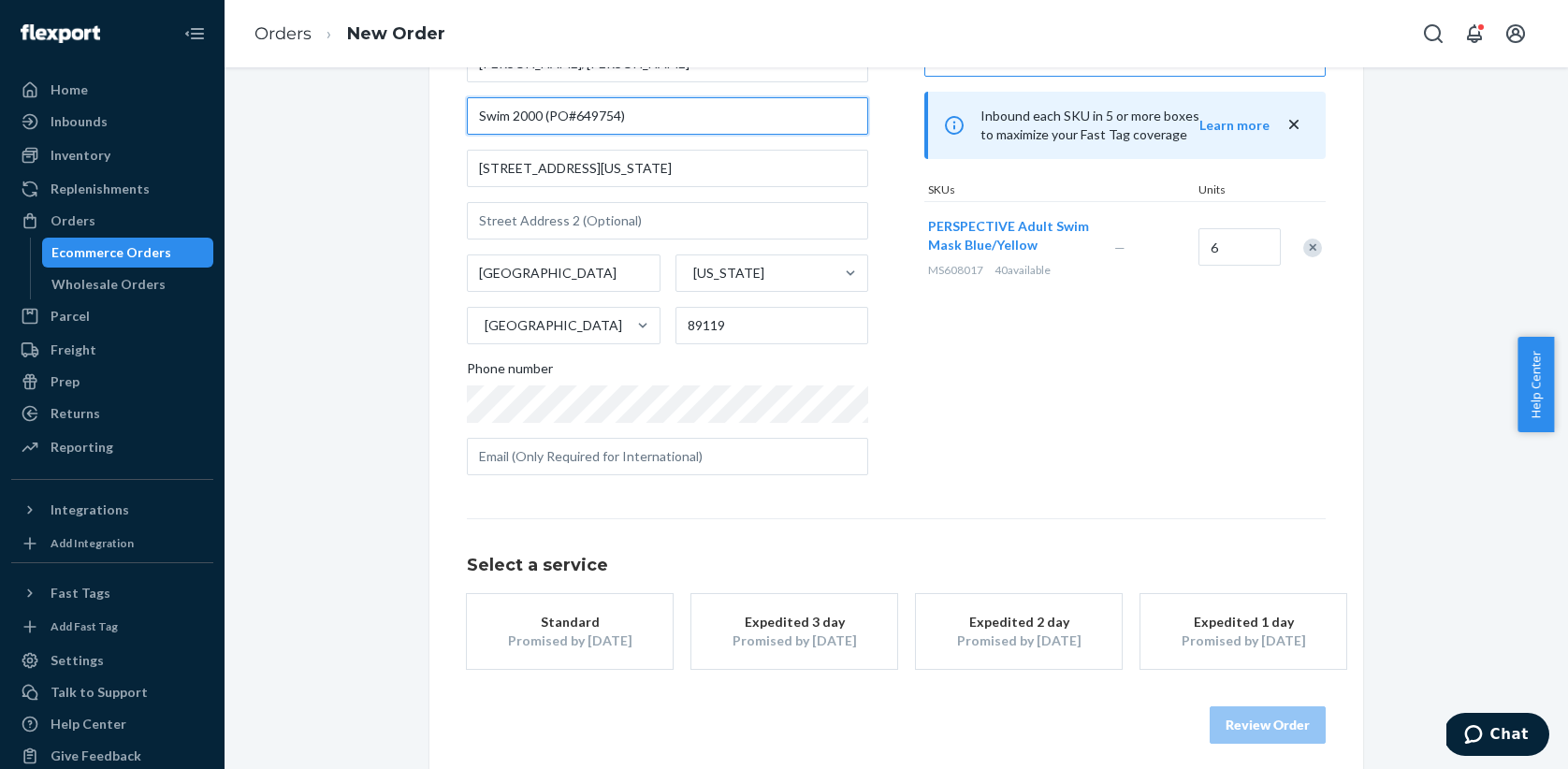
scroll to position [158, 0]
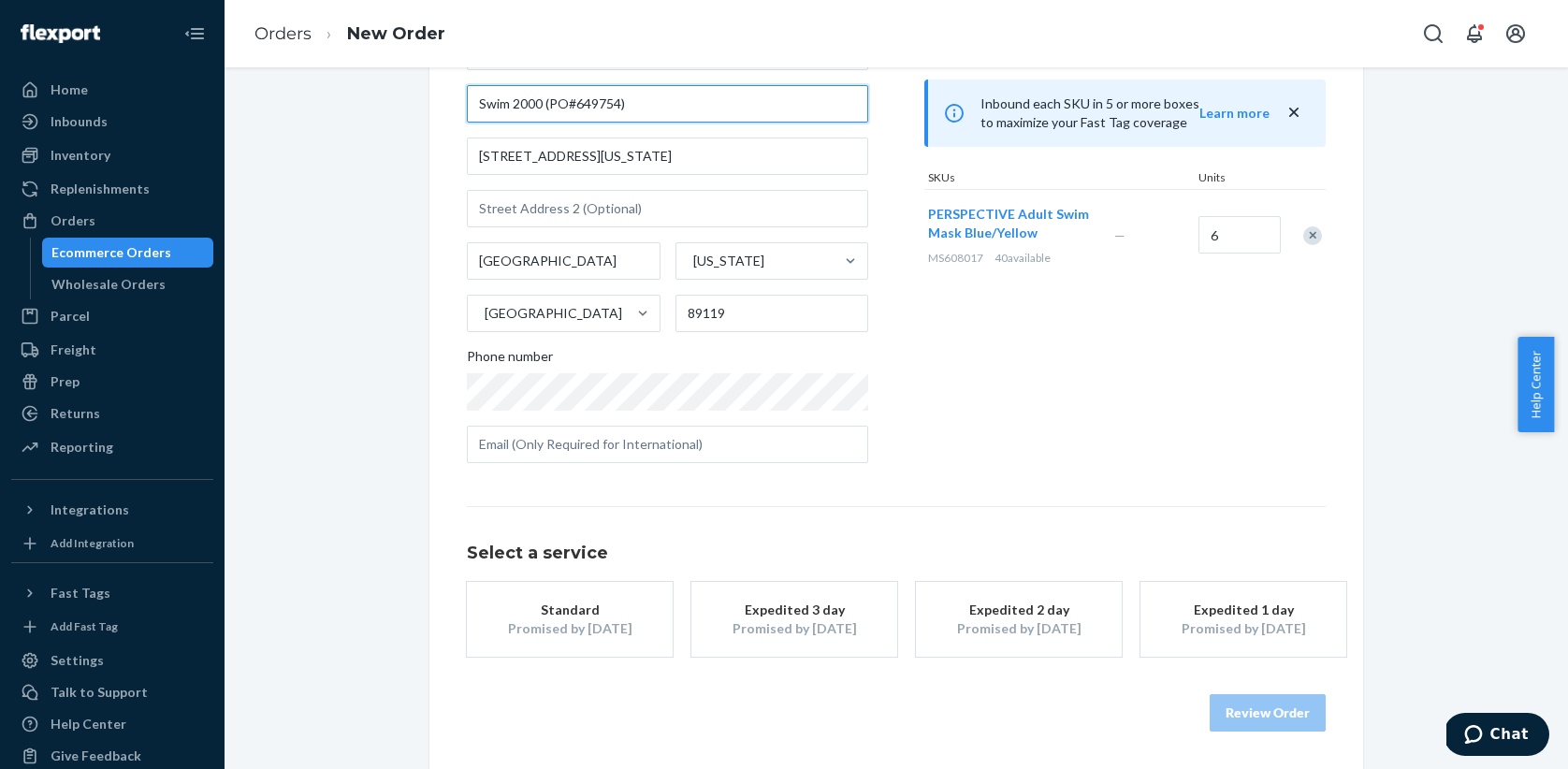
type input "Swim 2000 (PO#649754)"
click at [564, 623] on div "Promised by Oct 3, 2025" at bounding box center [569, 628] width 150 height 19
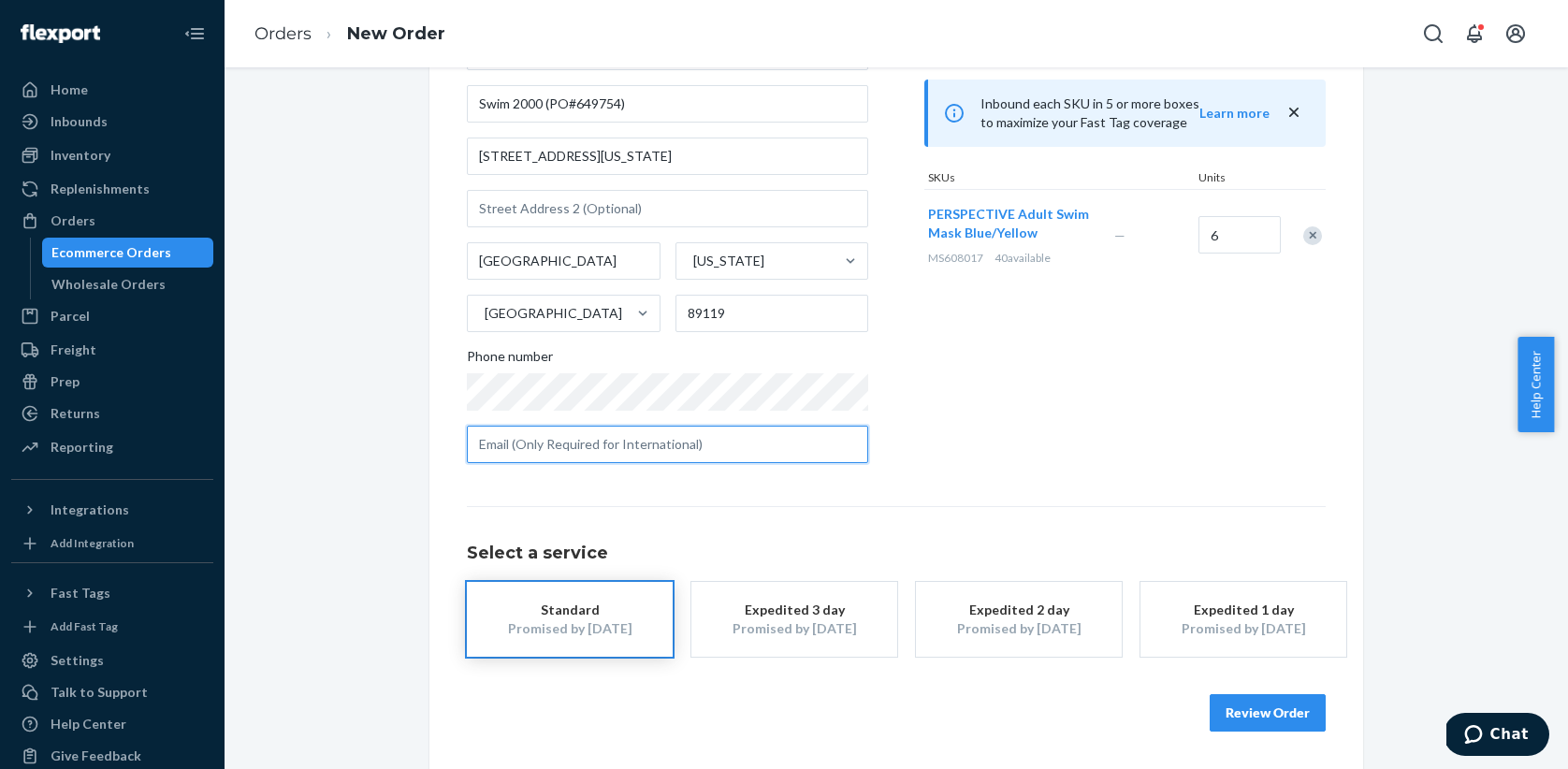
click at [499, 446] on input "text" at bounding box center [668, 445] width 402 height 37
paste input "MS608017"
type input "MS608017"
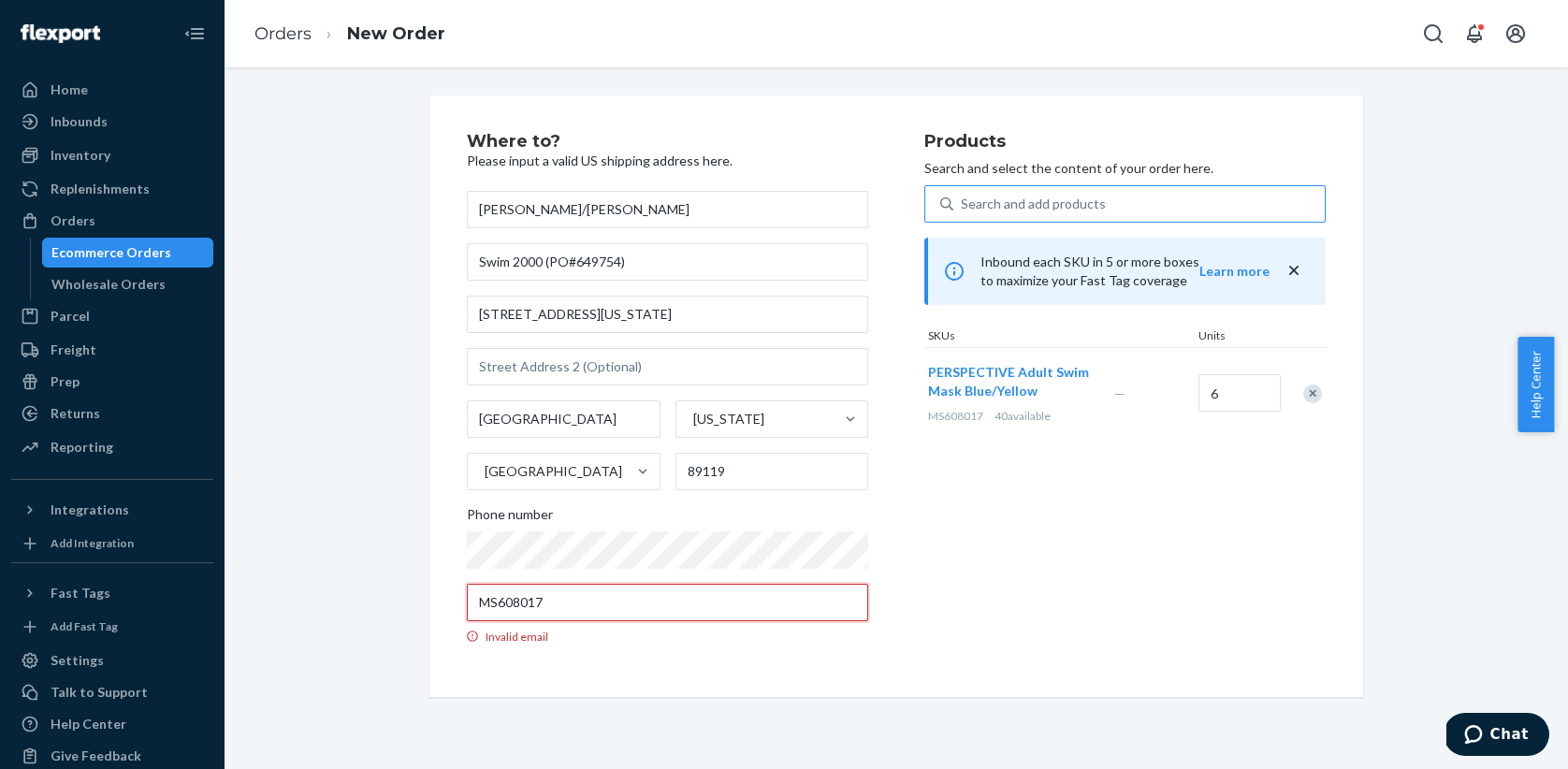
scroll to position [0, 0]
drag, startPoint x: 522, startPoint y: 609, endPoint x: 435, endPoint y: 601, distance: 87.4
click at [435, 601] on div "Where to? Please input a valid US shipping address here. Kevin Tran/Wen Sajol S…" at bounding box center [895, 396] width 933 height 601
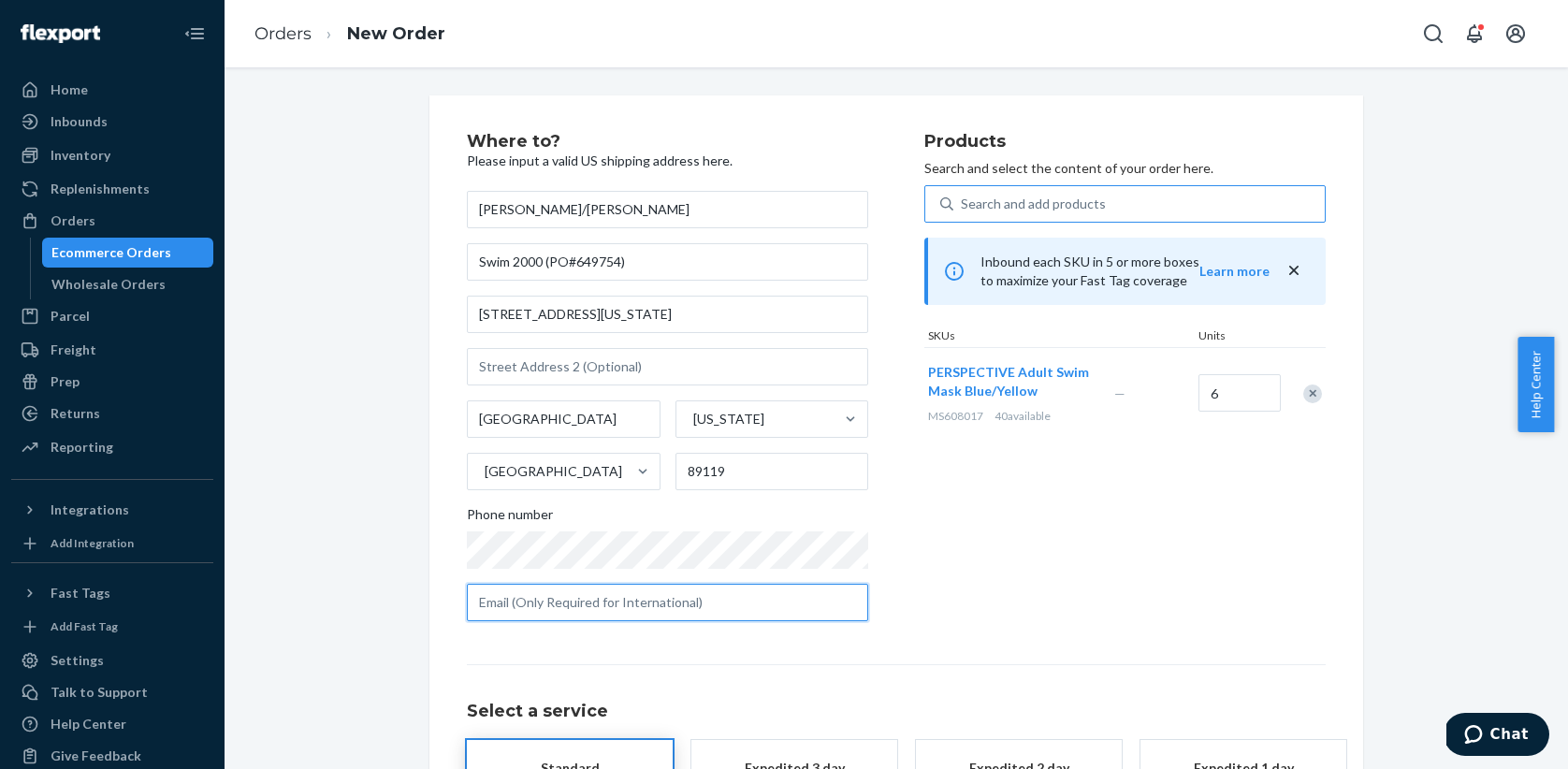
click at [534, 605] on input "text" at bounding box center [668, 602] width 402 height 37
paste input "702-696-9290"
type input "702-696-9290"
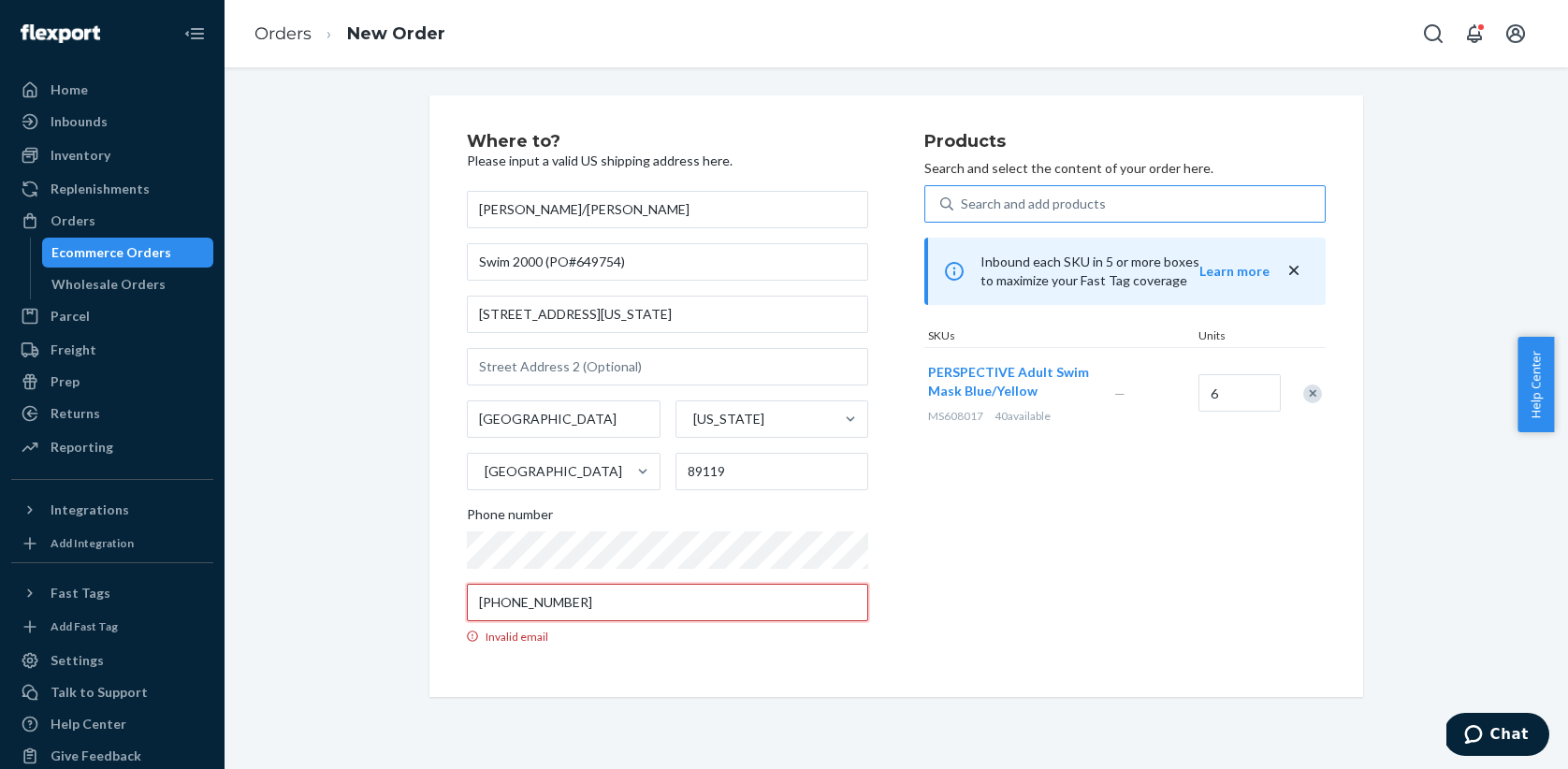
drag, startPoint x: 555, startPoint y: 605, endPoint x: 441, endPoint y: 601, distance: 114.1
click at [441, 601] on div "Where to? Please input a valid US shipping address here. Kevin Tran/Wen Sajol S…" at bounding box center [895, 396] width 933 height 601
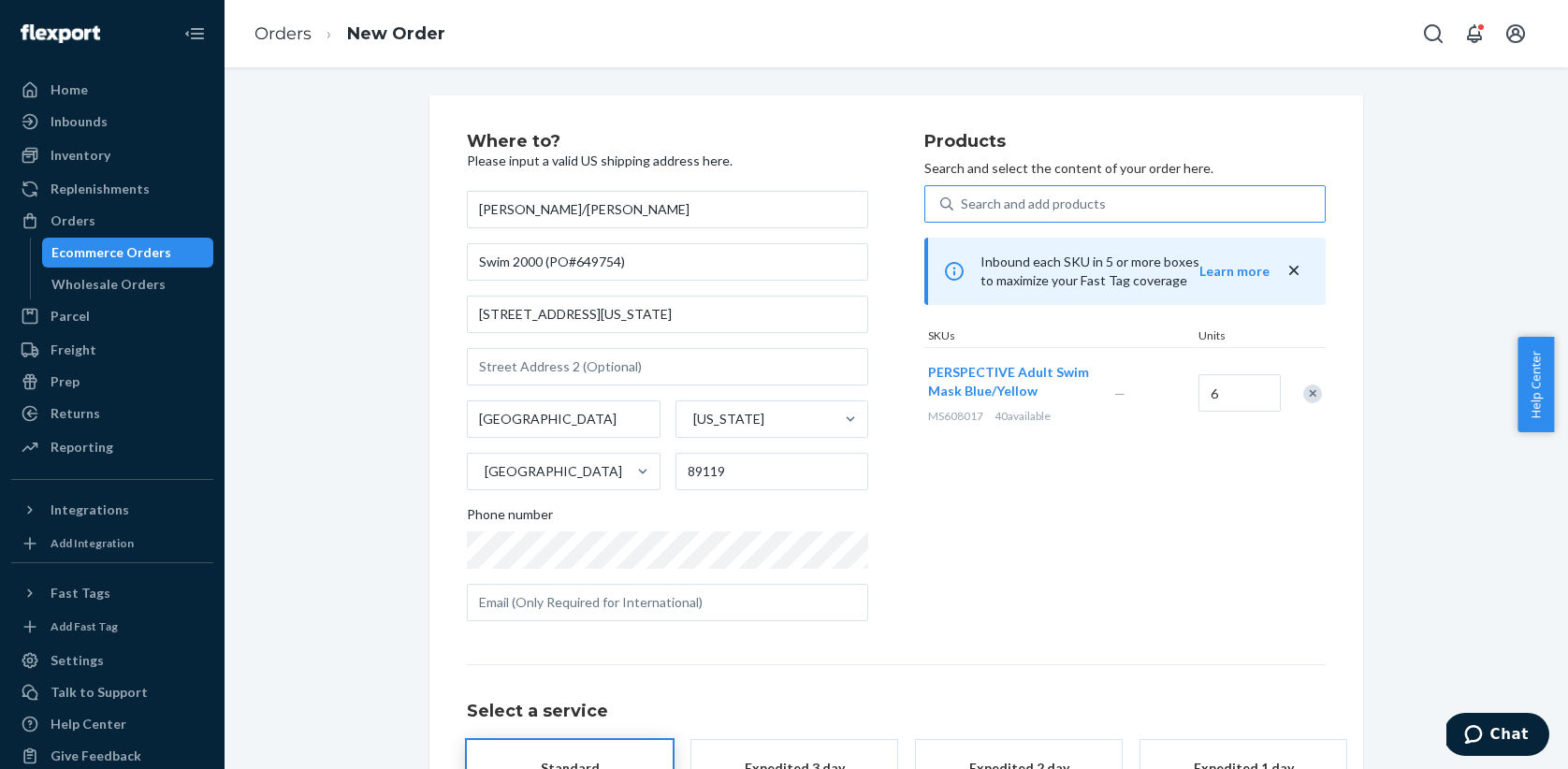
click at [927, 609] on div "Products Search and select the content of your order here. Search and add produ…" at bounding box center [1125, 385] width 402 height 504
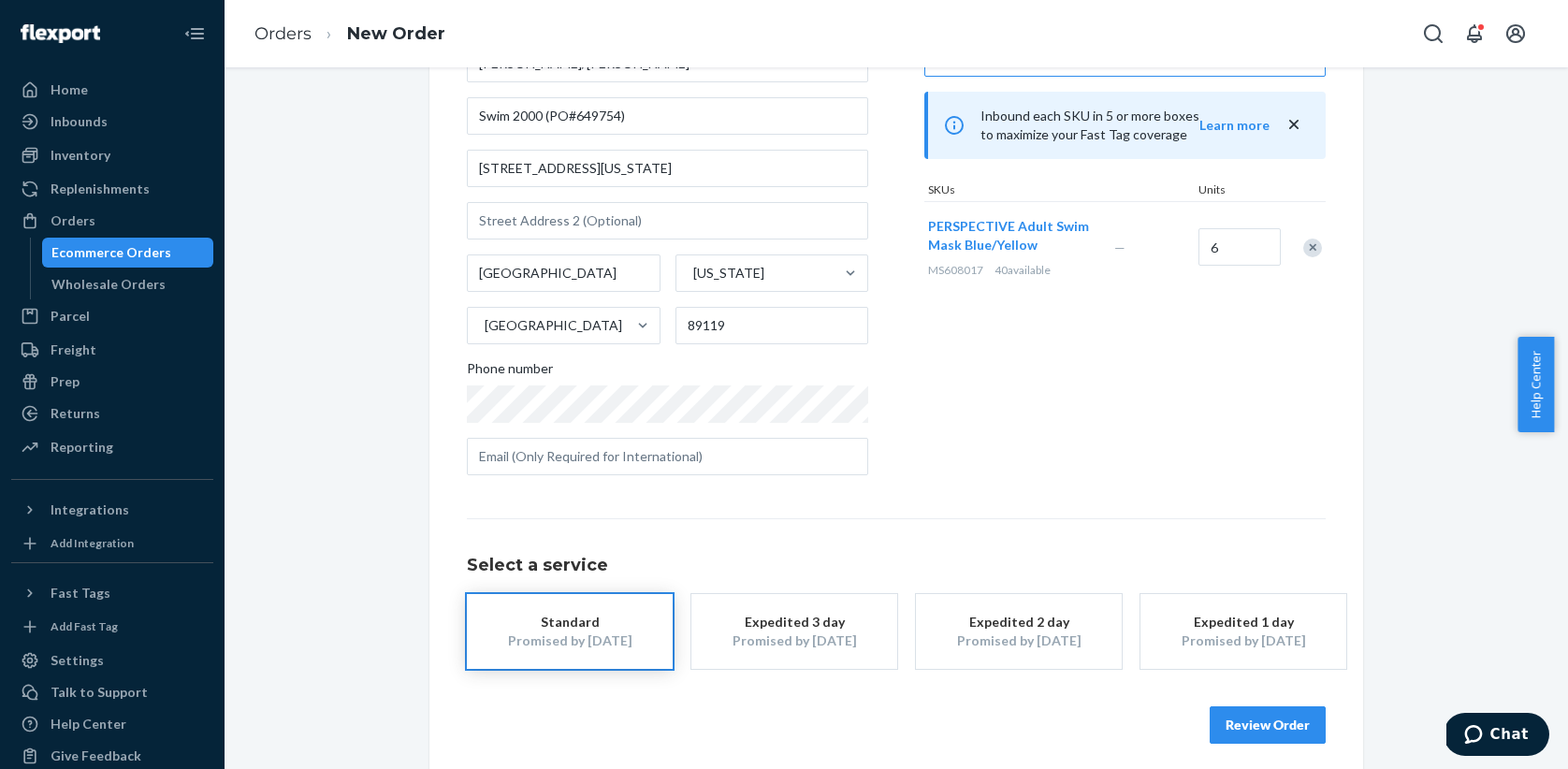
scroll to position [158, 0]
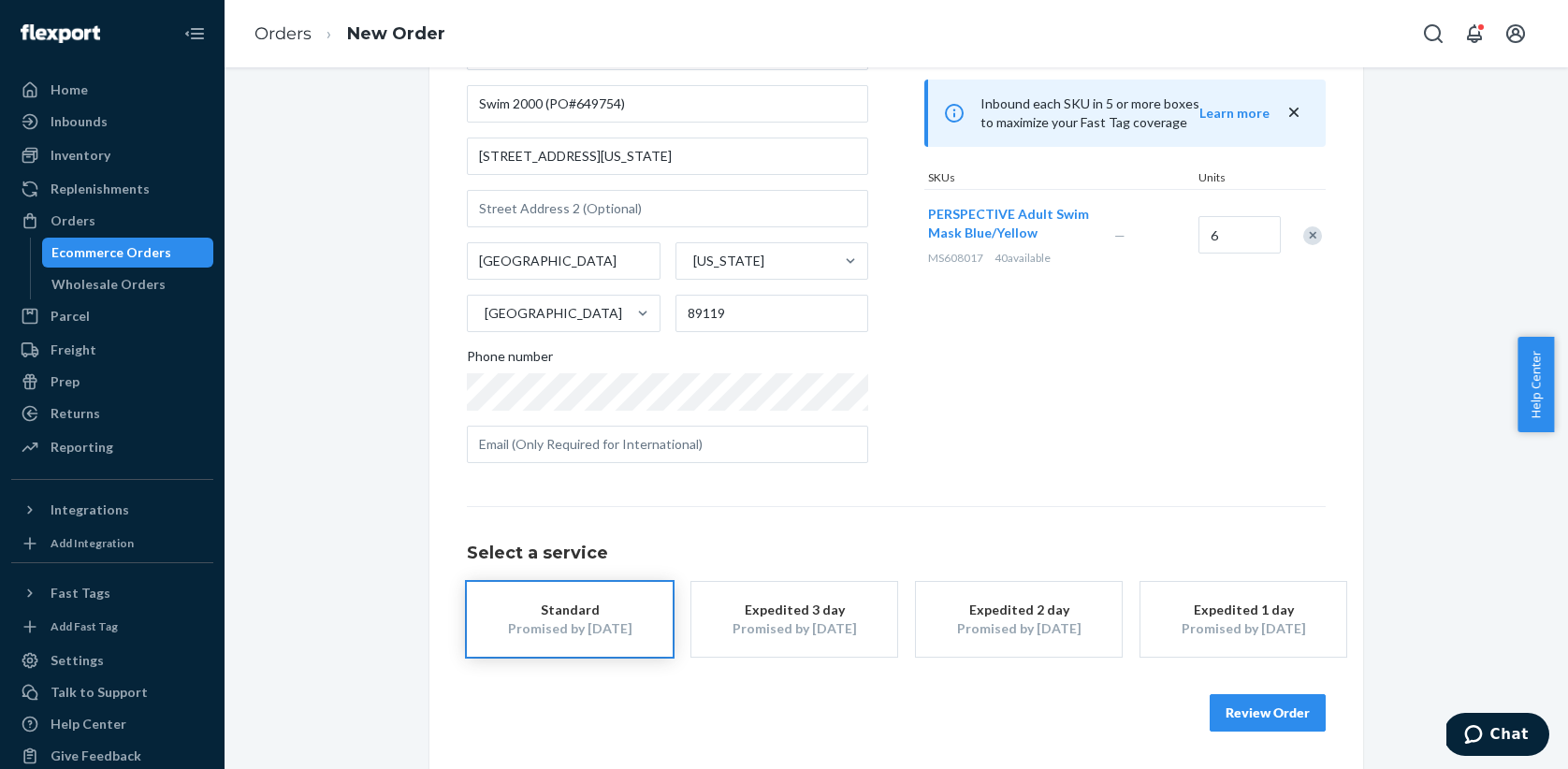
click at [1265, 707] on button "Review Order" at bounding box center [1267, 713] width 116 height 37
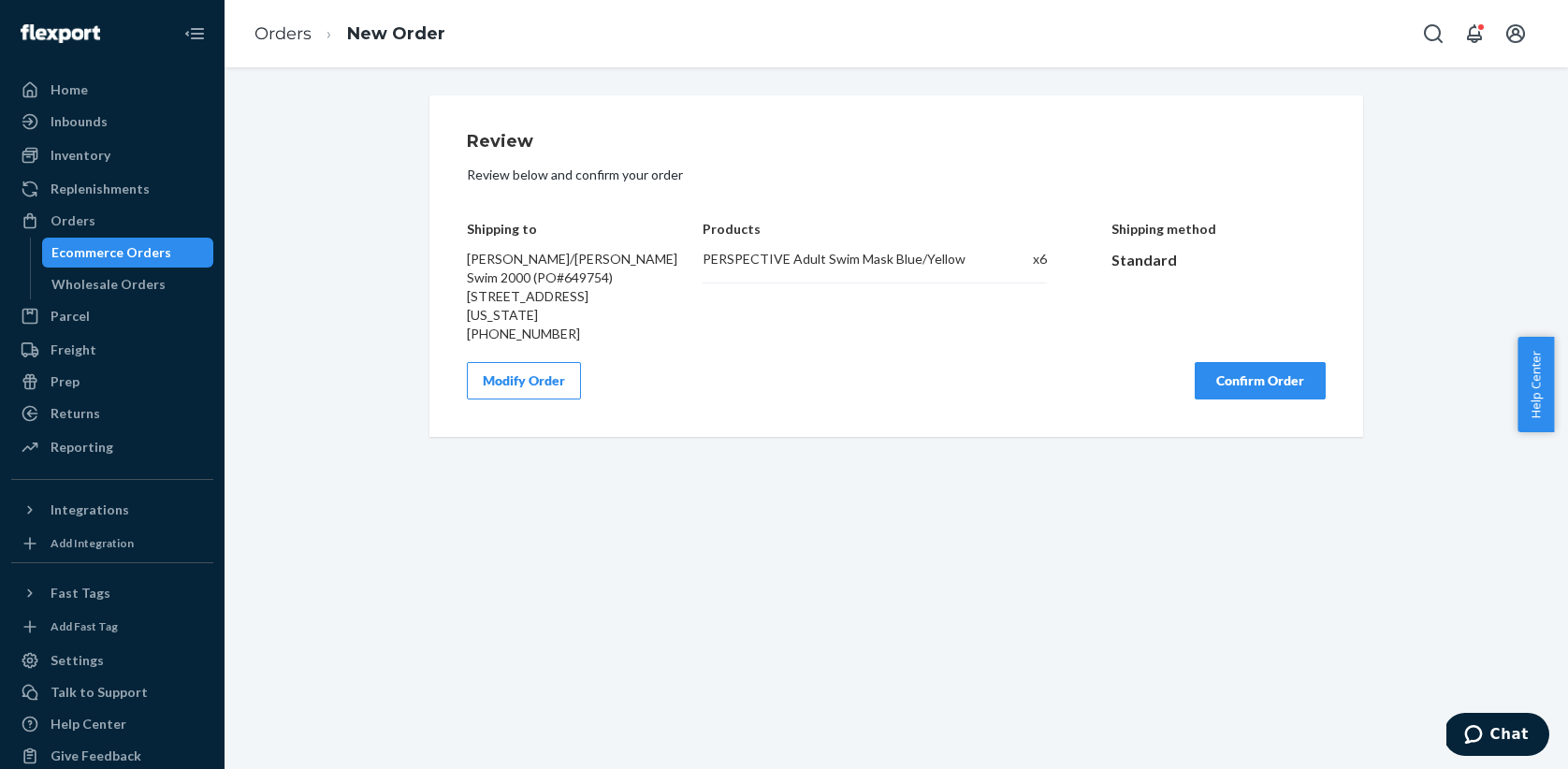
scroll to position [0, 0]
drag, startPoint x: 1260, startPoint y: 376, endPoint x: 1011, endPoint y: 374, distance: 249.0
click at [1008, 370] on div "Modify Order Confirm Order" at bounding box center [896, 381] width 859 height 37
click at [1222, 373] on button "Confirm Order" at bounding box center [1260, 381] width 131 height 37
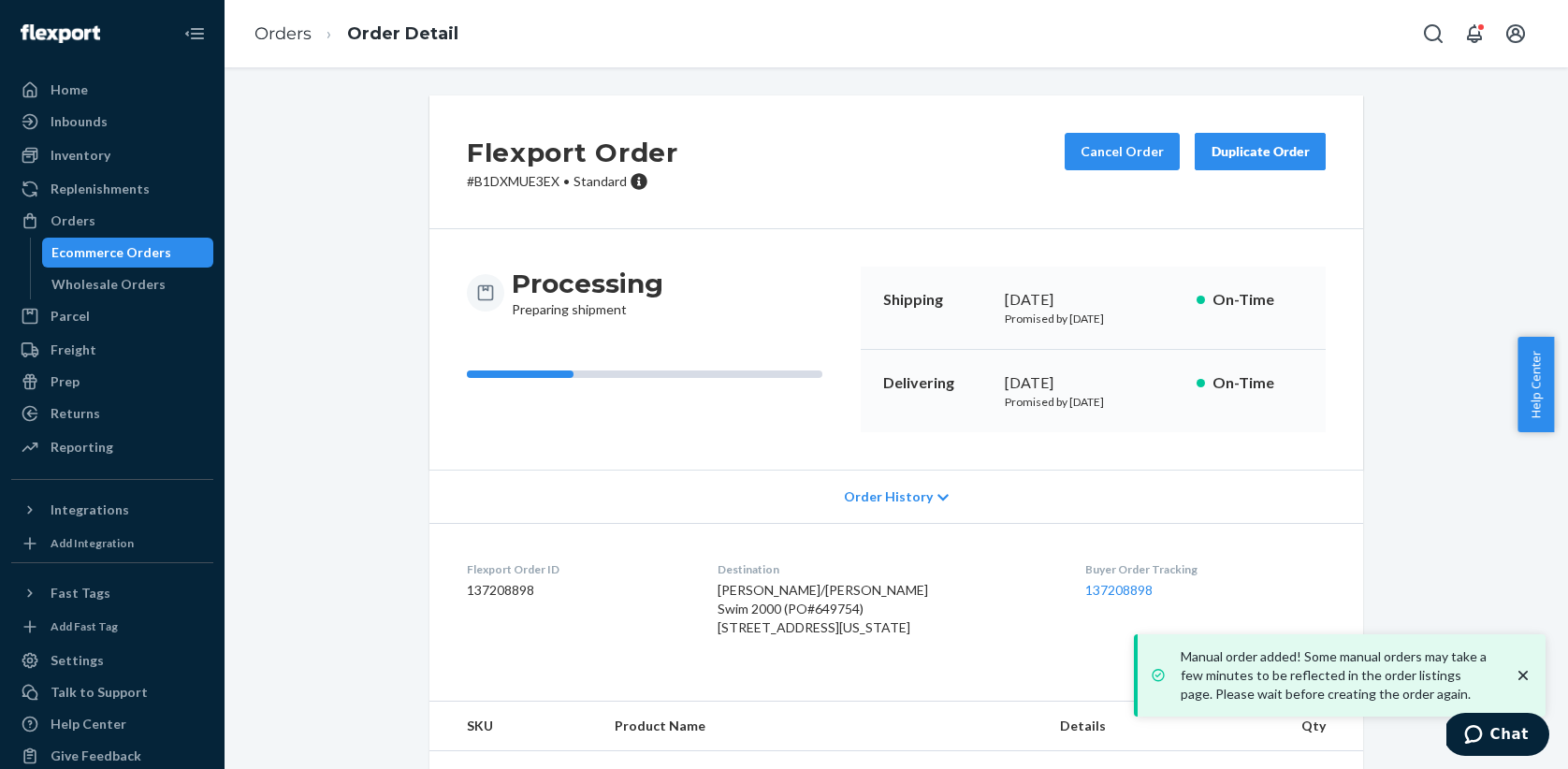
drag, startPoint x: 1523, startPoint y: 669, endPoint x: 1499, endPoint y: 657, distance: 26.8
click at [1521, 667] on icon "close toast" at bounding box center [1523, 675] width 19 height 19
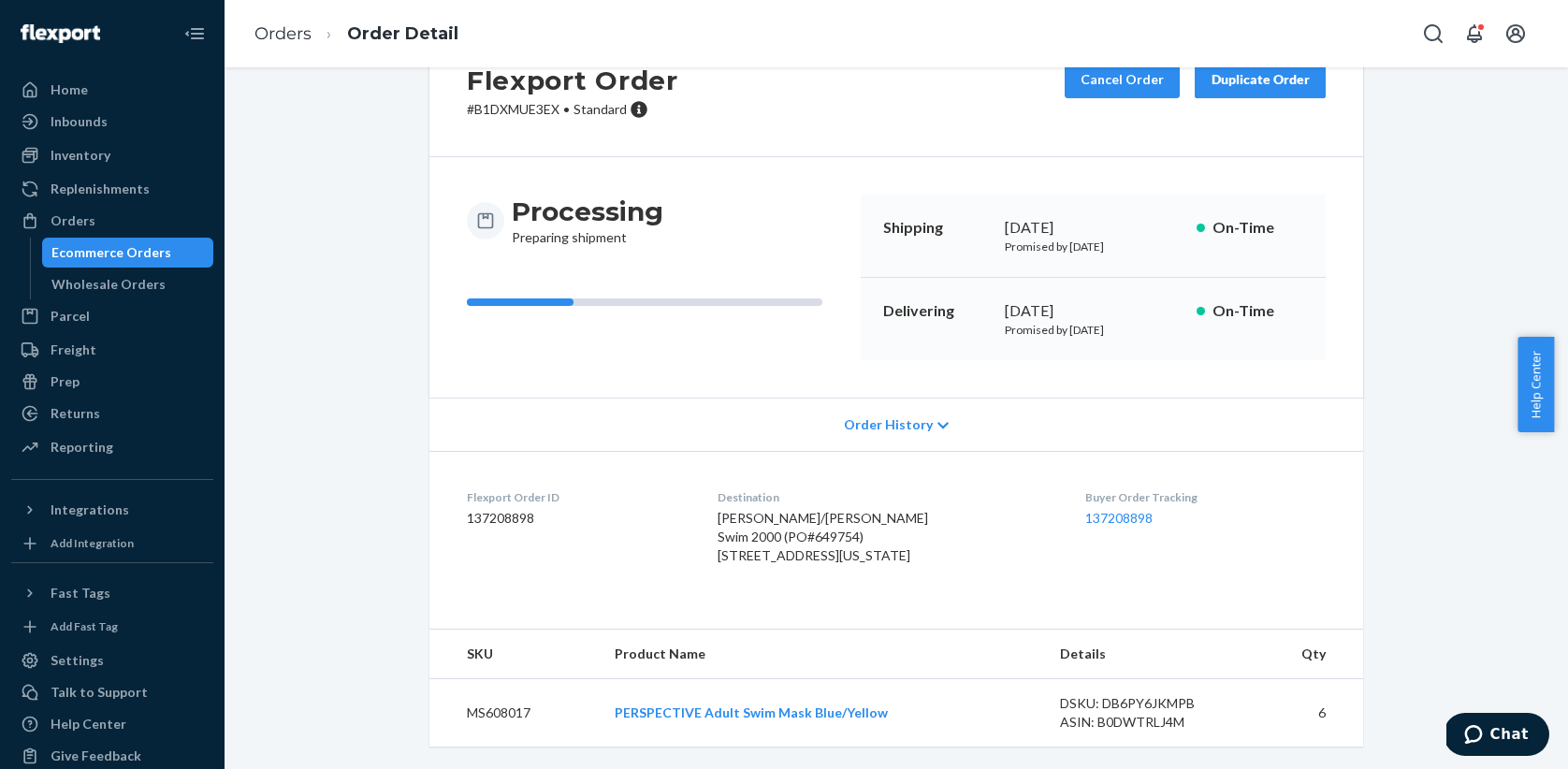
scroll to position [110, 0]
click at [129, 293] on div "Wholesale Orders" at bounding box center [109, 284] width 115 height 19
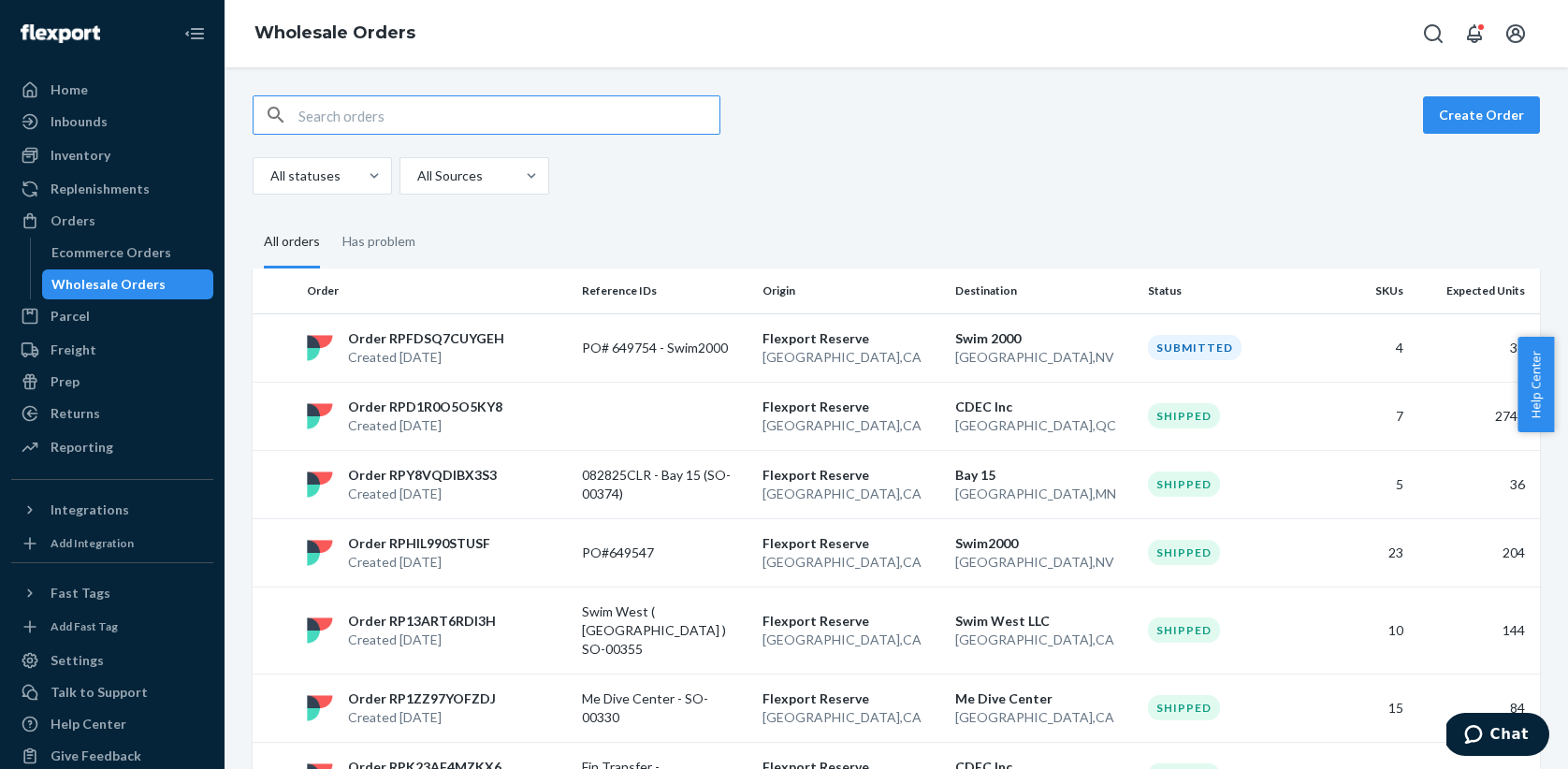
click at [623, 352] on p "PO# 649754 - Swim2000" at bounding box center [656, 348] width 150 height 19
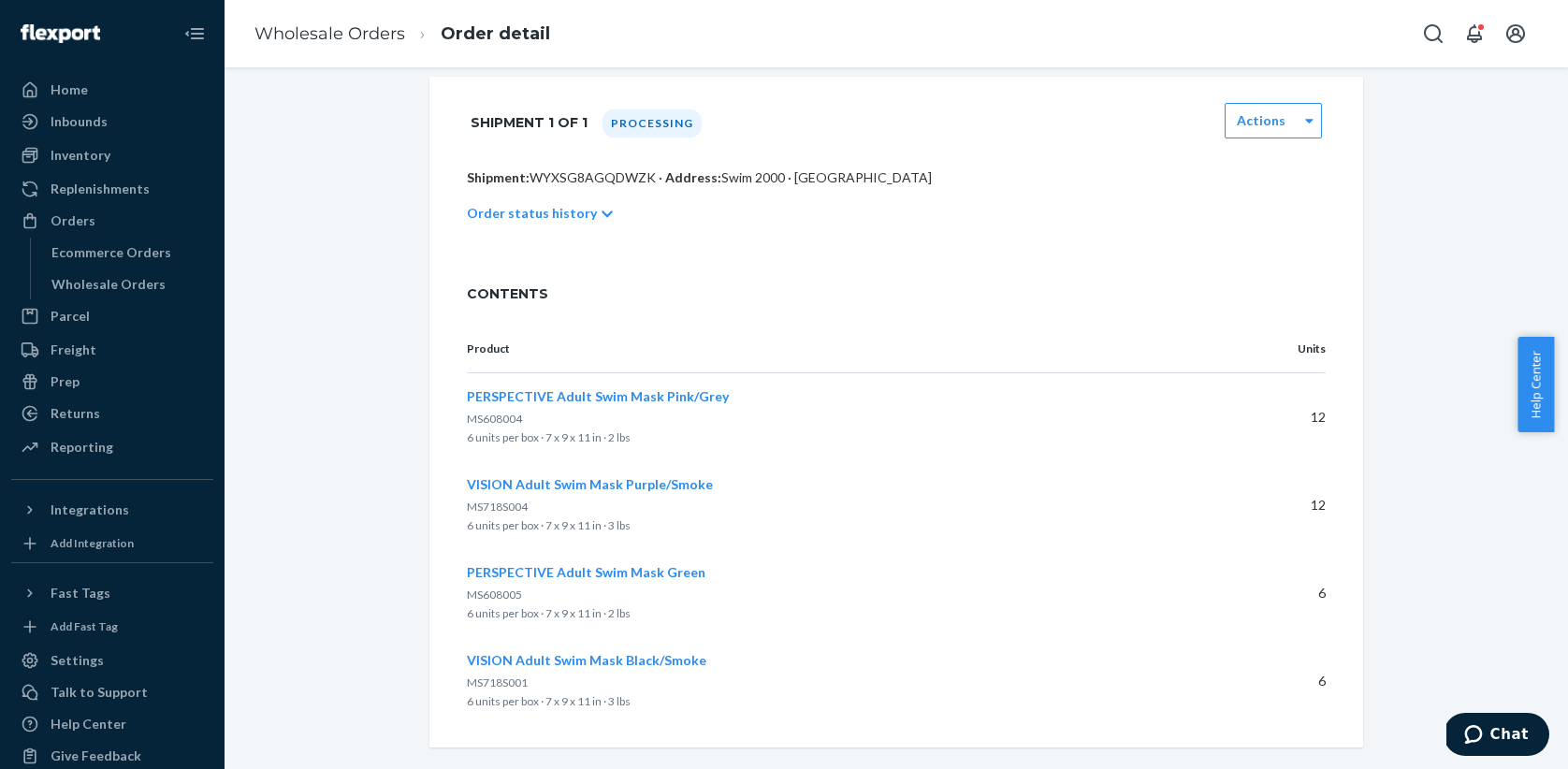
scroll to position [377, 0]
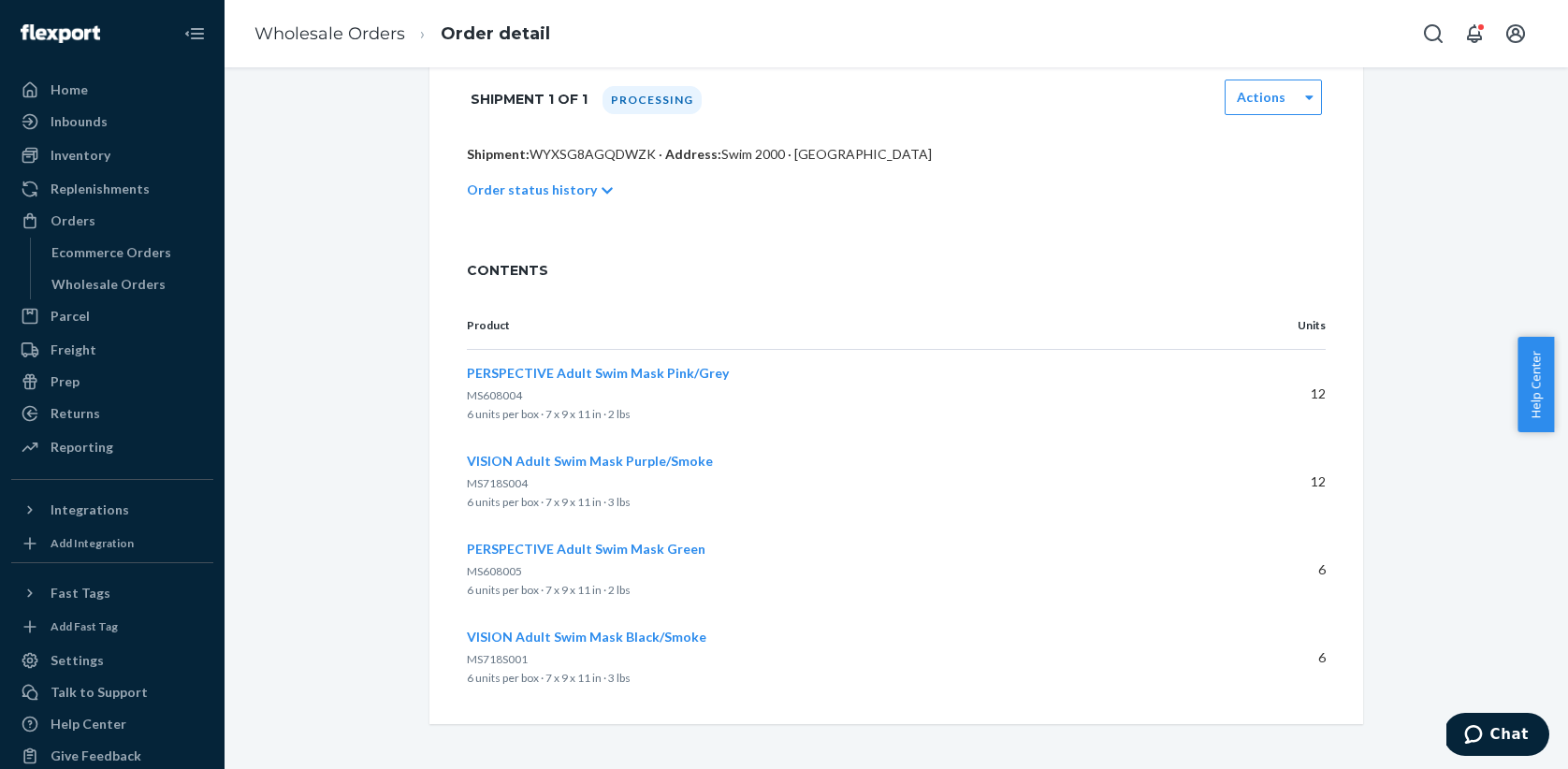
click at [703, 479] on p "MS718S004" at bounding box center [842, 483] width 750 height 19
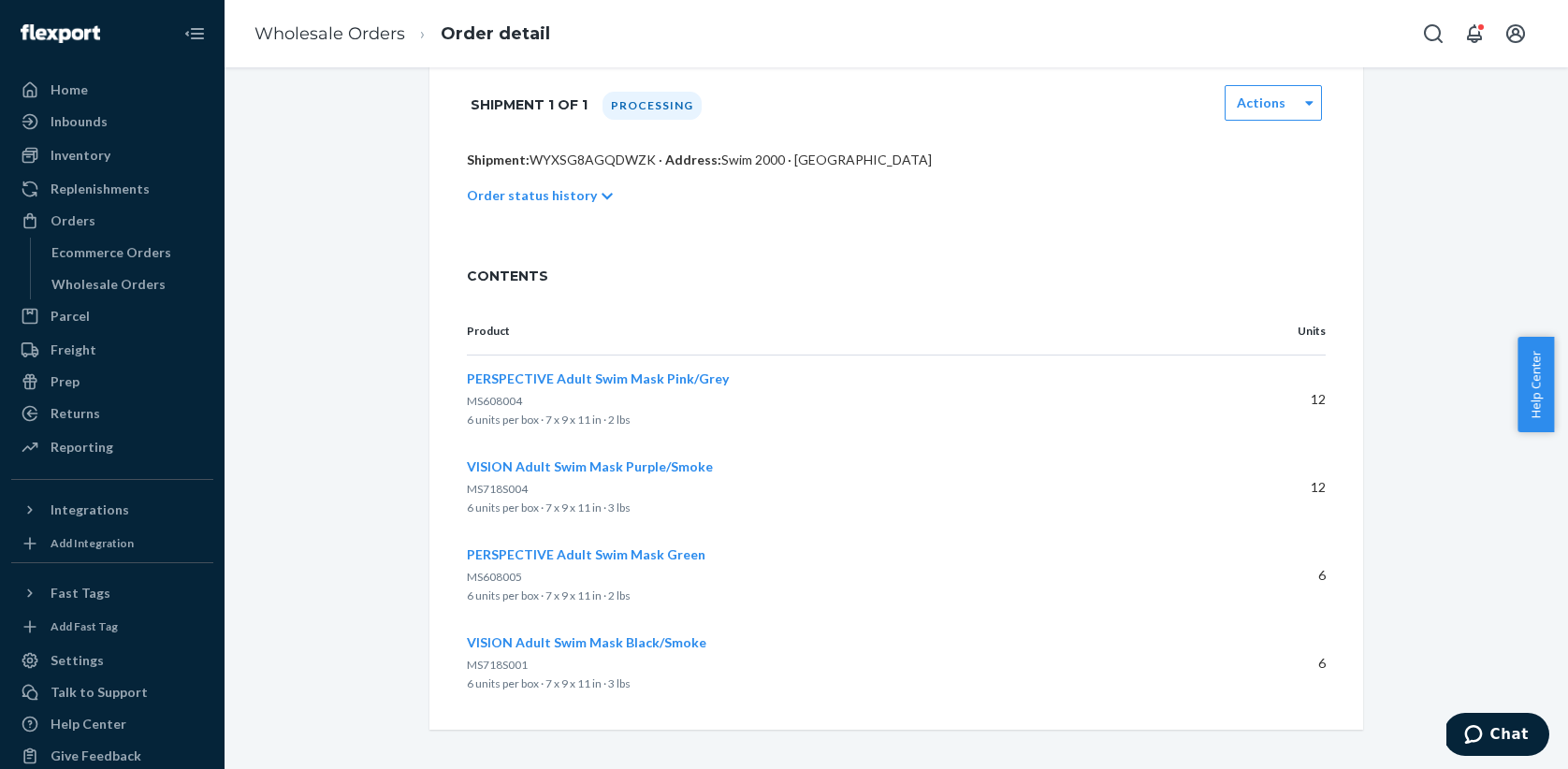
scroll to position [372, 0]
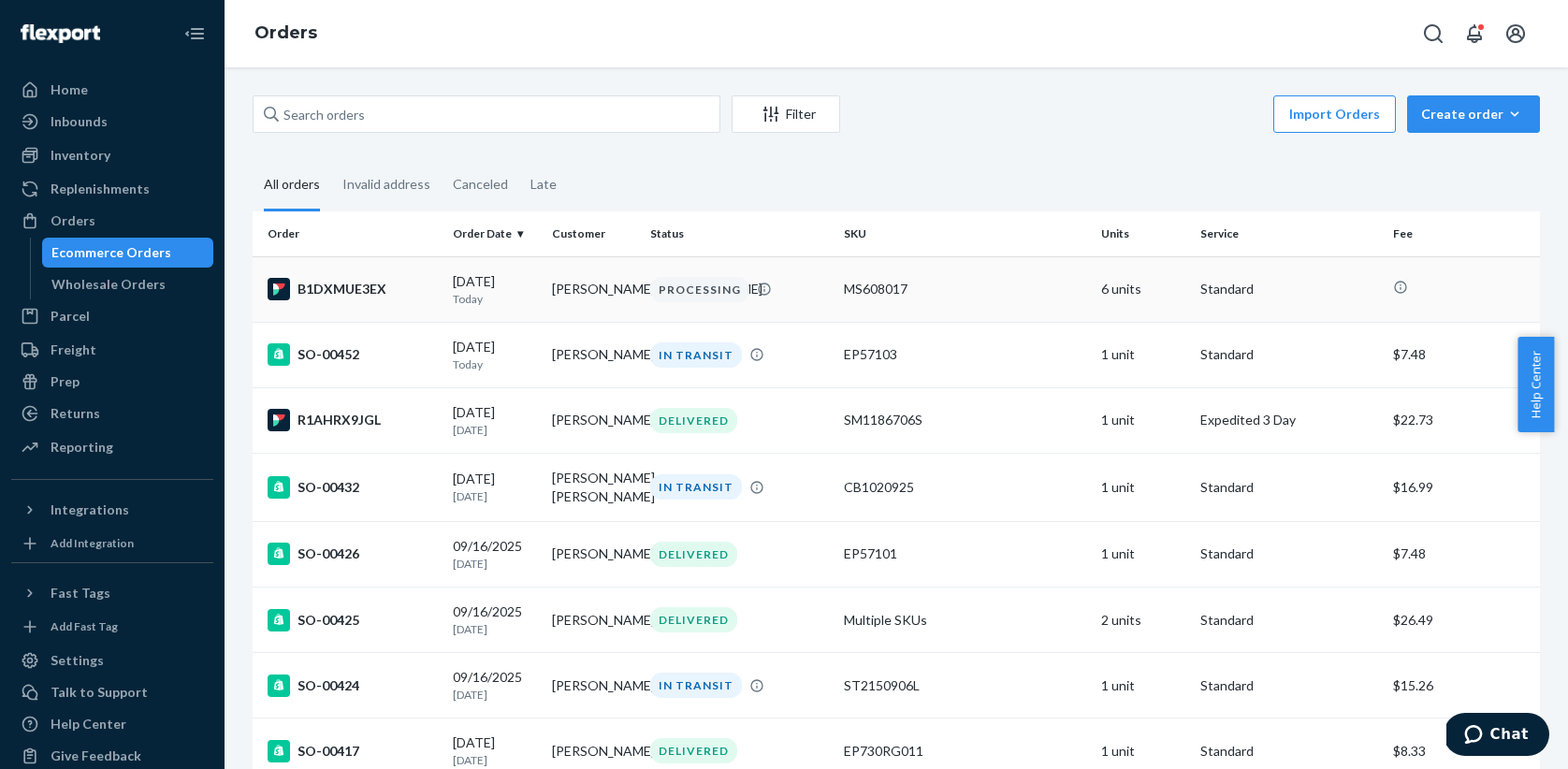
click at [555, 303] on td "[PERSON_NAME]/[PERSON_NAME]" at bounding box center [594, 289] width 99 height 66
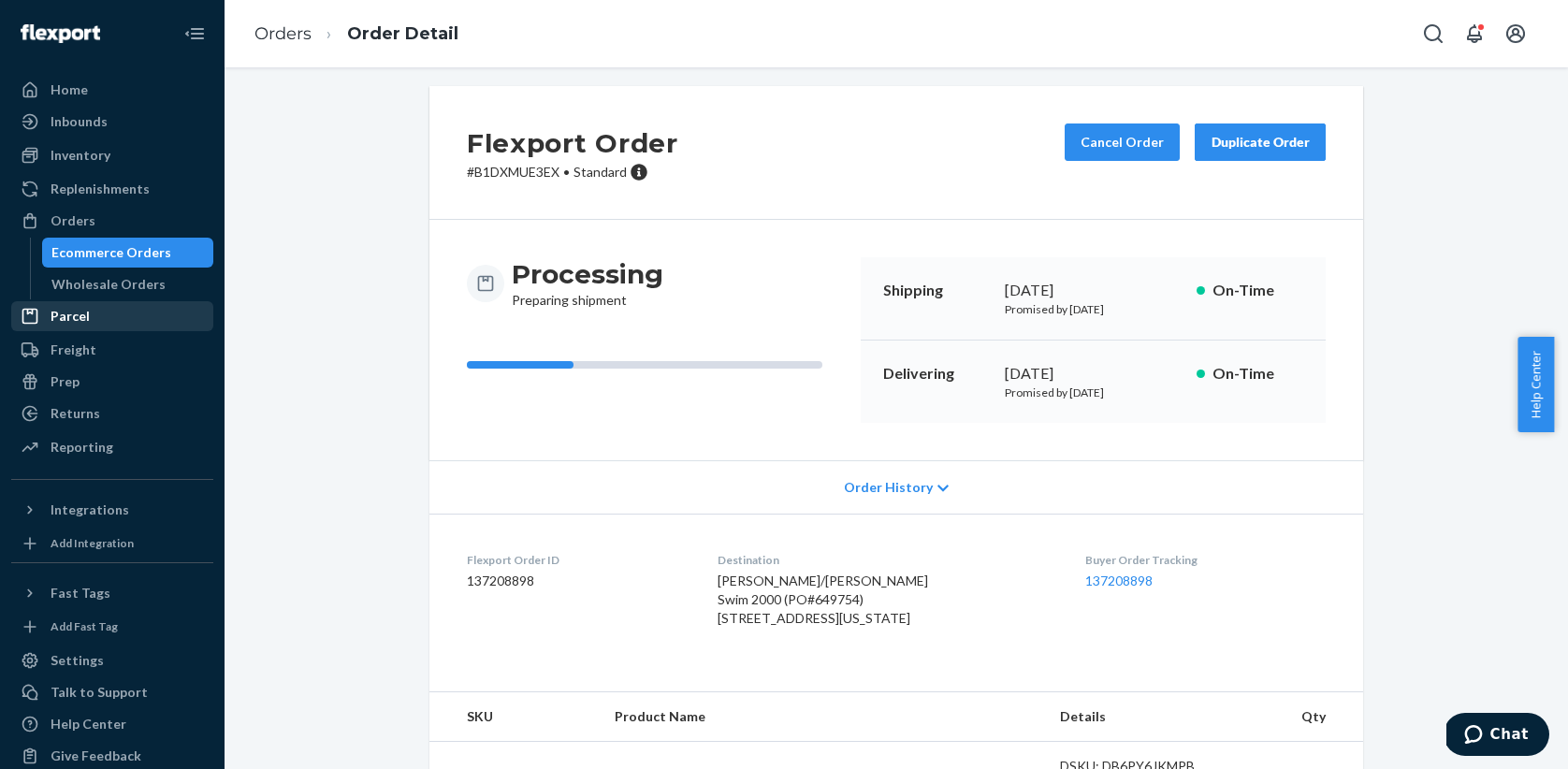
scroll to position [9, 0]
drag, startPoint x: 554, startPoint y: 176, endPoint x: 440, endPoint y: 177, distance: 114.0
click at [440, 177] on div "Flexport Order # B1DXMUE3EX • Standard Cancel Order Duplicate Order" at bounding box center [895, 154] width 933 height 134
copy p "# B1DXMUE3EX"
